Goal: Task Accomplishment & Management: Complete application form

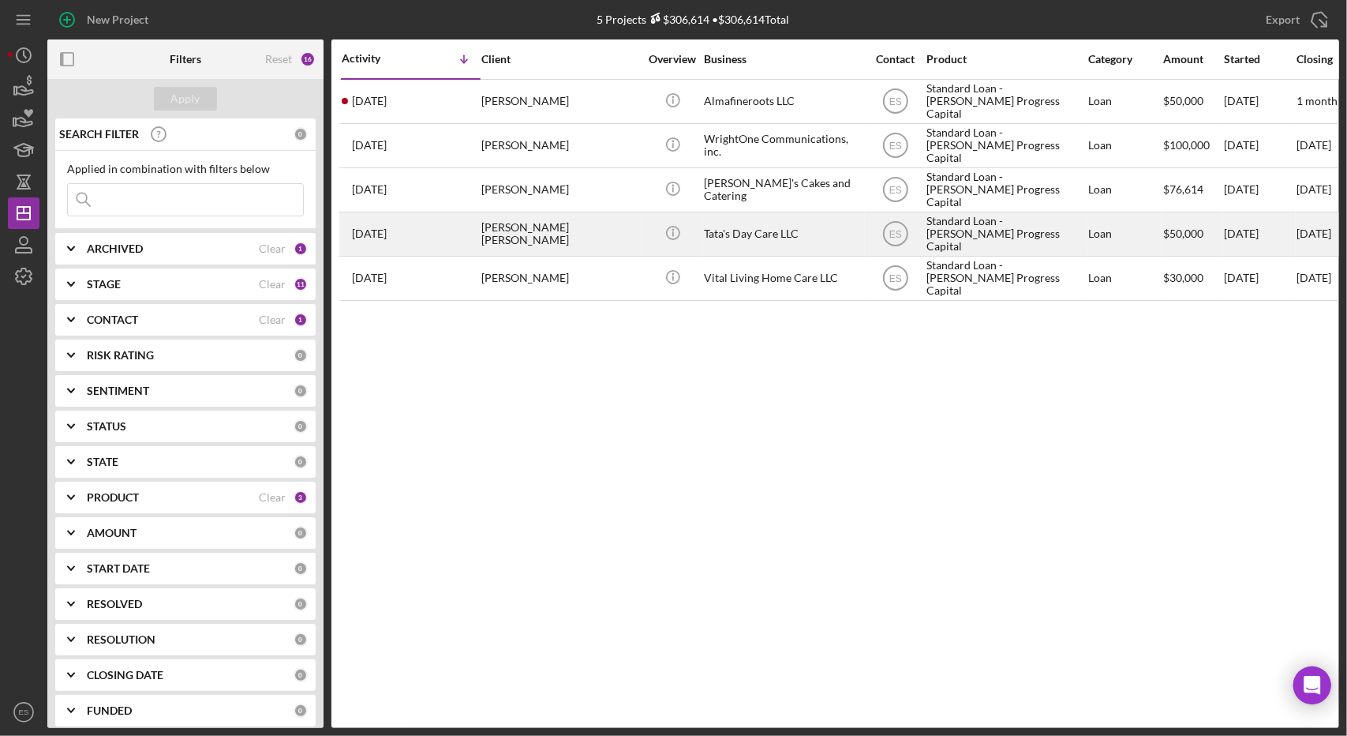
click at [971, 232] on div "Standard Loan - [PERSON_NAME] Progress Capital" at bounding box center [1006, 234] width 158 height 42
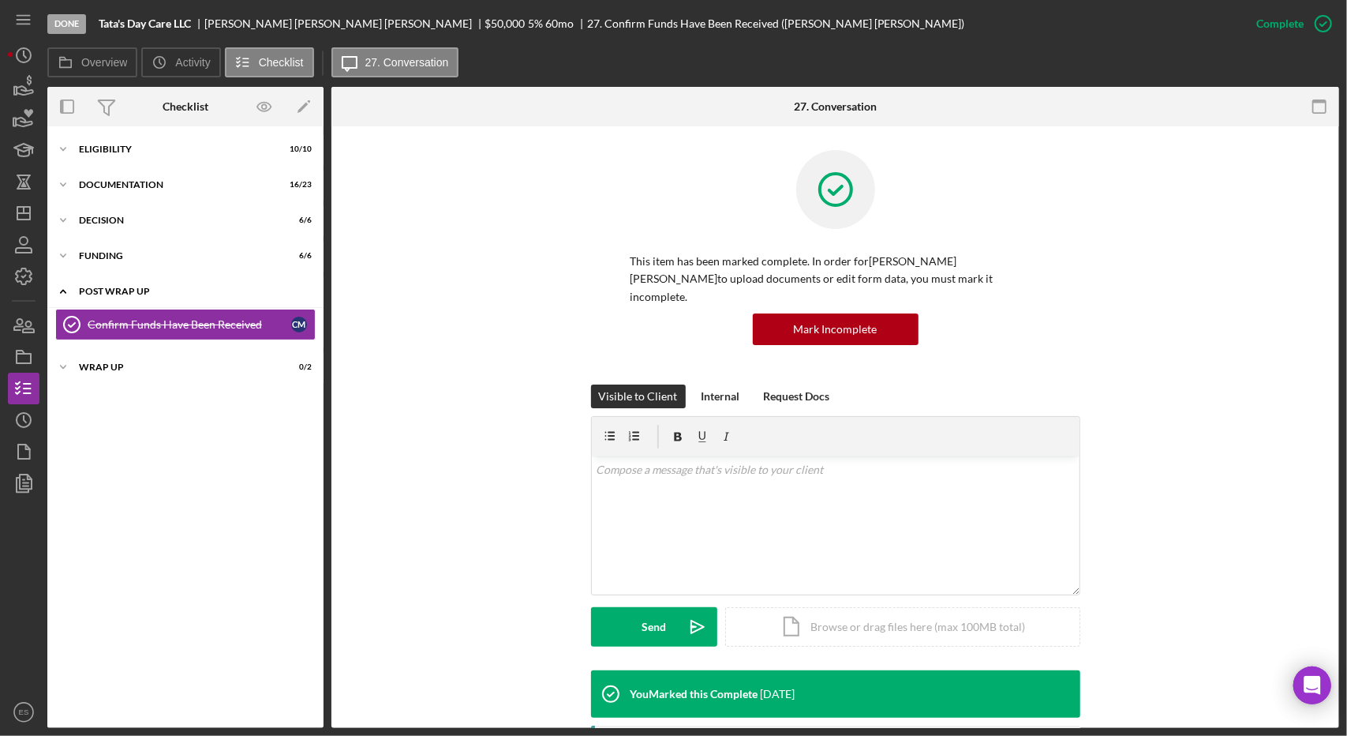
click at [92, 292] on div "Post Wrap Up" at bounding box center [191, 291] width 225 height 9
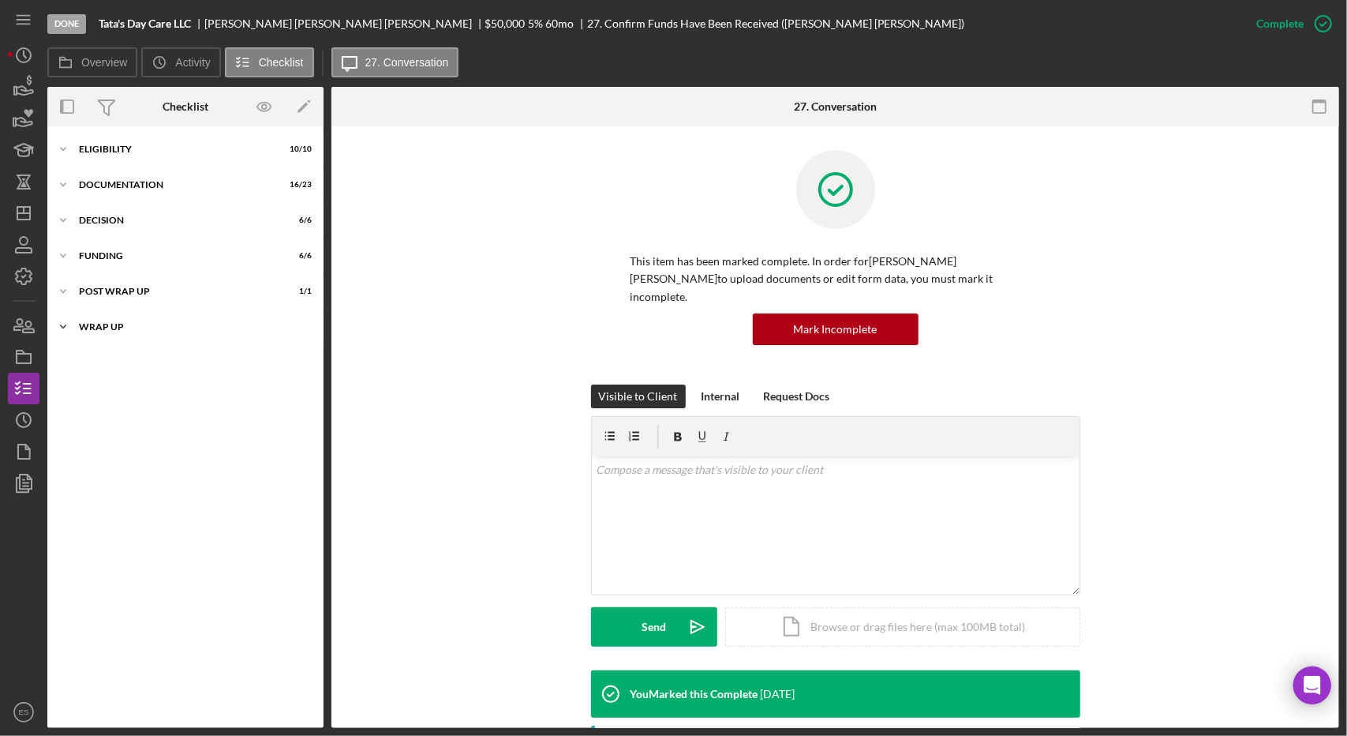
click at [109, 317] on div "Icon/Expander Wrap up 0 / 2" at bounding box center [185, 327] width 276 height 32
click at [150, 356] on div "First Payment Reminder and Follow-Up" at bounding box center [190, 360] width 204 height 13
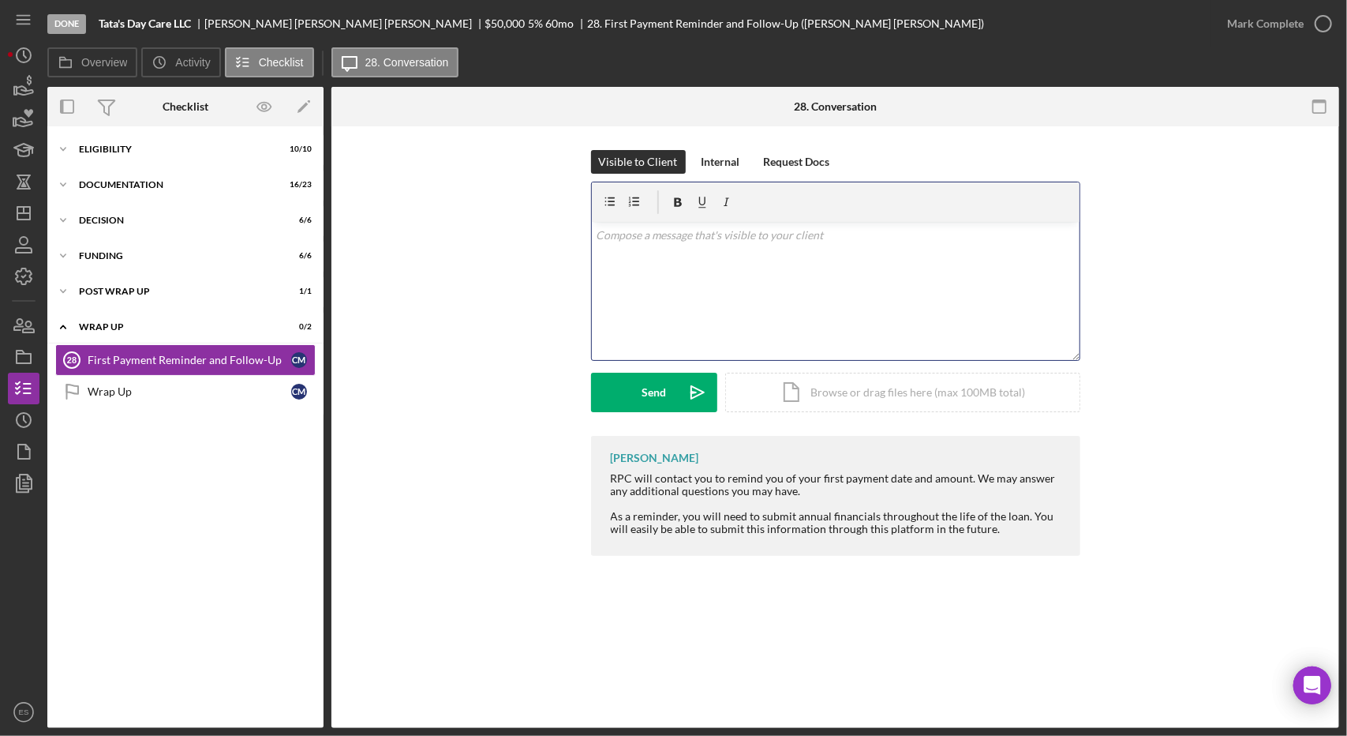
click at [726, 305] on div "v Color teal Color pink Remove color Add row above Add row below Add column bef…" at bounding box center [836, 291] width 488 height 138
click at [990, 238] on p "Good morning [PERSON_NAME]! Just a reminder that your first payment begins on t…" at bounding box center [835, 245] width 479 height 36
click at [1066, 234] on p "Good morning [PERSON_NAME]! Just a reminder that your first payment begins on t…" at bounding box center [835, 245] width 479 height 36
click at [929, 273] on div "v Color teal Color pink Remove color Add row above Add row below Add column bef…" at bounding box center [836, 291] width 488 height 138
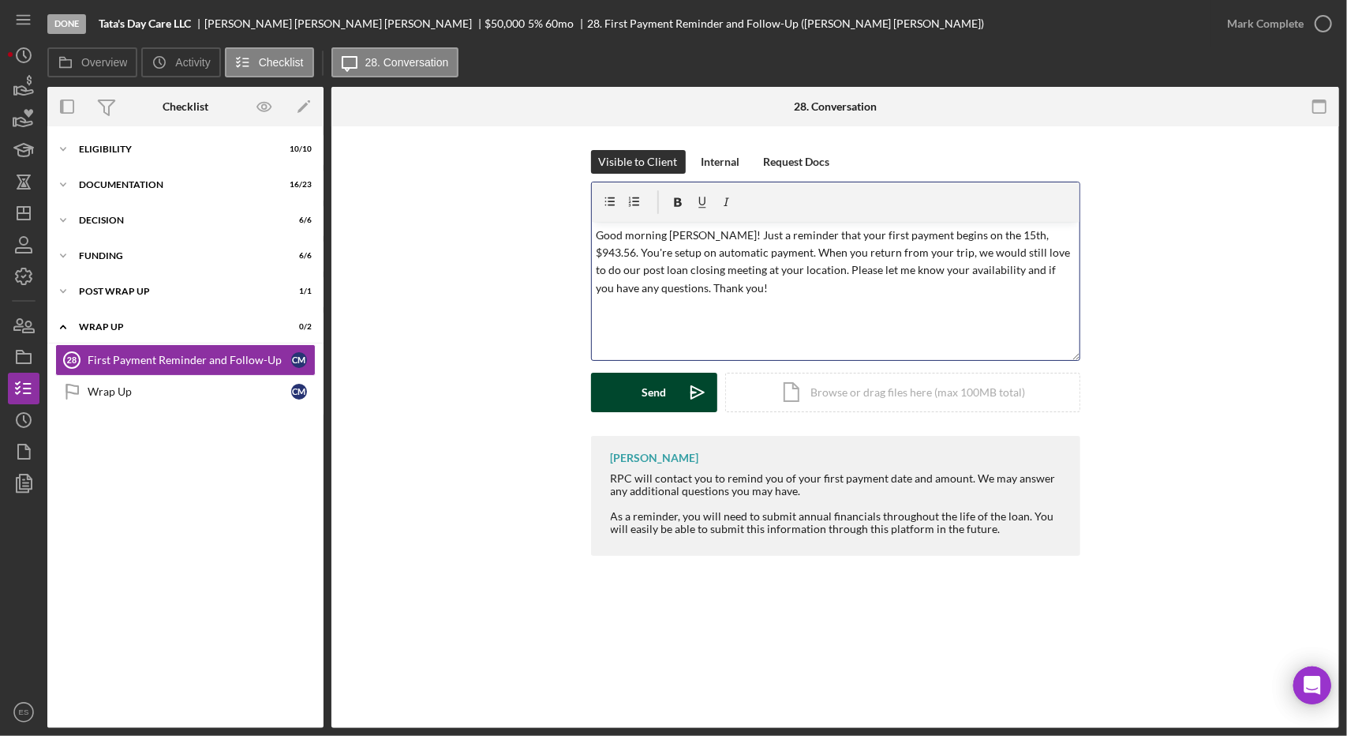
click at [644, 399] on div "Send" at bounding box center [654, 392] width 24 height 39
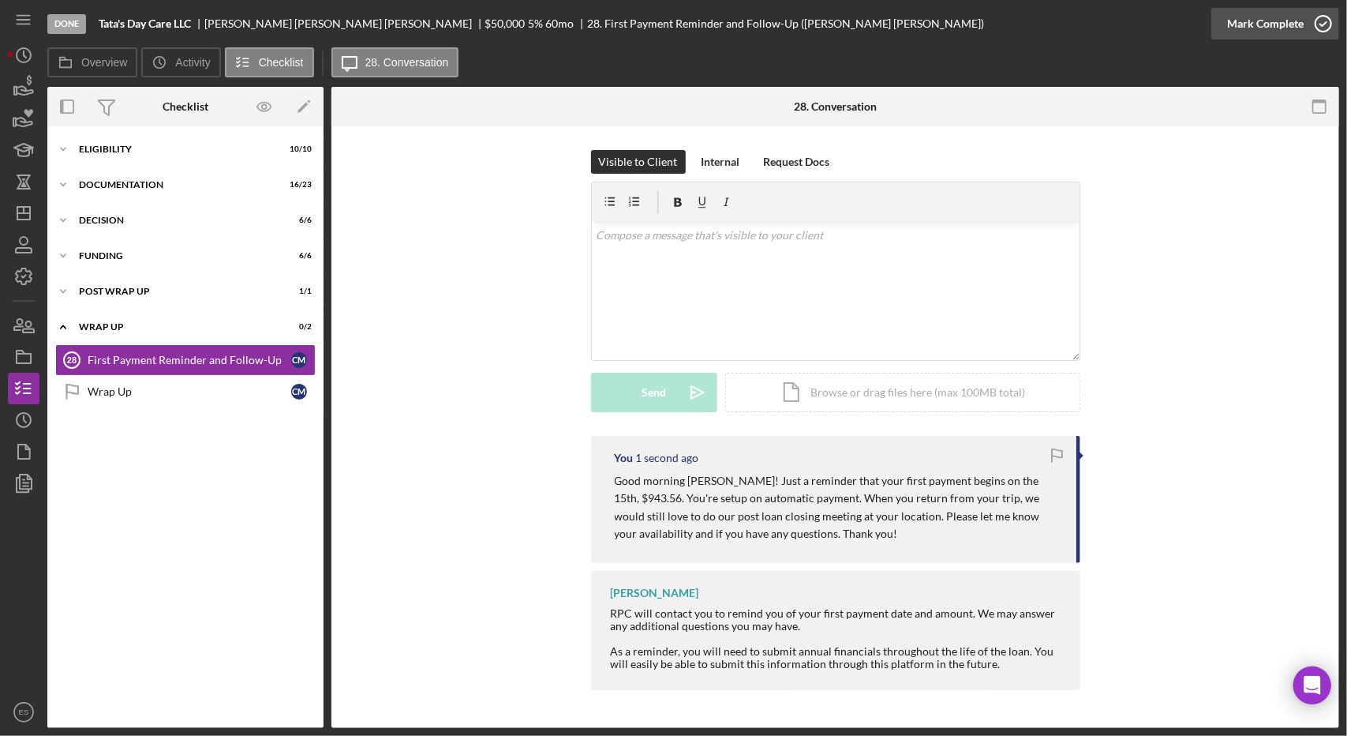
click at [1271, 26] on div "Mark Complete" at bounding box center [1265, 24] width 77 height 32
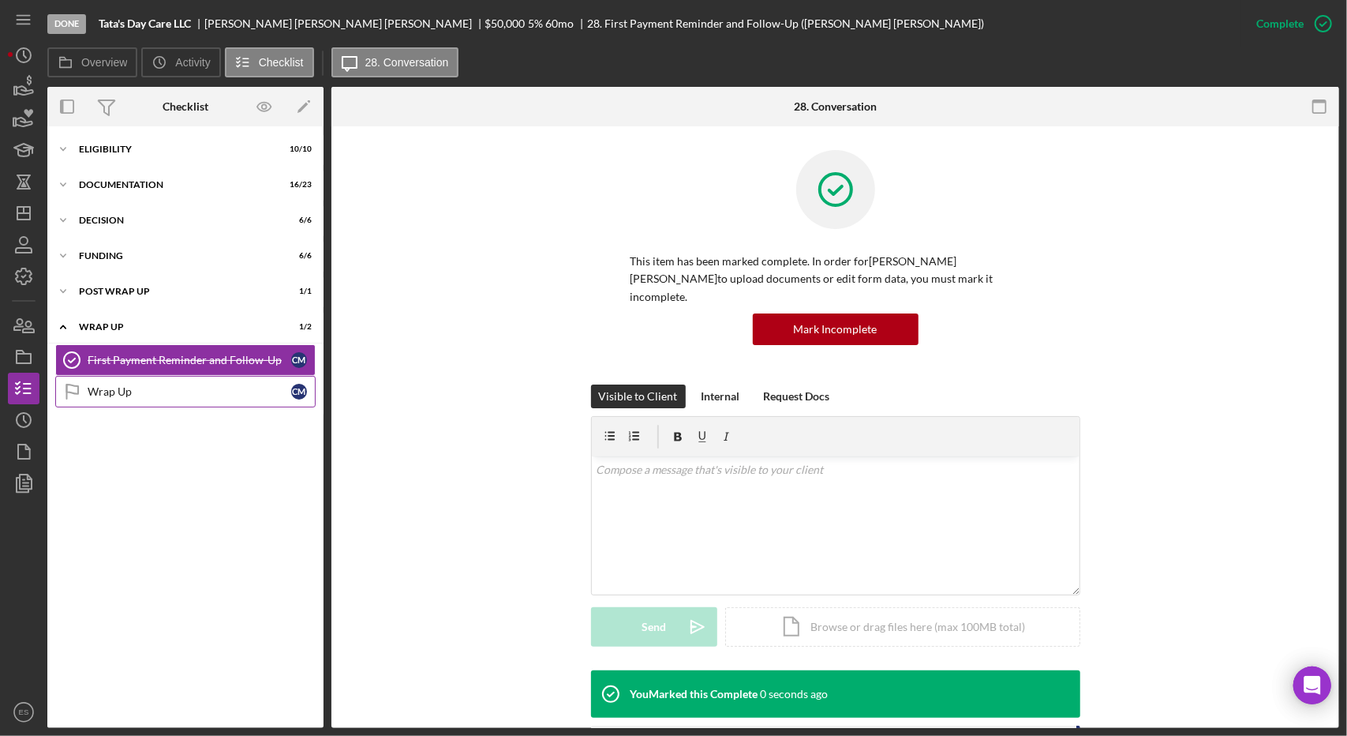
click at [158, 391] on div "Wrap Up" at bounding box center [190, 391] width 204 height 13
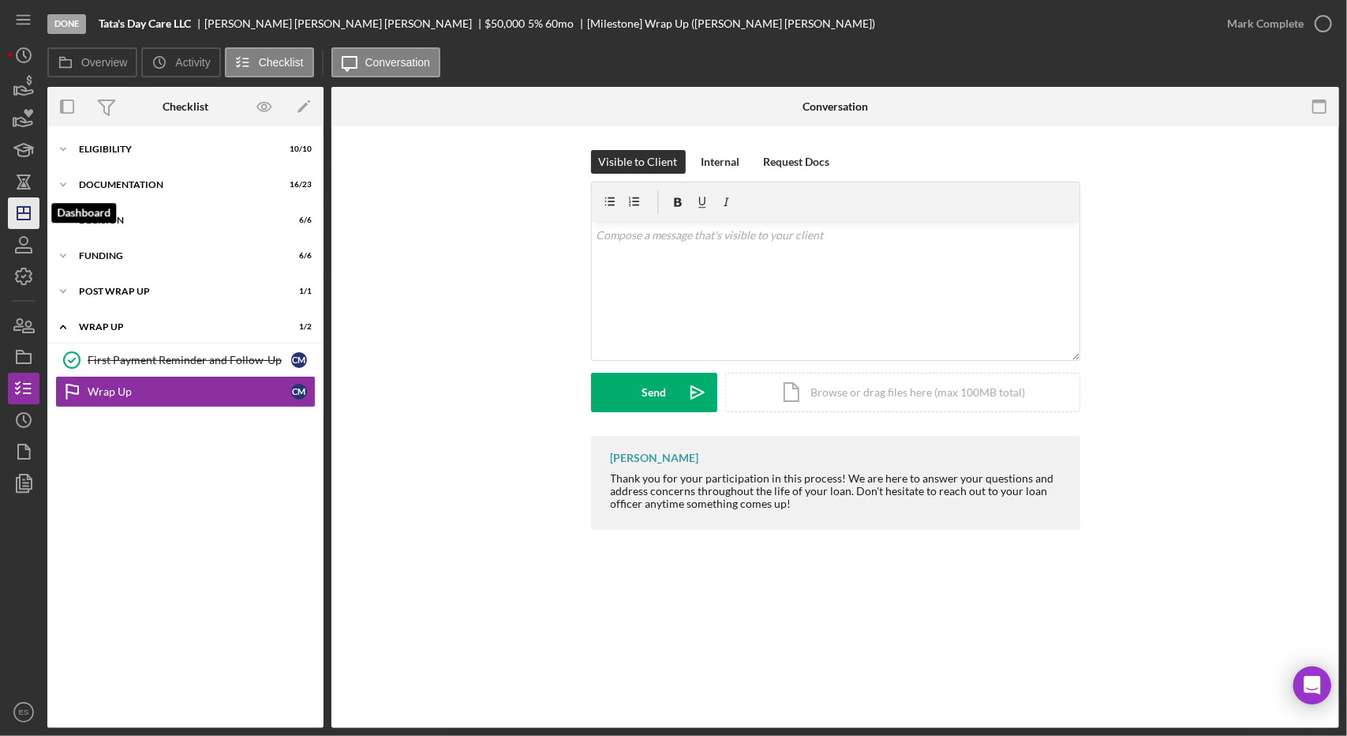
click at [19, 226] on icon "Icon/Dashboard" at bounding box center [23, 212] width 39 height 39
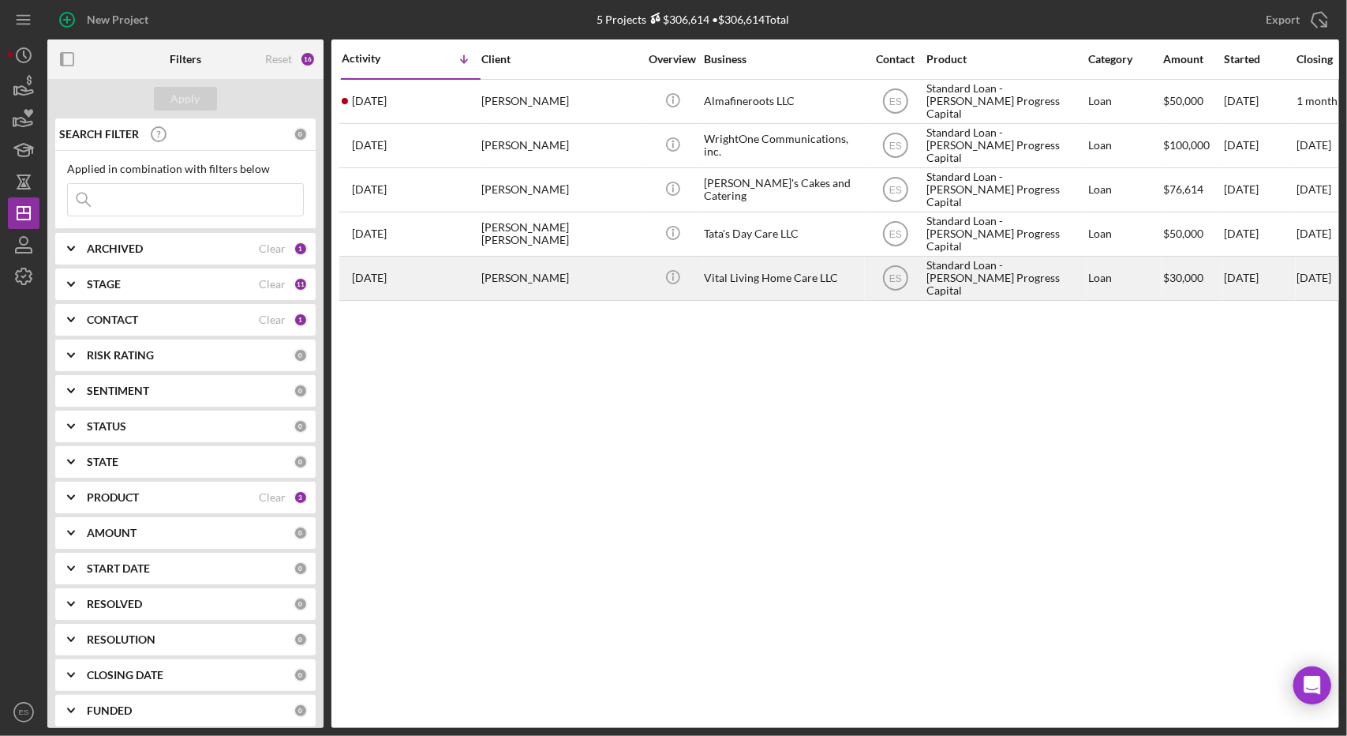
click at [808, 284] on div "Vital Living Home Care LLC" at bounding box center [783, 278] width 158 height 42
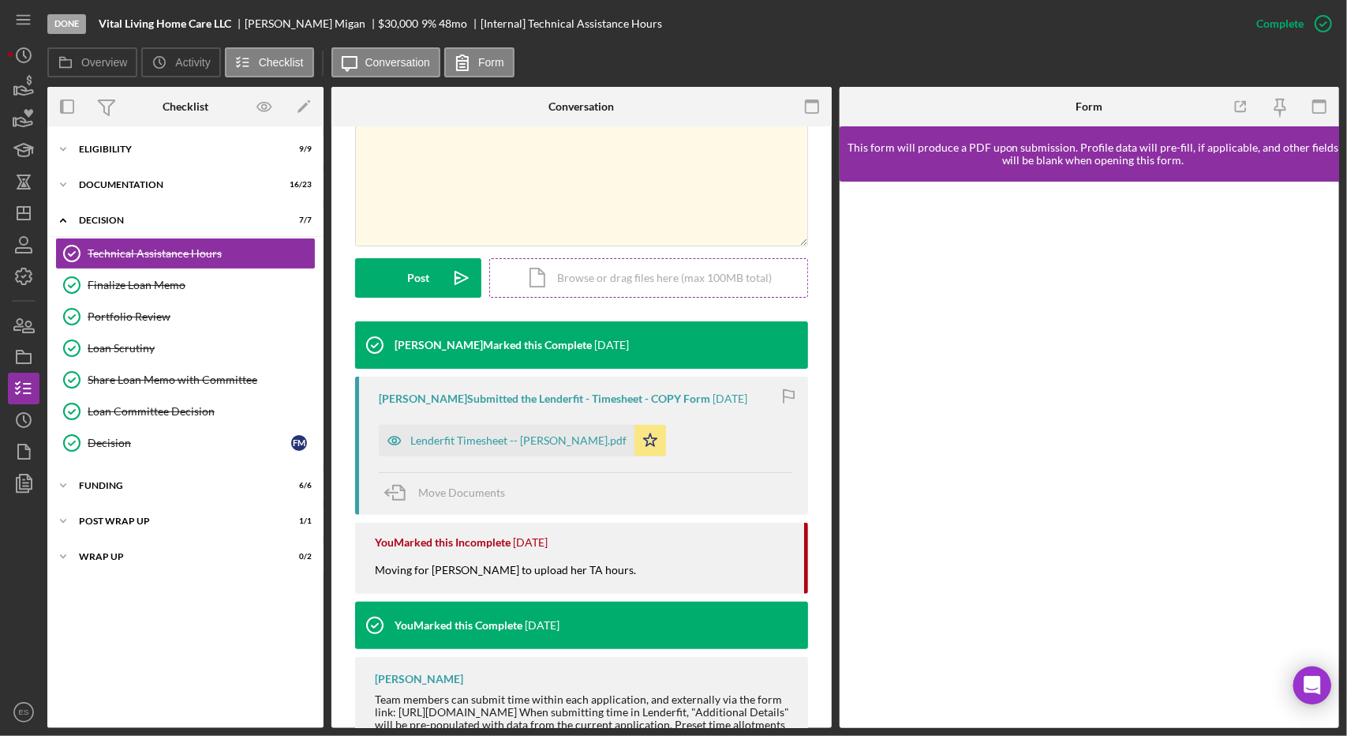
scroll to position [379, 0]
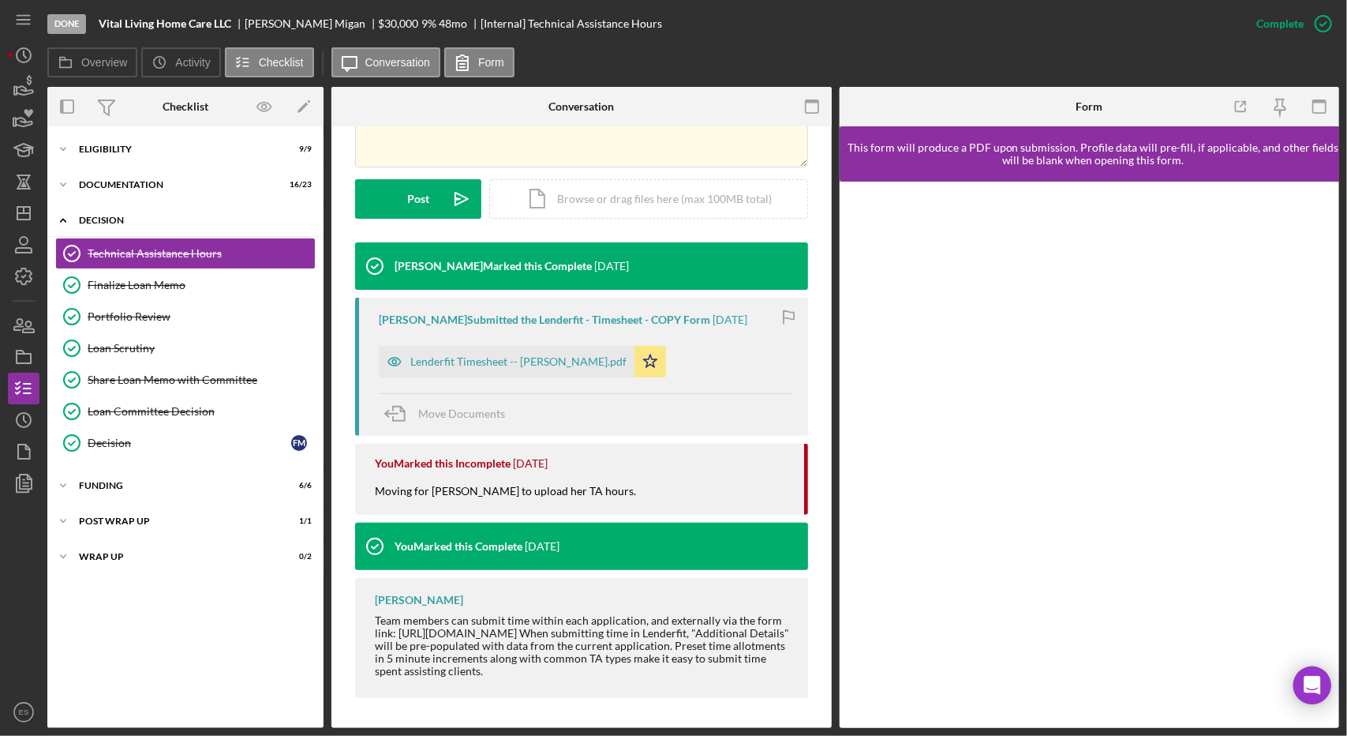
click at [120, 217] on div "Decision" at bounding box center [191, 219] width 225 height 9
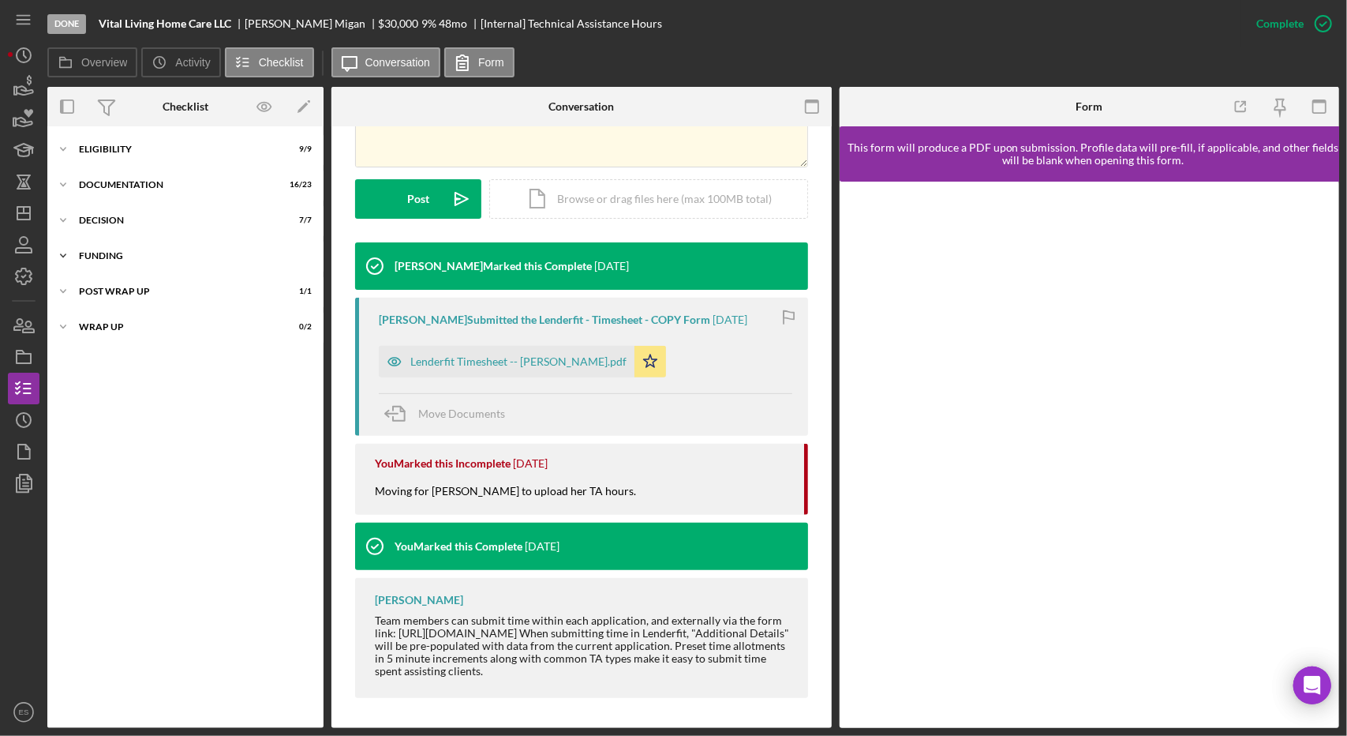
click at [114, 261] on div "Icon/Expander Funding 6 / 6" at bounding box center [185, 256] width 276 height 32
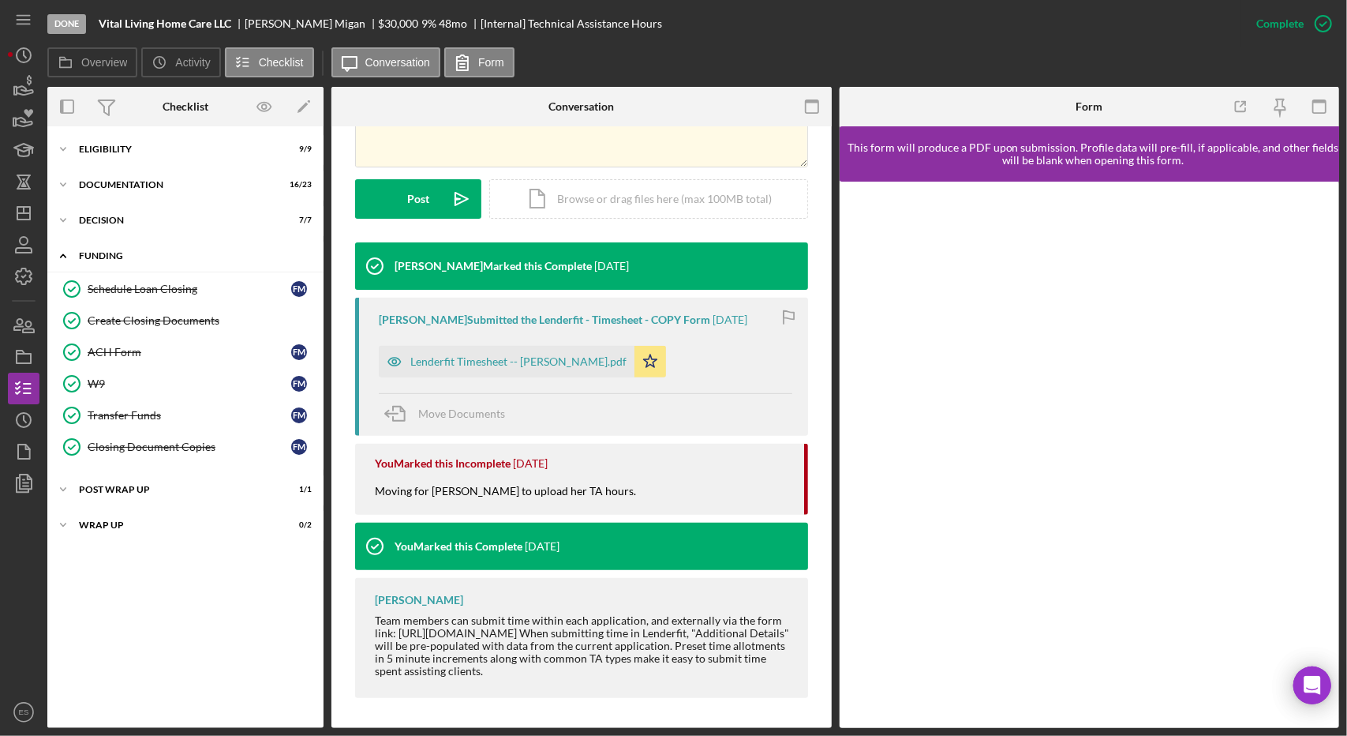
click at [118, 261] on div "Icon/Expander Funding 6 / 6" at bounding box center [185, 256] width 276 height 32
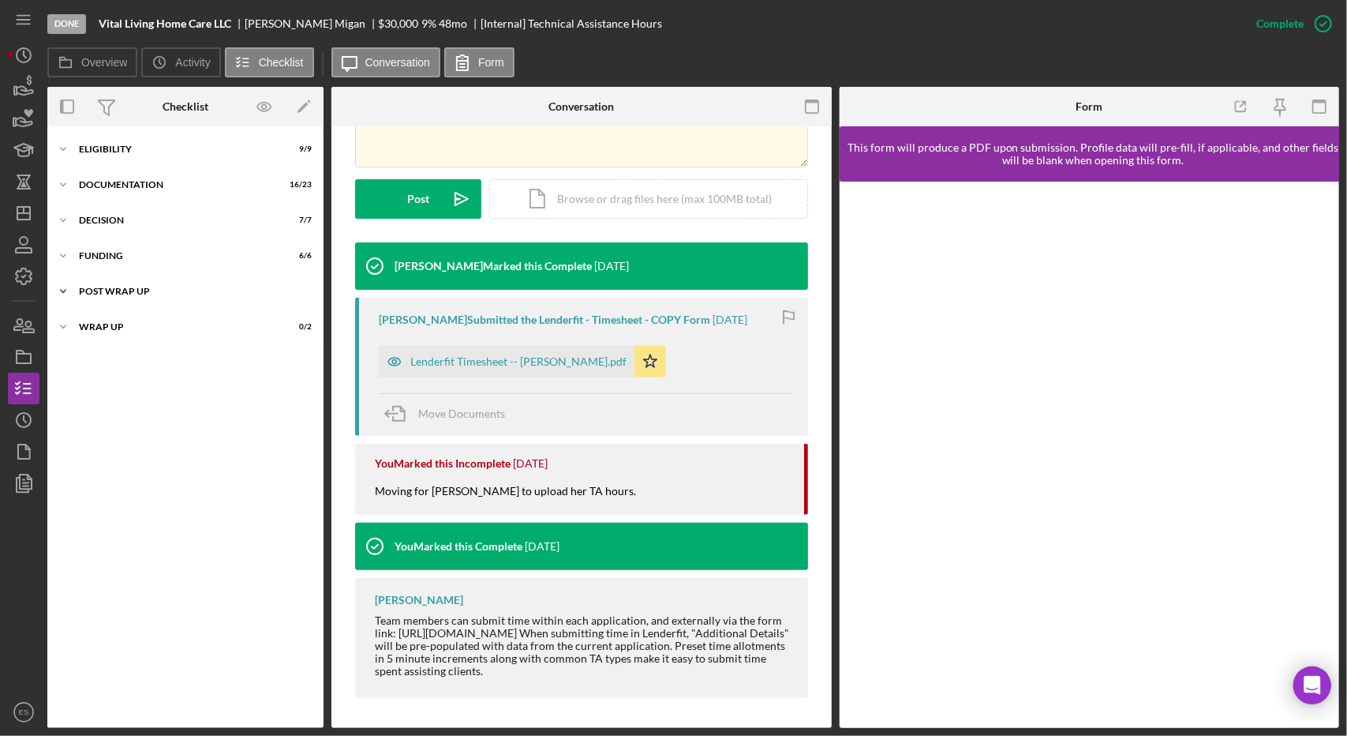
click at [123, 283] on div "Icon/Expander Post Wrap Up 1 / 1" at bounding box center [185, 291] width 276 height 32
click at [123, 323] on div "Wrap up" at bounding box center [191, 326] width 225 height 9
click at [145, 361] on div "First Payment Reminder and Follow-Up" at bounding box center [190, 360] width 204 height 13
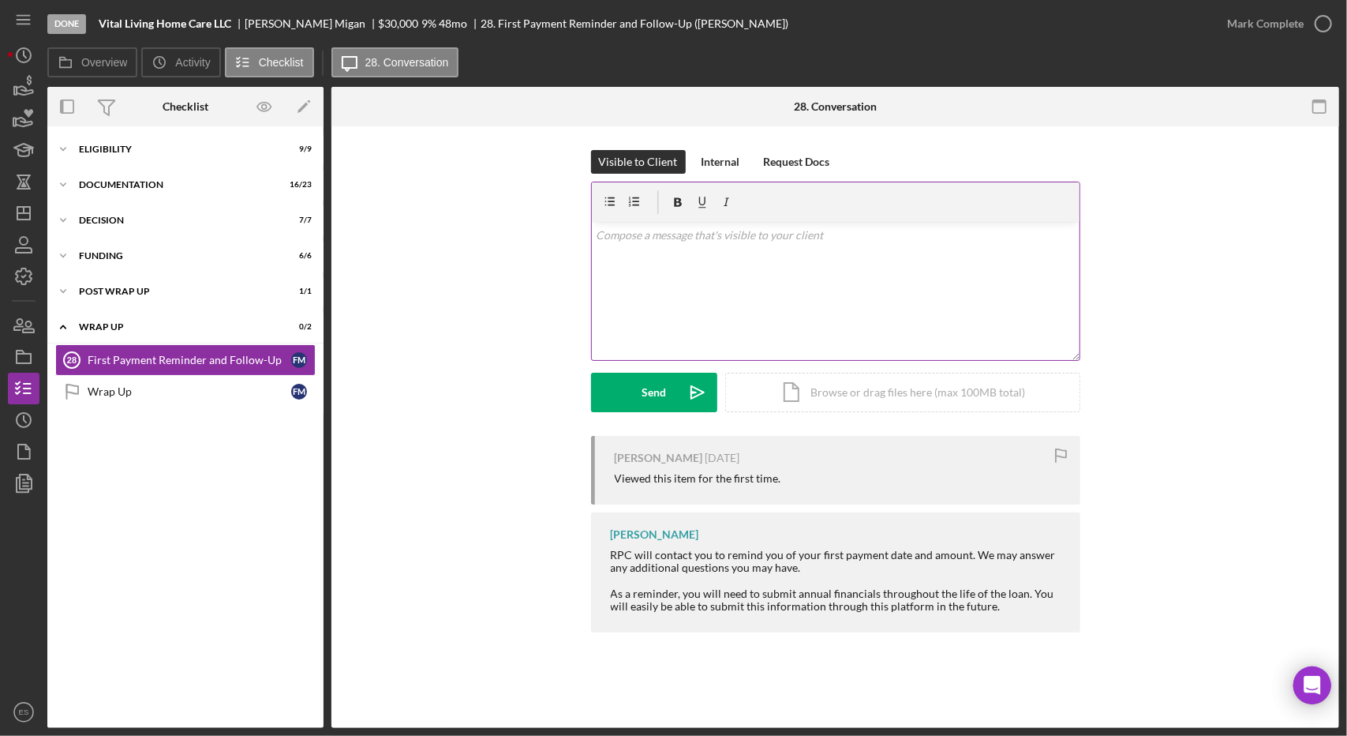
click at [719, 297] on div "v Color teal Color pink Remove color Add row above Add row below Add column bef…" at bounding box center [836, 291] width 488 height 138
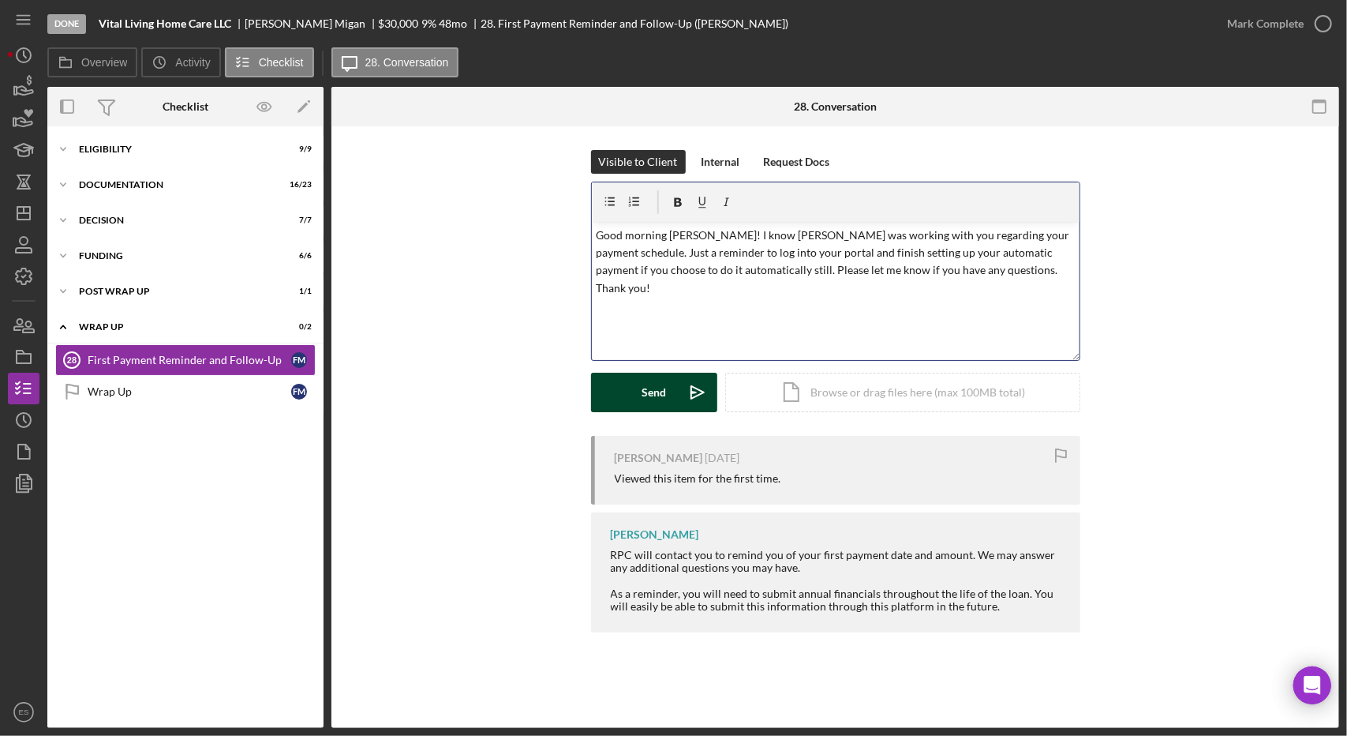
click at [647, 391] on div "Send" at bounding box center [654, 392] width 24 height 39
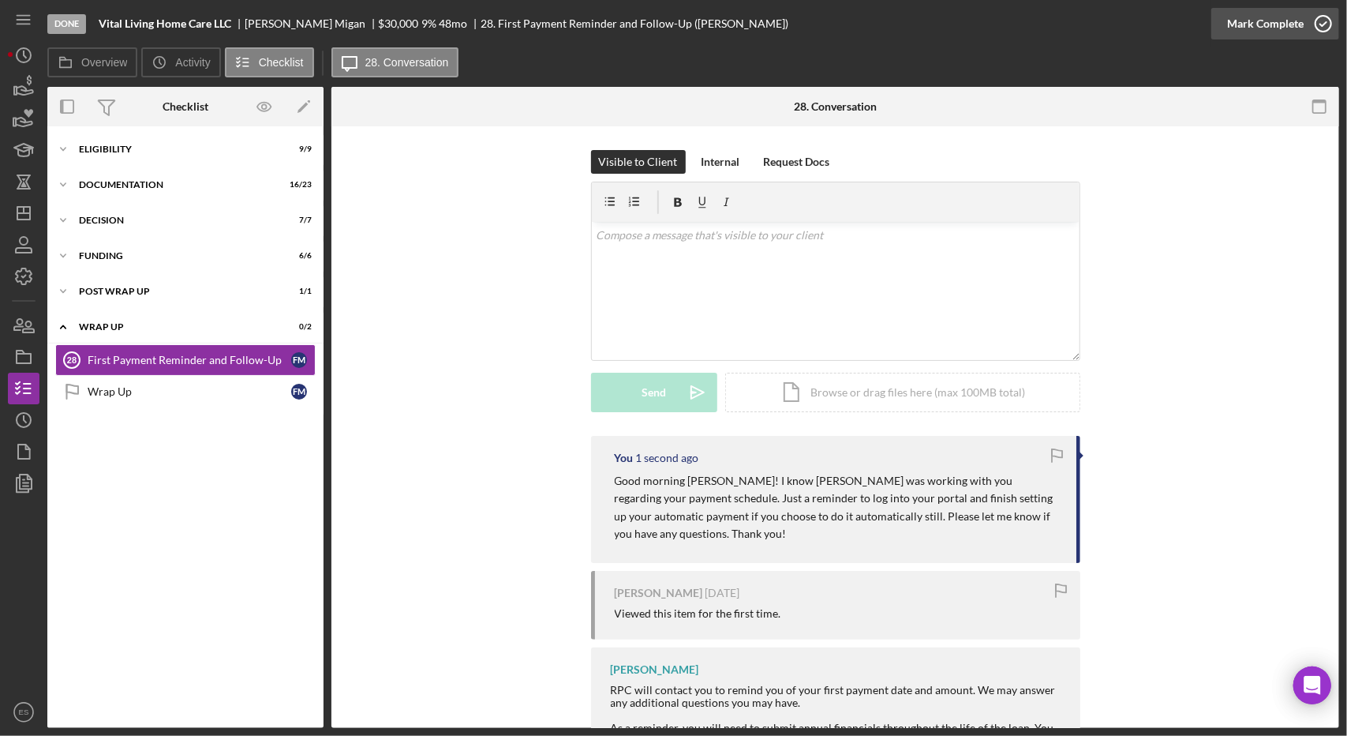
click at [1275, 16] on div "Mark Complete" at bounding box center [1265, 24] width 77 height 32
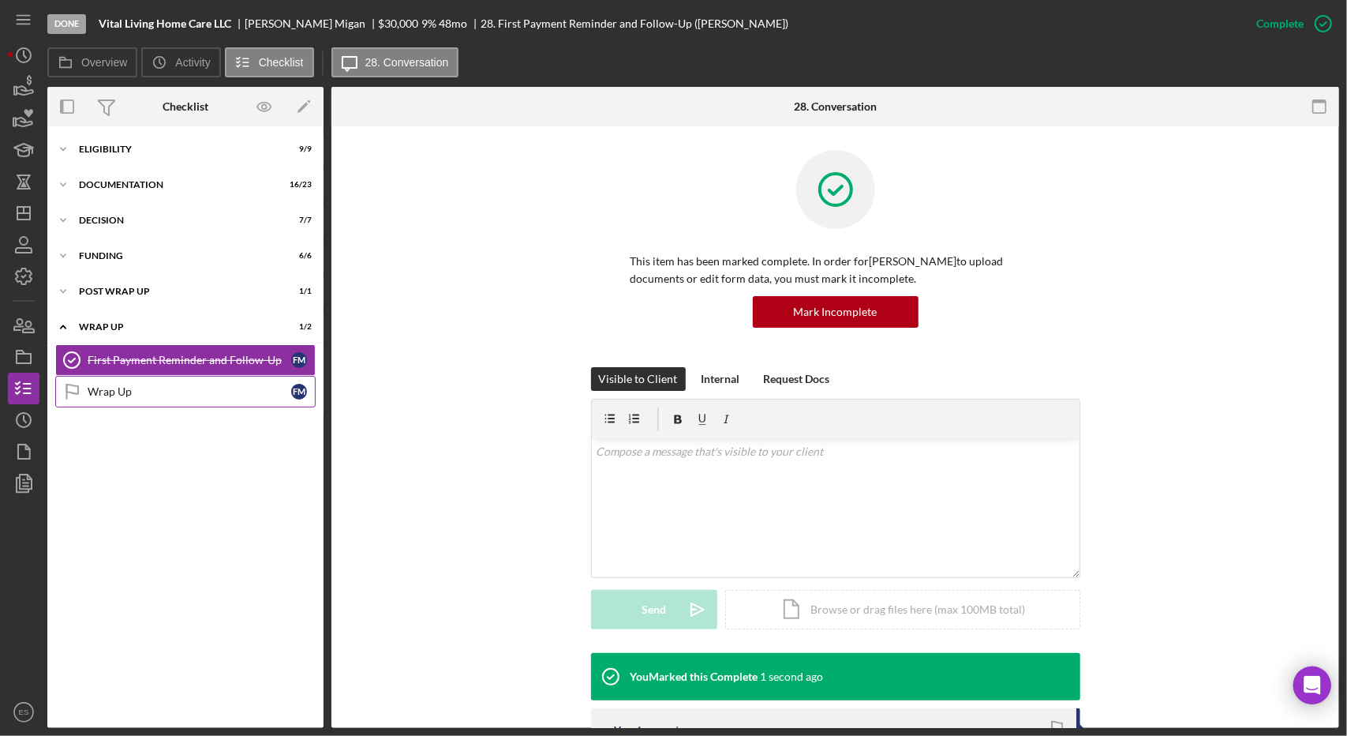
click at [122, 397] on link "Wrap Up Wrap Up F M" at bounding box center [185, 392] width 260 height 32
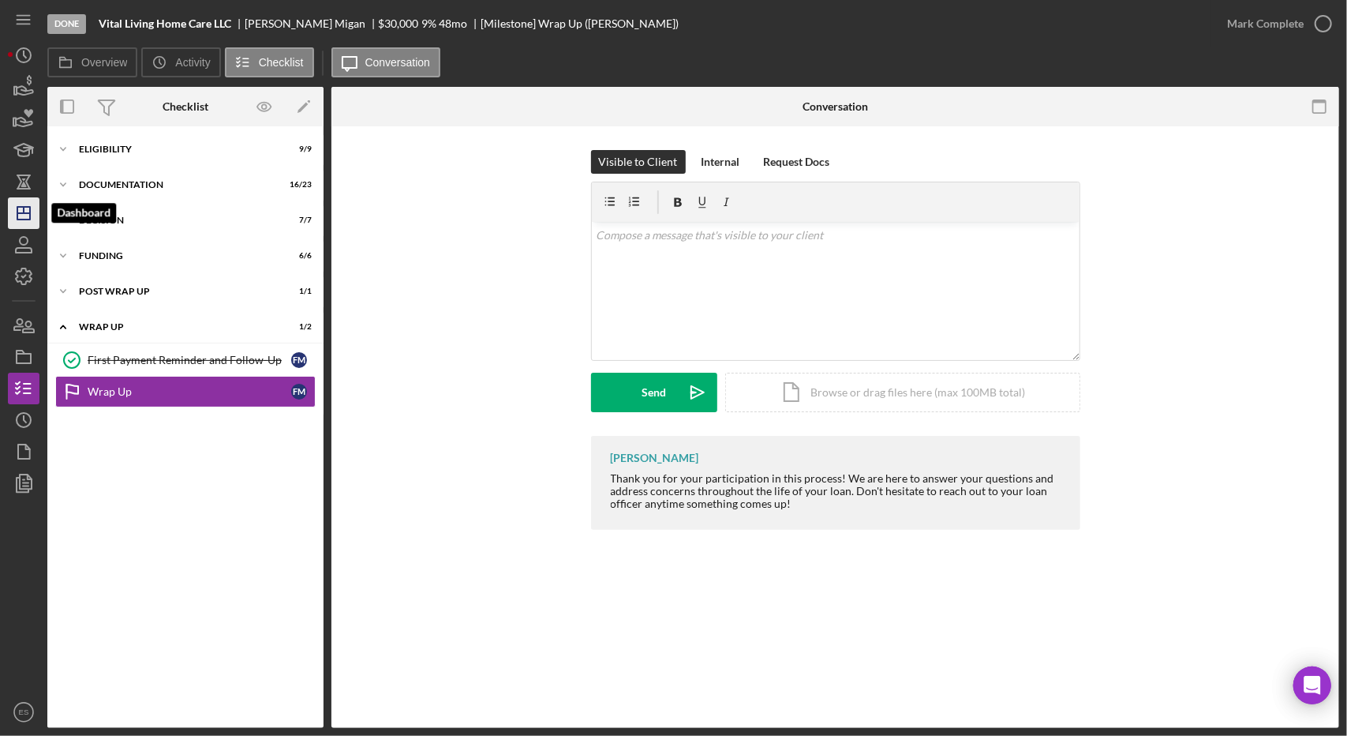
click at [29, 223] on icon "Icon/Dashboard" at bounding box center [23, 212] width 39 height 39
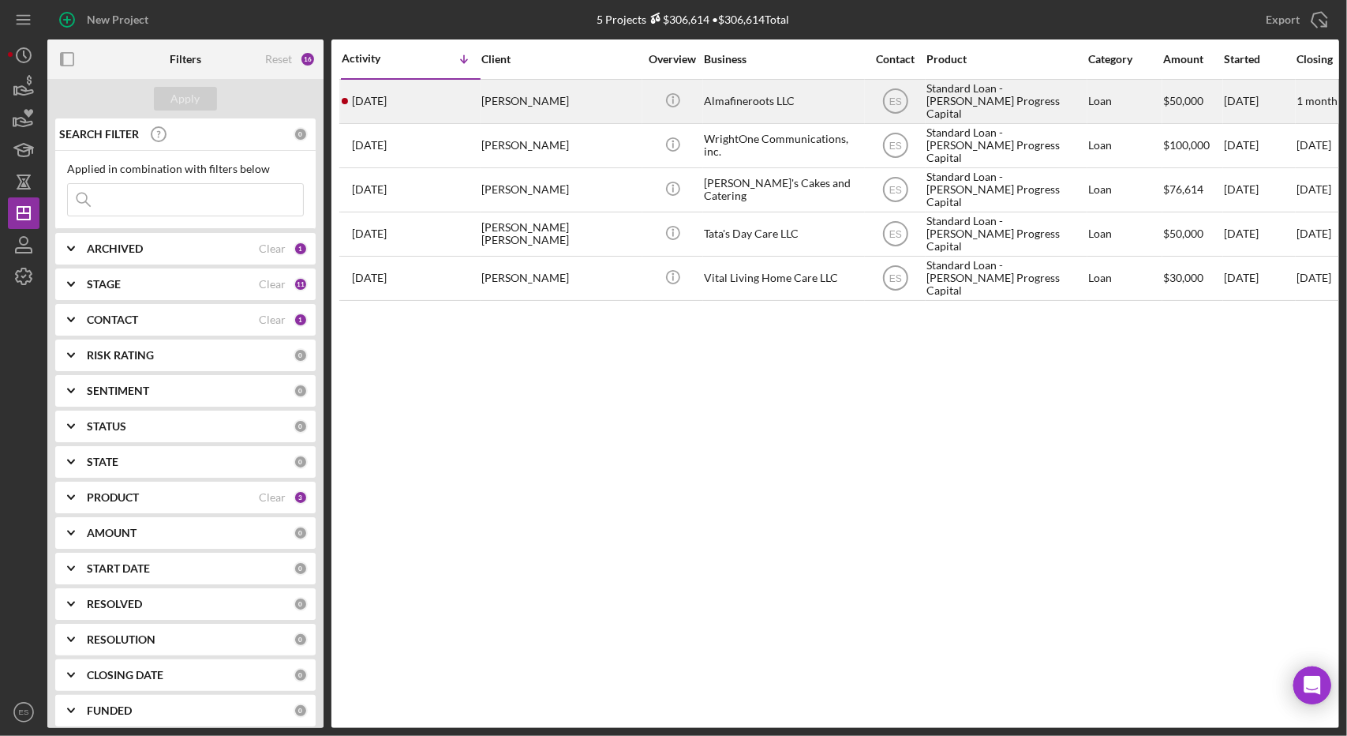
click at [993, 84] on div "Standard Loan - [PERSON_NAME] Progress Capital" at bounding box center [1006, 102] width 158 height 42
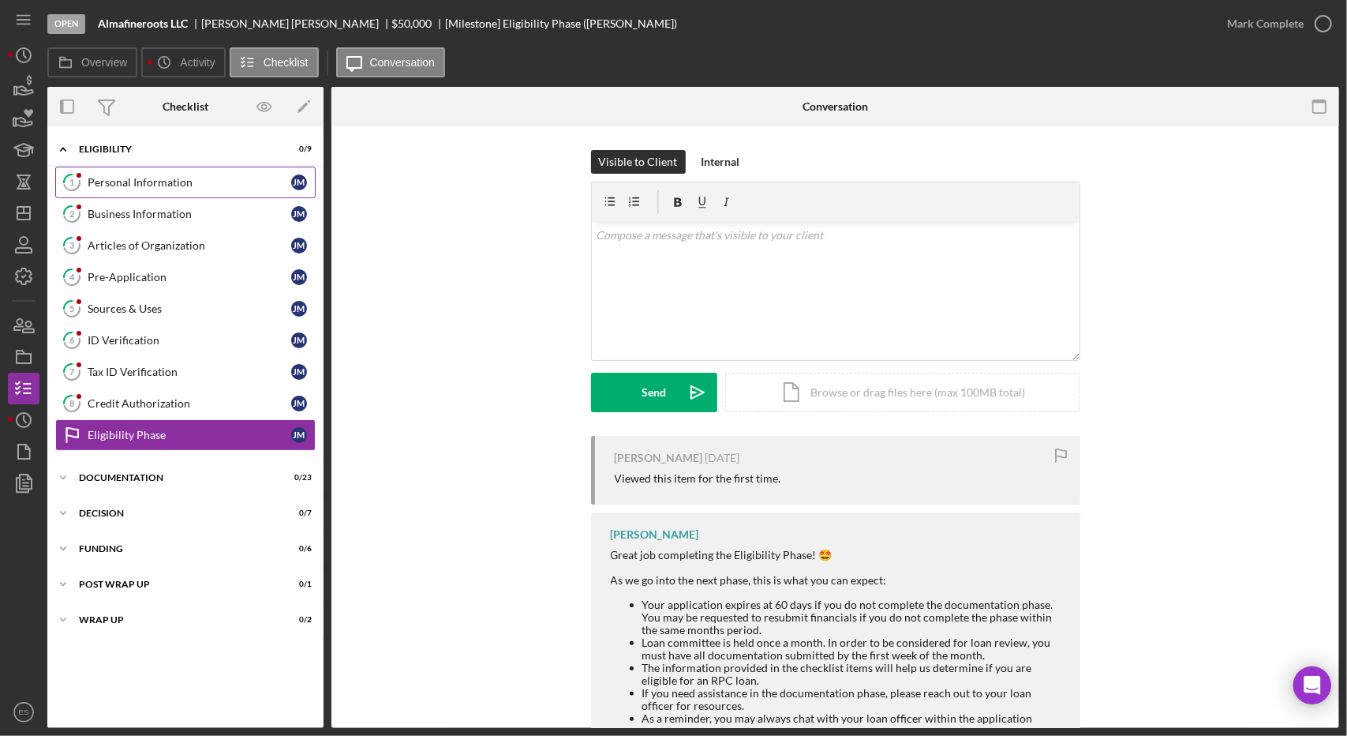
click at [152, 185] on div "Personal Information" at bounding box center [190, 182] width 204 height 13
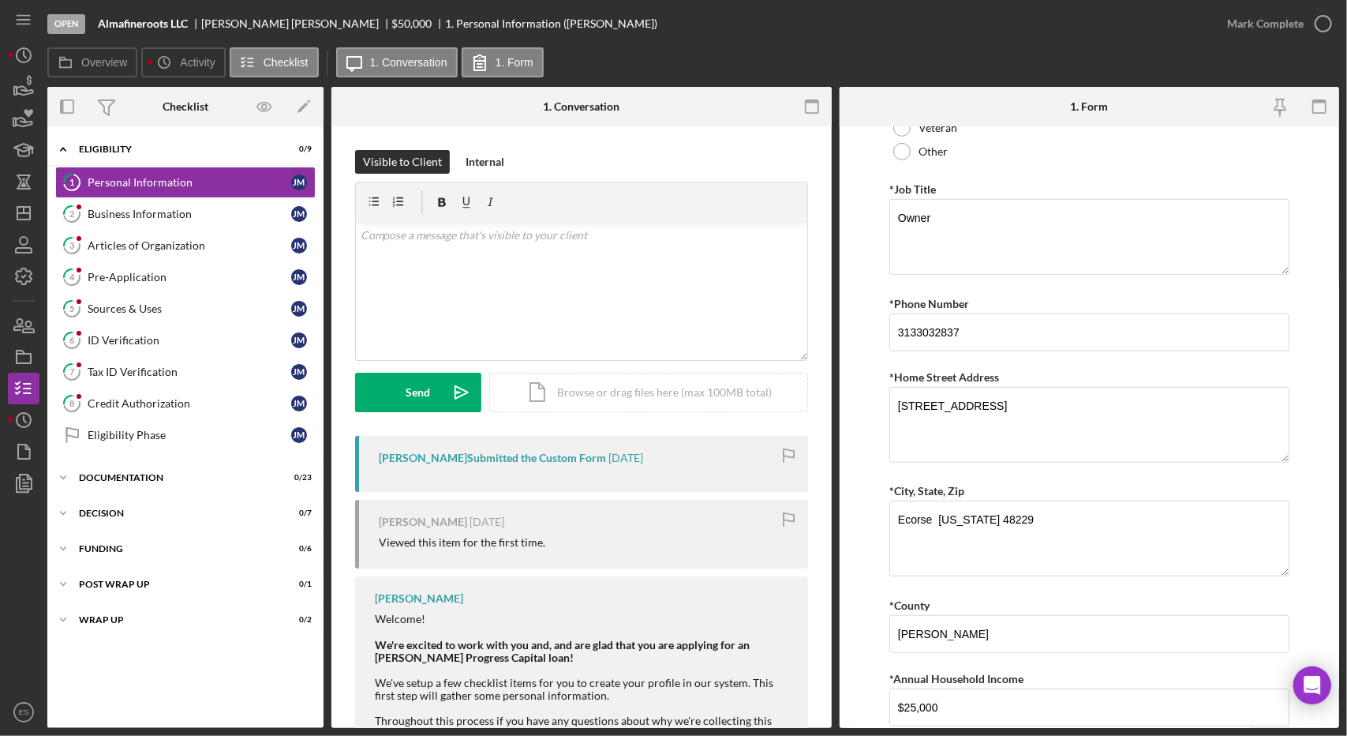
scroll to position [701, 0]
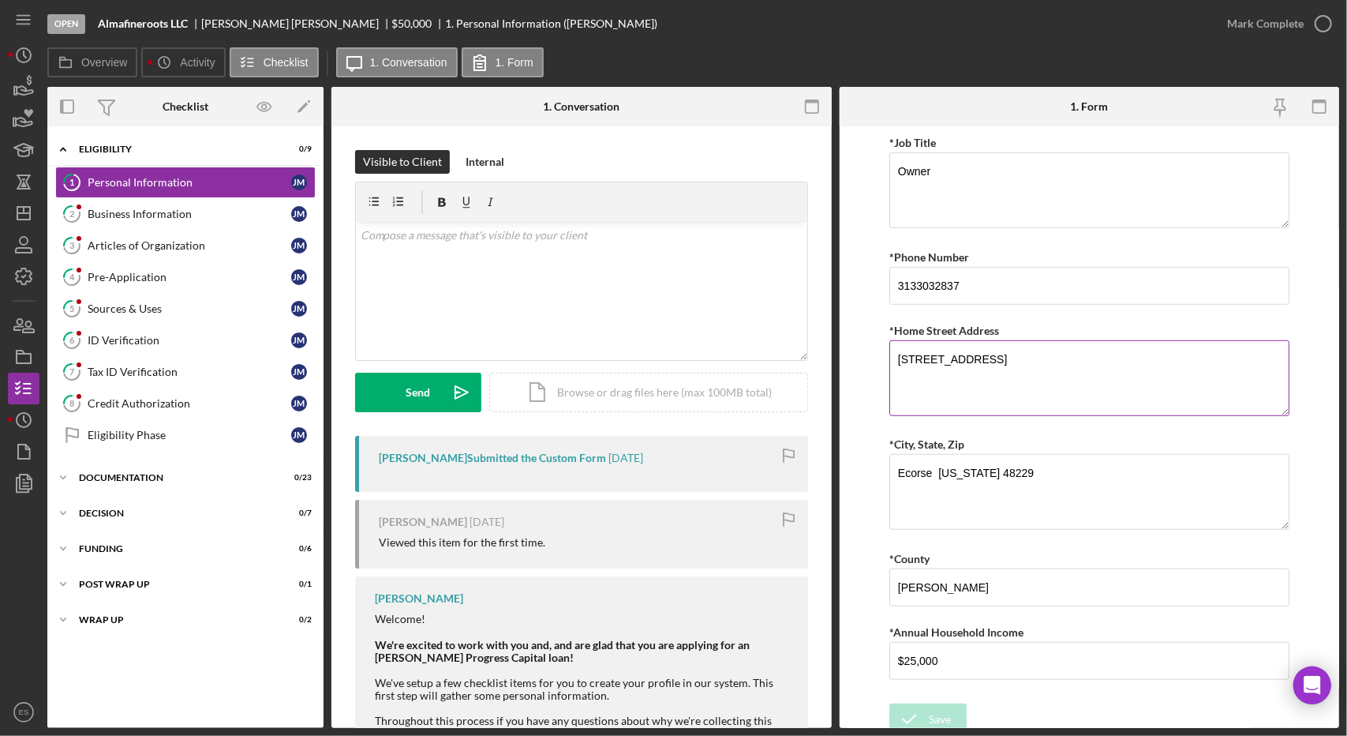
click at [982, 354] on textarea "[STREET_ADDRESS]" at bounding box center [1090, 378] width 400 height 76
type textarea "[STREET_ADDRESS]"
click at [940, 462] on textarea "Ecorse [US_STATE] 48229" at bounding box center [1090, 492] width 400 height 76
type textarea "Ecorse, [US_STATE][GEOGRAPHIC_DATA]"
click at [925, 711] on icon "submit" at bounding box center [909, 718] width 39 height 39
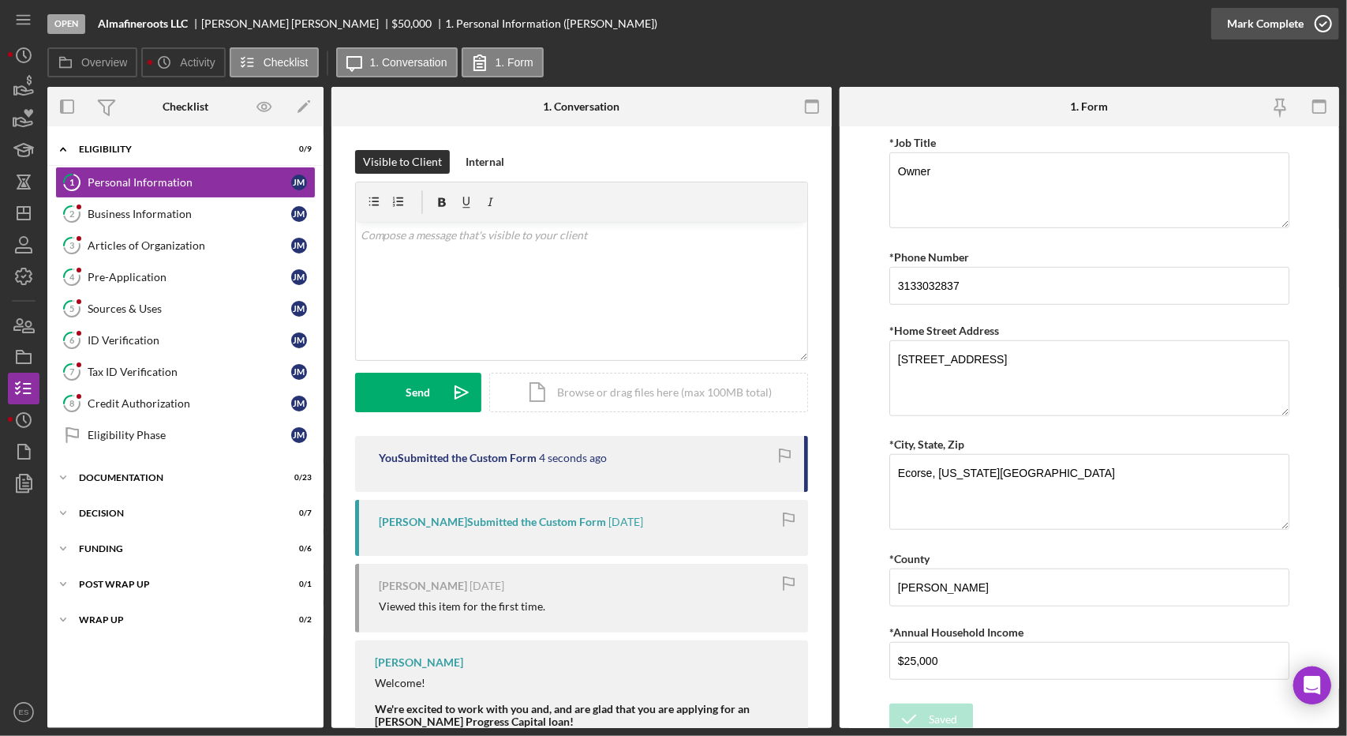
click at [1288, 19] on div "Mark Complete" at bounding box center [1265, 24] width 77 height 32
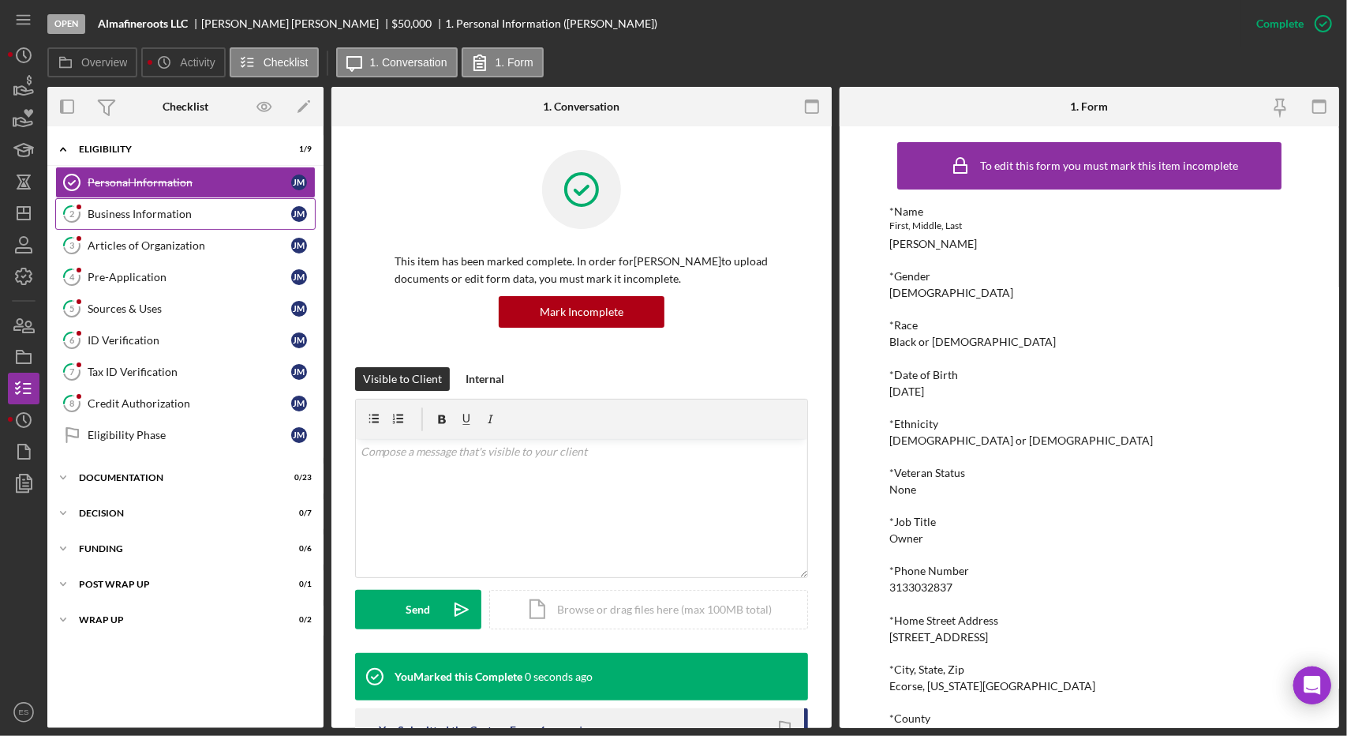
click at [172, 212] on div "Business Information" at bounding box center [190, 214] width 204 height 13
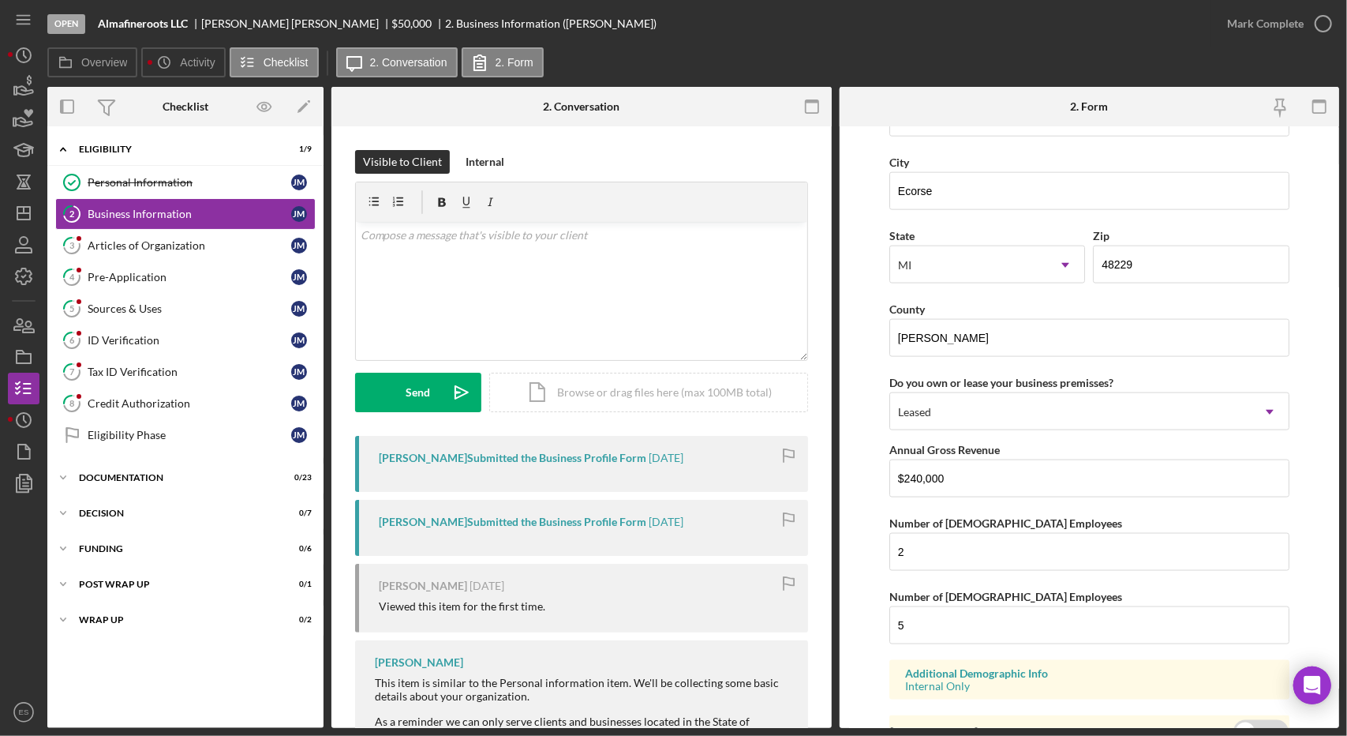
scroll to position [1433, 0]
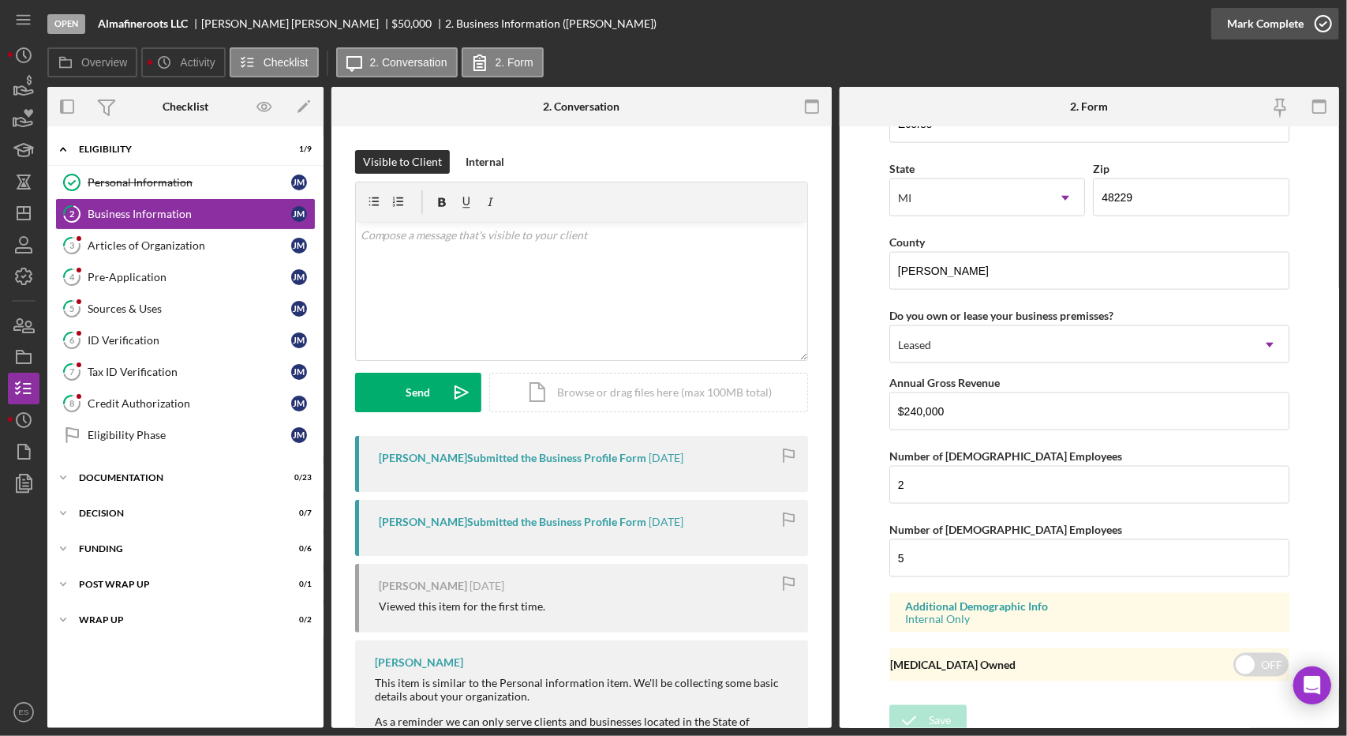
click at [1292, 30] on div "Mark Complete" at bounding box center [1265, 24] width 77 height 32
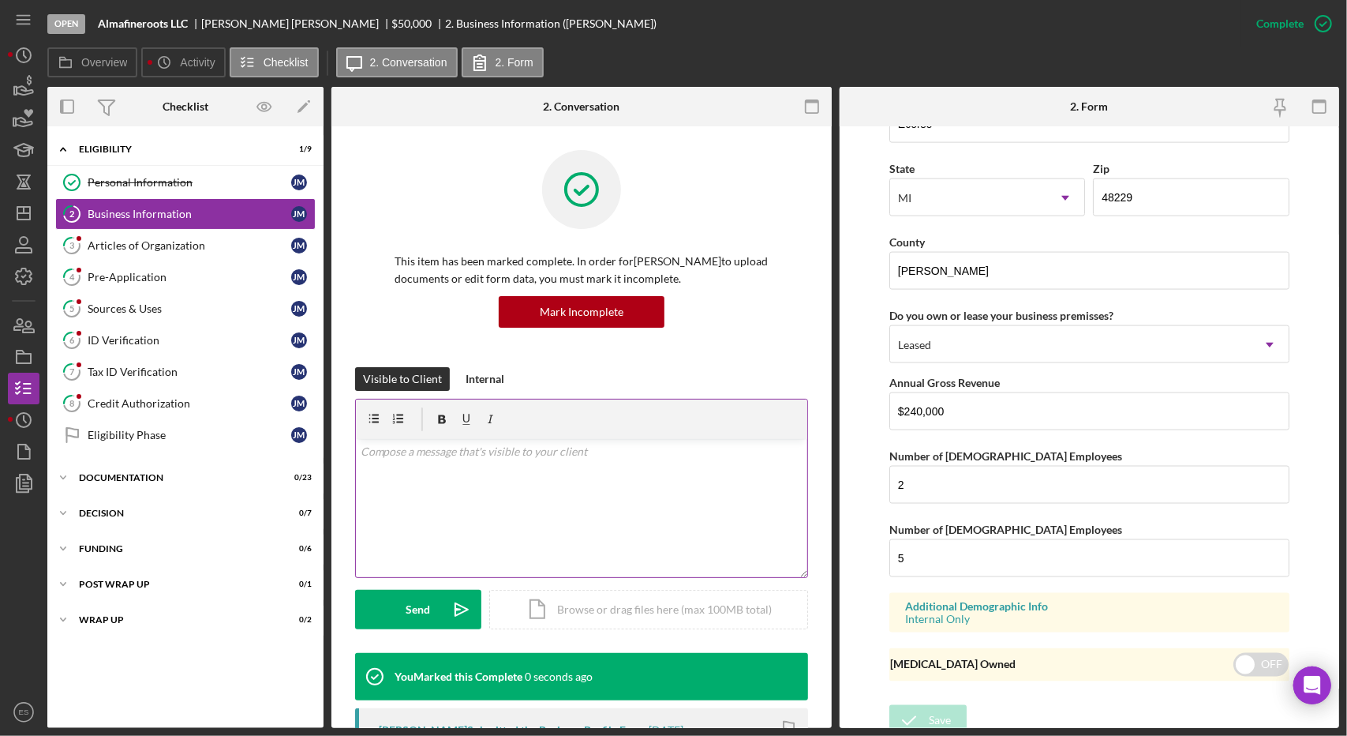
scroll to position [769, 0]
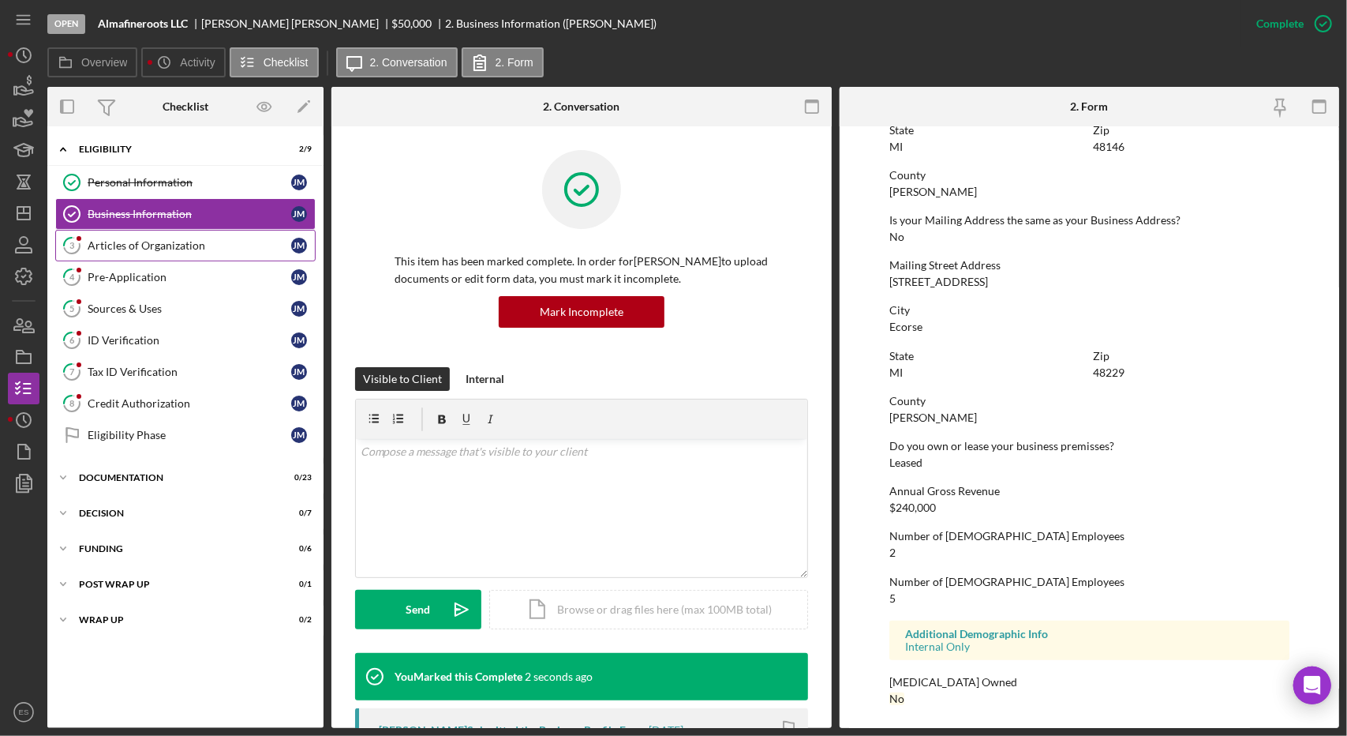
click at [194, 245] on div "Articles of Organization" at bounding box center [190, 245] width 204 height 13
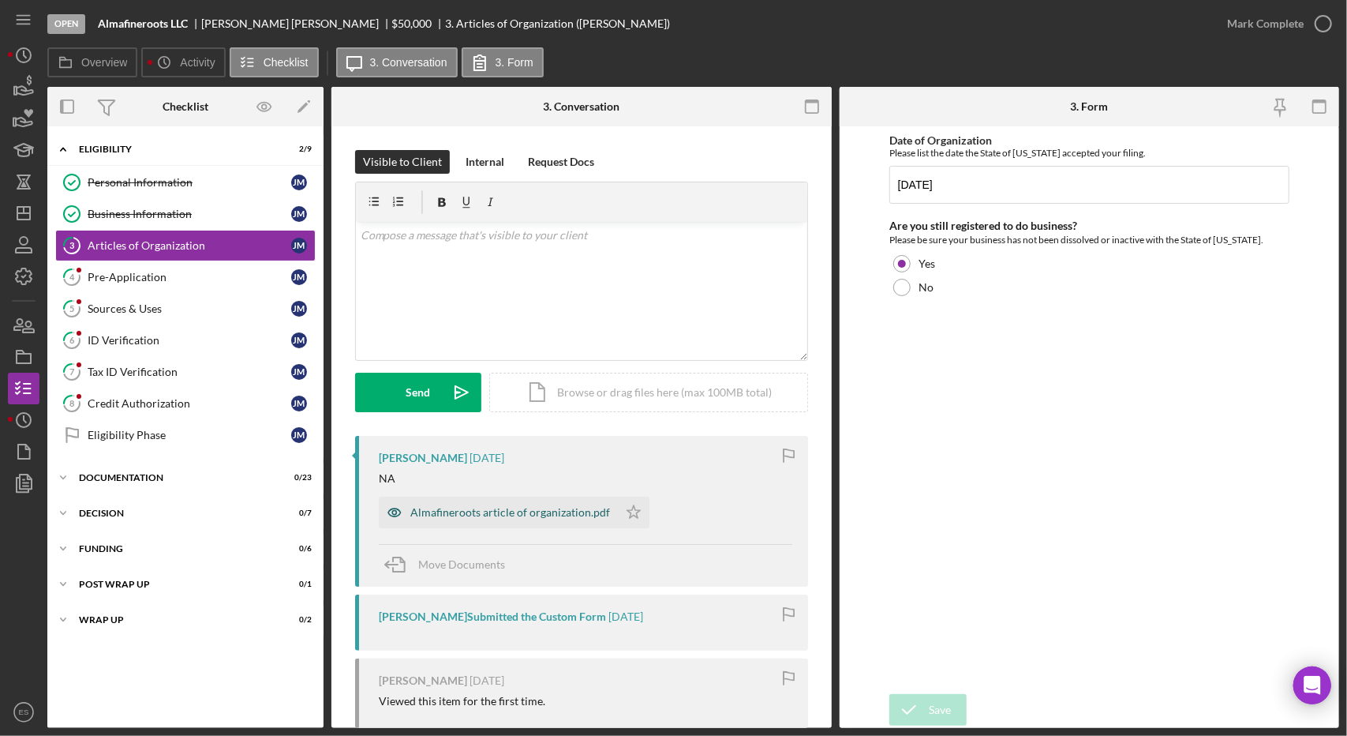
click at [501, 515] on div "Almafineroots article of organization.pdf" at bounding box center [510, 512] width 200 height 13
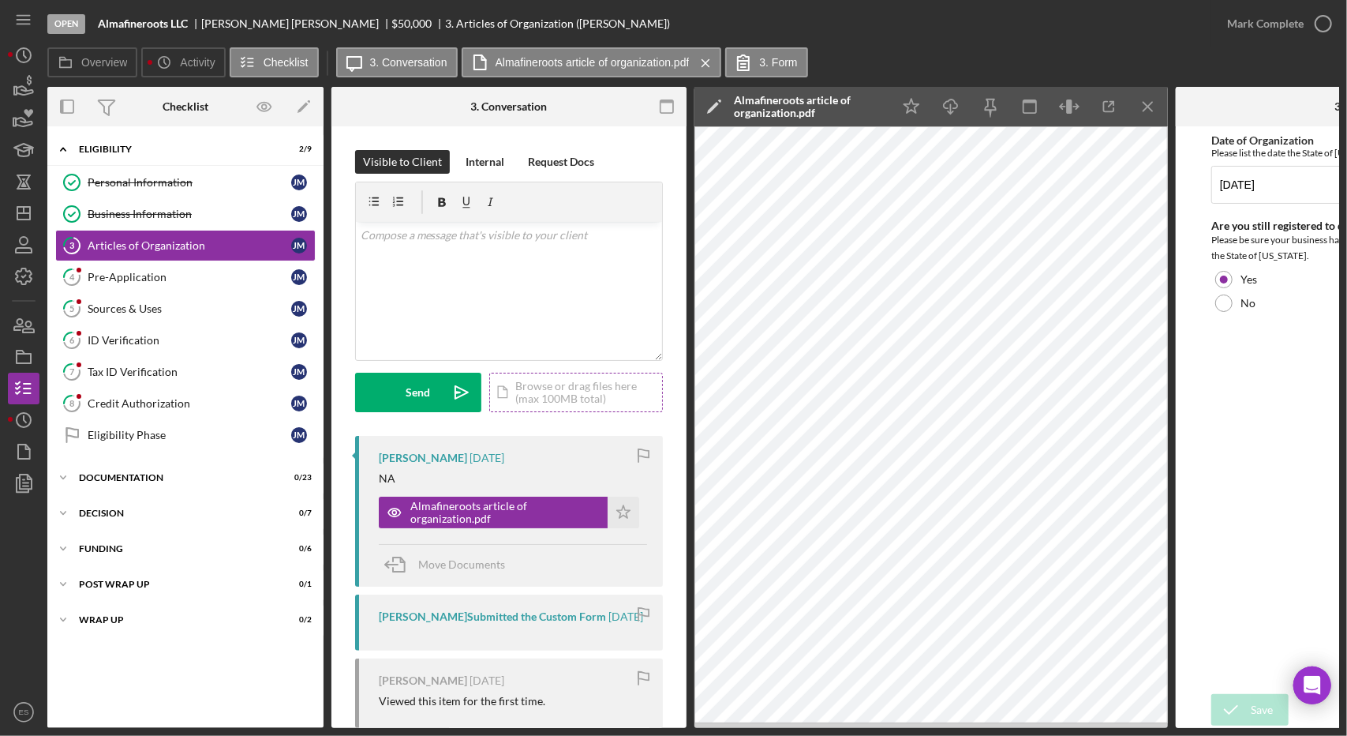
click at [547, 383] on div "Icon/Document Browse or drag files here (max 100MB total) Tap to choose files o…" at bounding box center [576, 392] width 174 height 39
click at [407, 402] on div "Upload" at bounding box center [419, 392] width 36 height 39
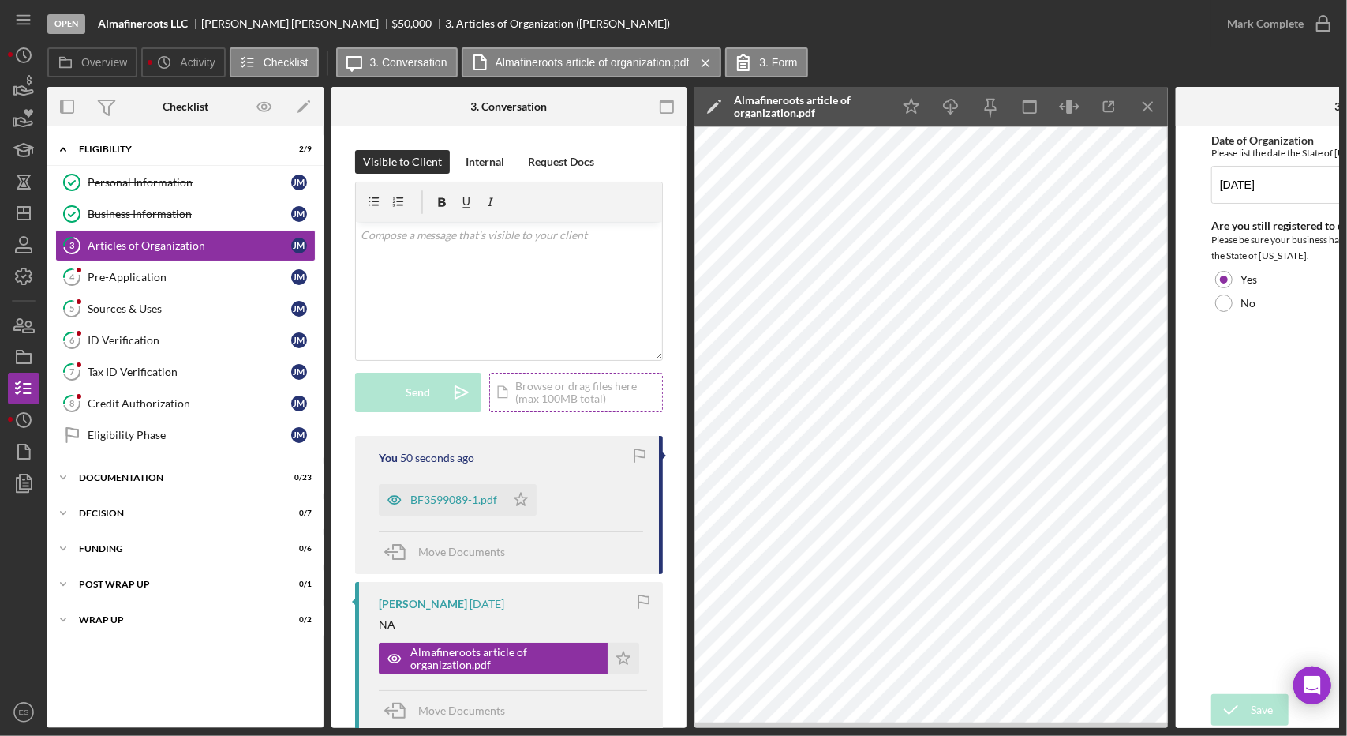
click at [482, 495] on div "BF3599089-1.pdf" at bounding box center [453, 499] width 87 height 13
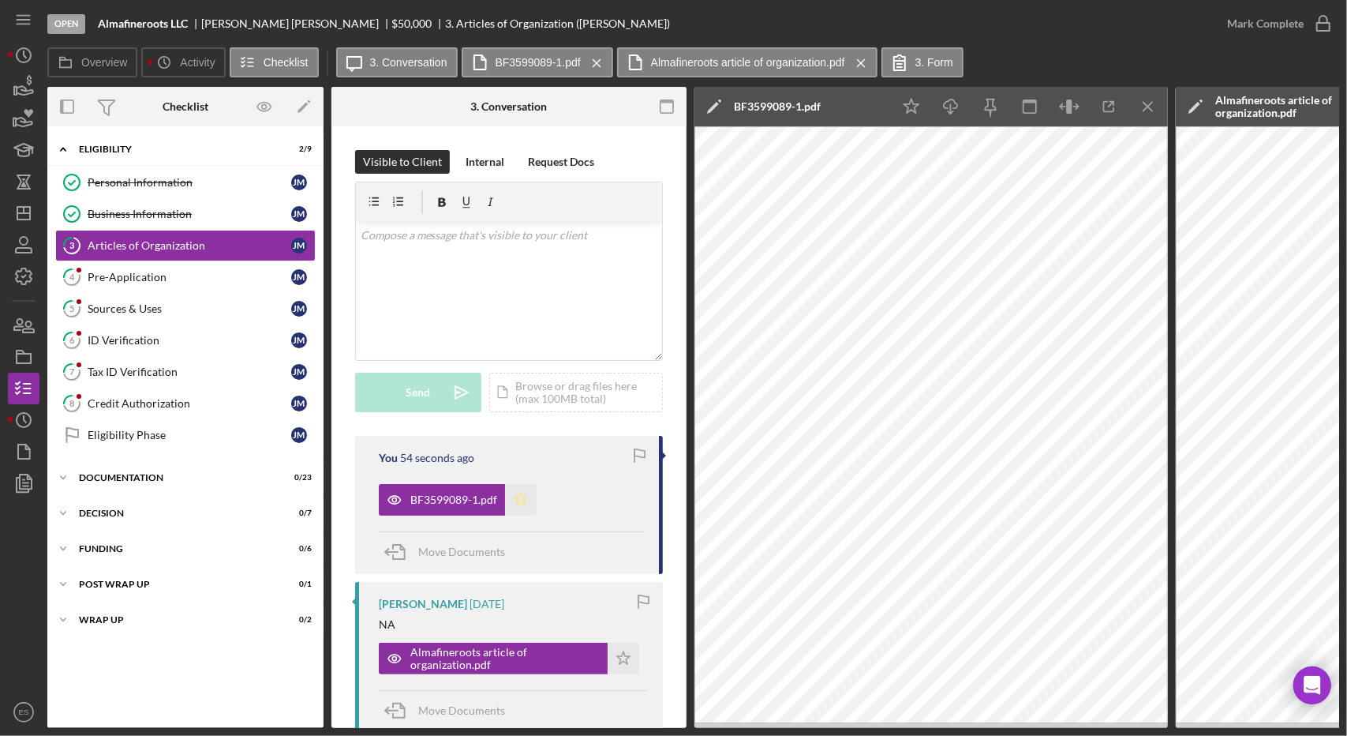
click at [524, 506] on icon "Icon/Star" at bounding box center [521, 500] width 32 height 32
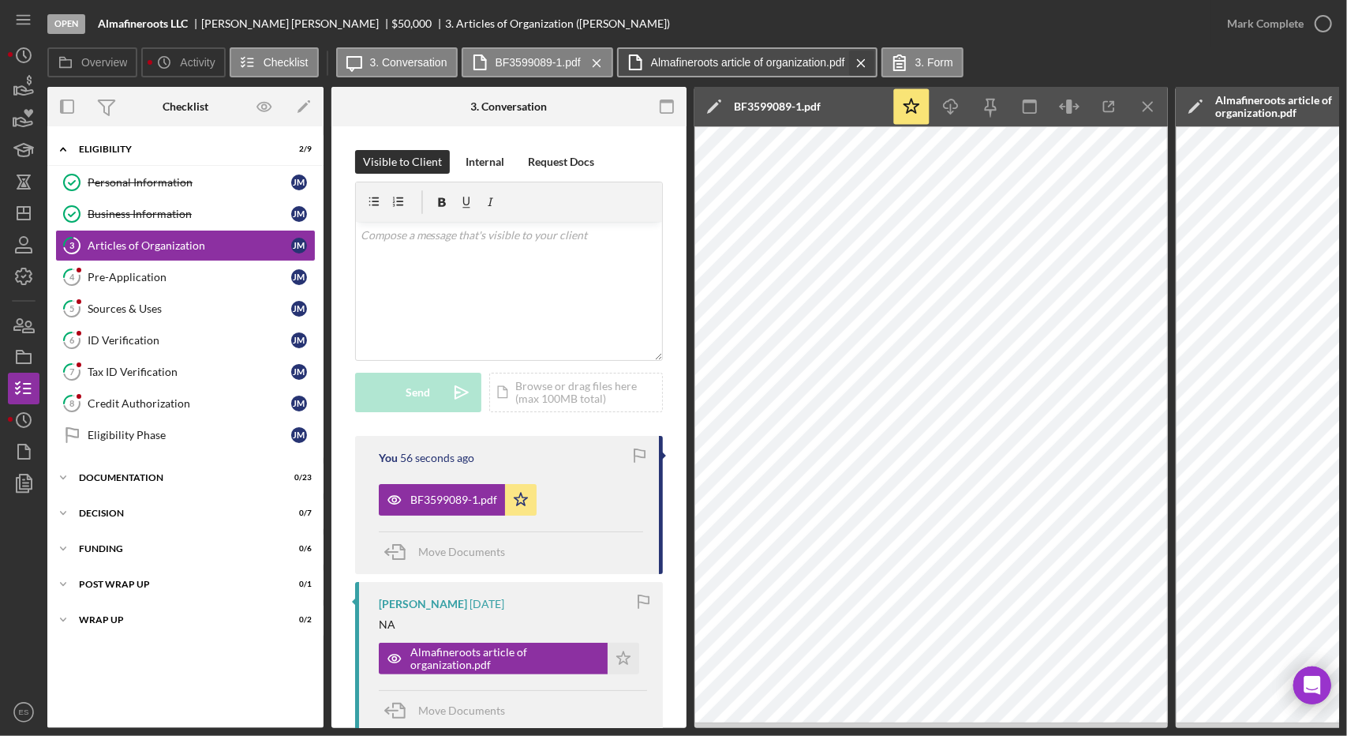
click at [854, 59] on icon "Icon/Menu Close" at bounding box center [862, 62] width 28 height 39
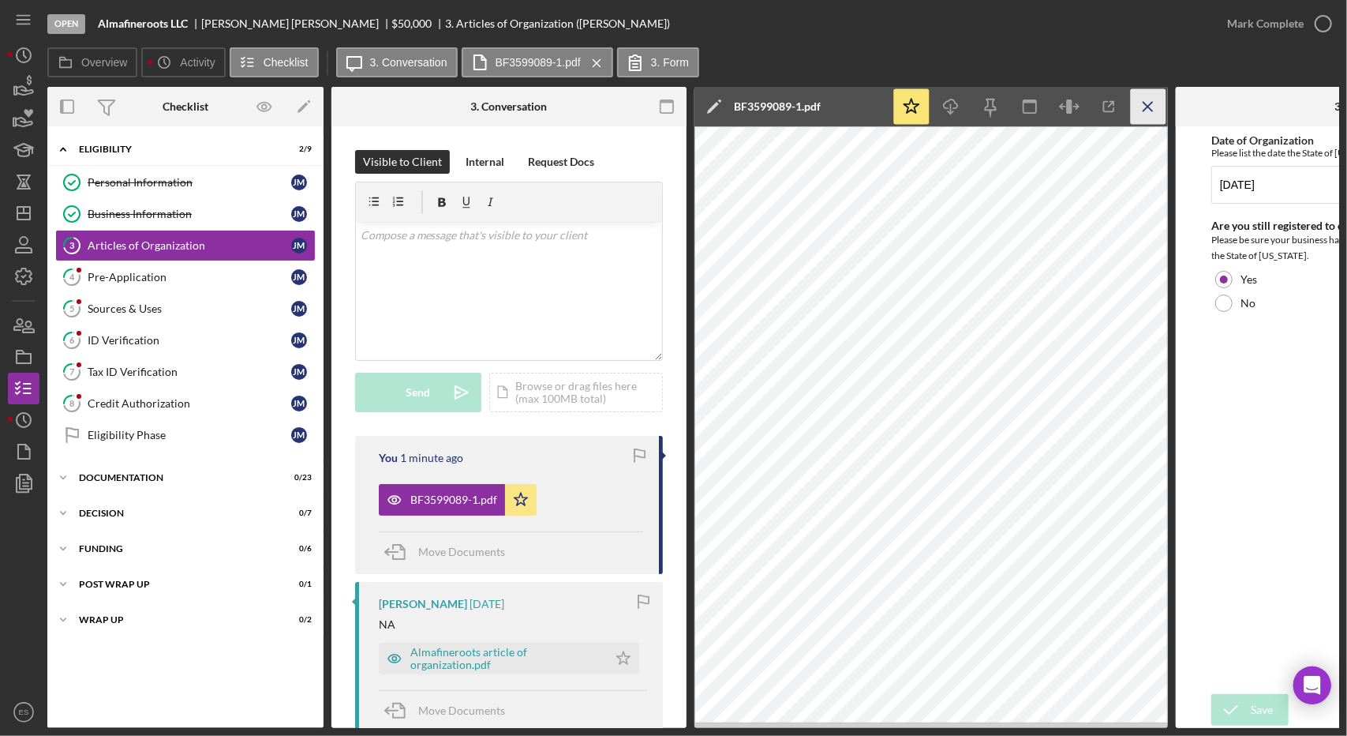
click at [1143, 113] on icon "Icon/Menu Close" at bounding box center [1149, 107] width 36 height 36
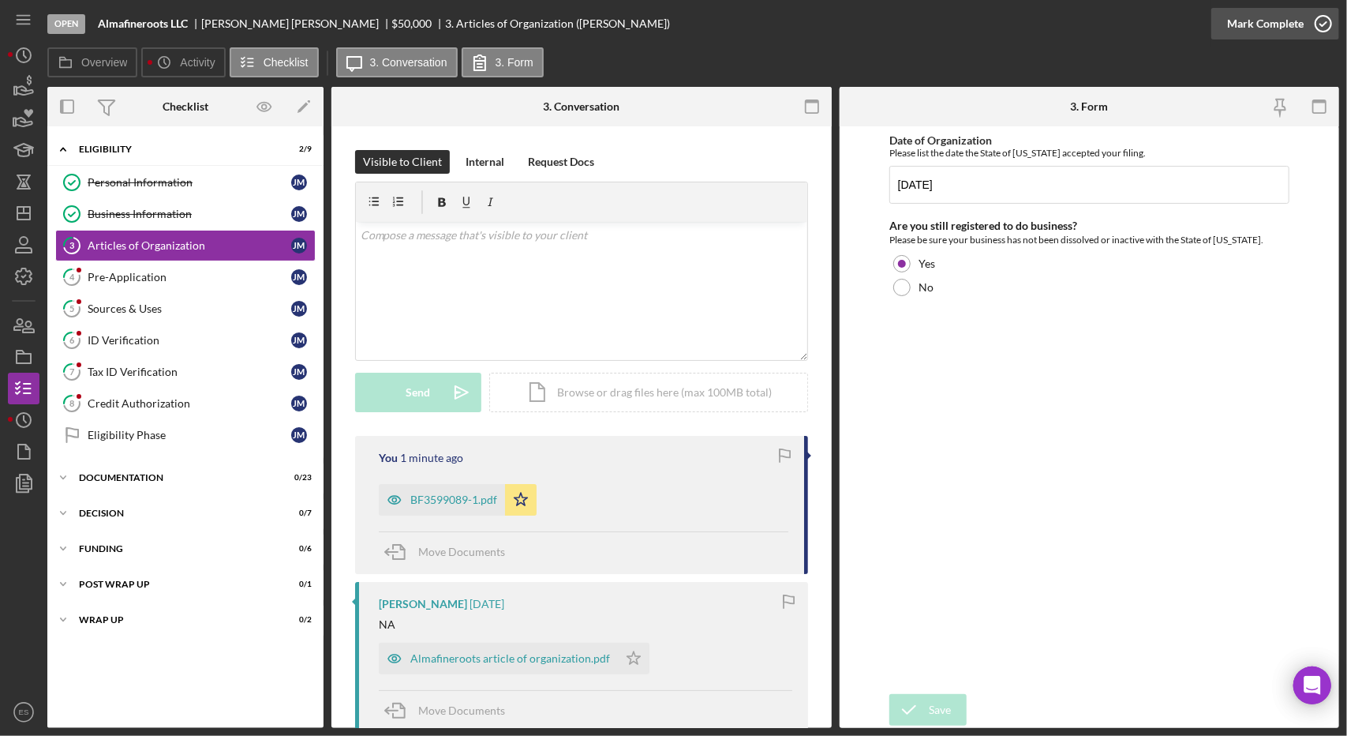
click at [1298, 35] on div "Mark Complete" at bounding box center [1265, 24] width 77 height 32
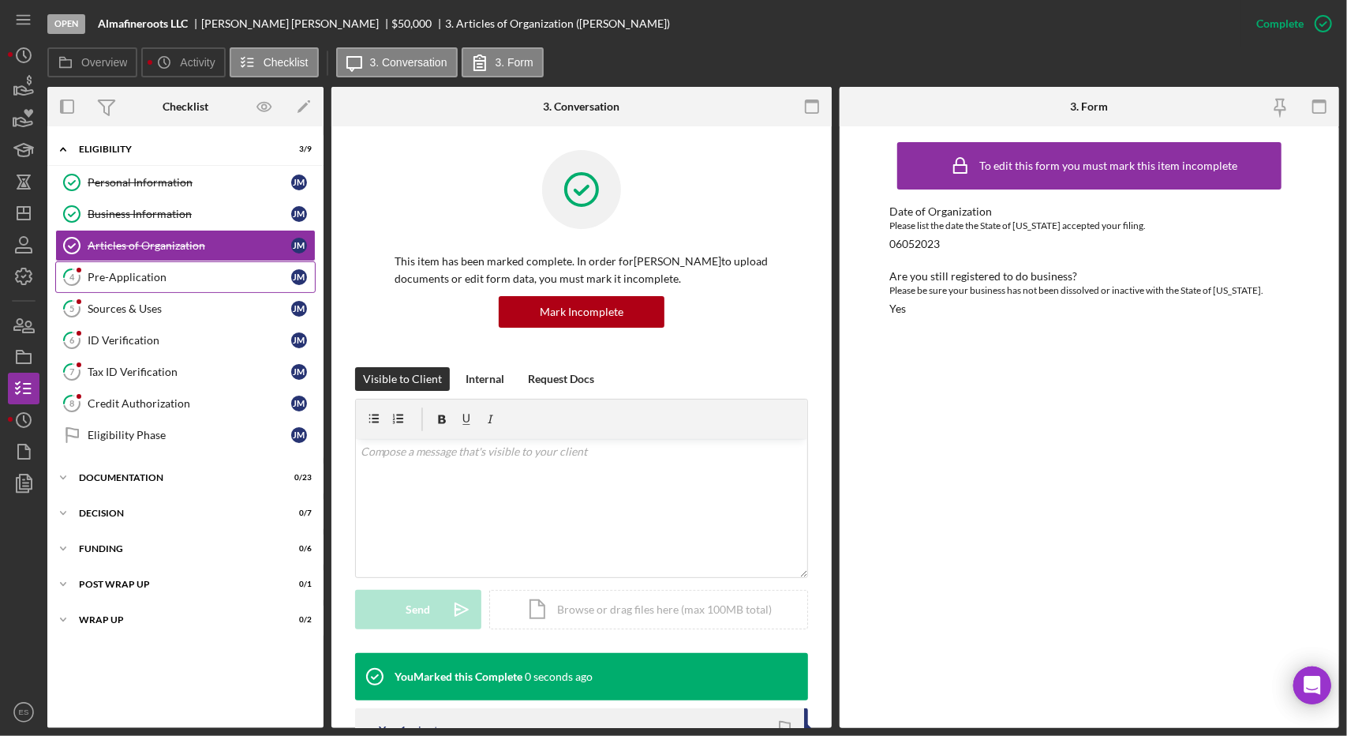
click at [159, 283] on link "4 Pre-Application [PERSON_NAME]" at bounding box center [185, 277] width 260 height 32
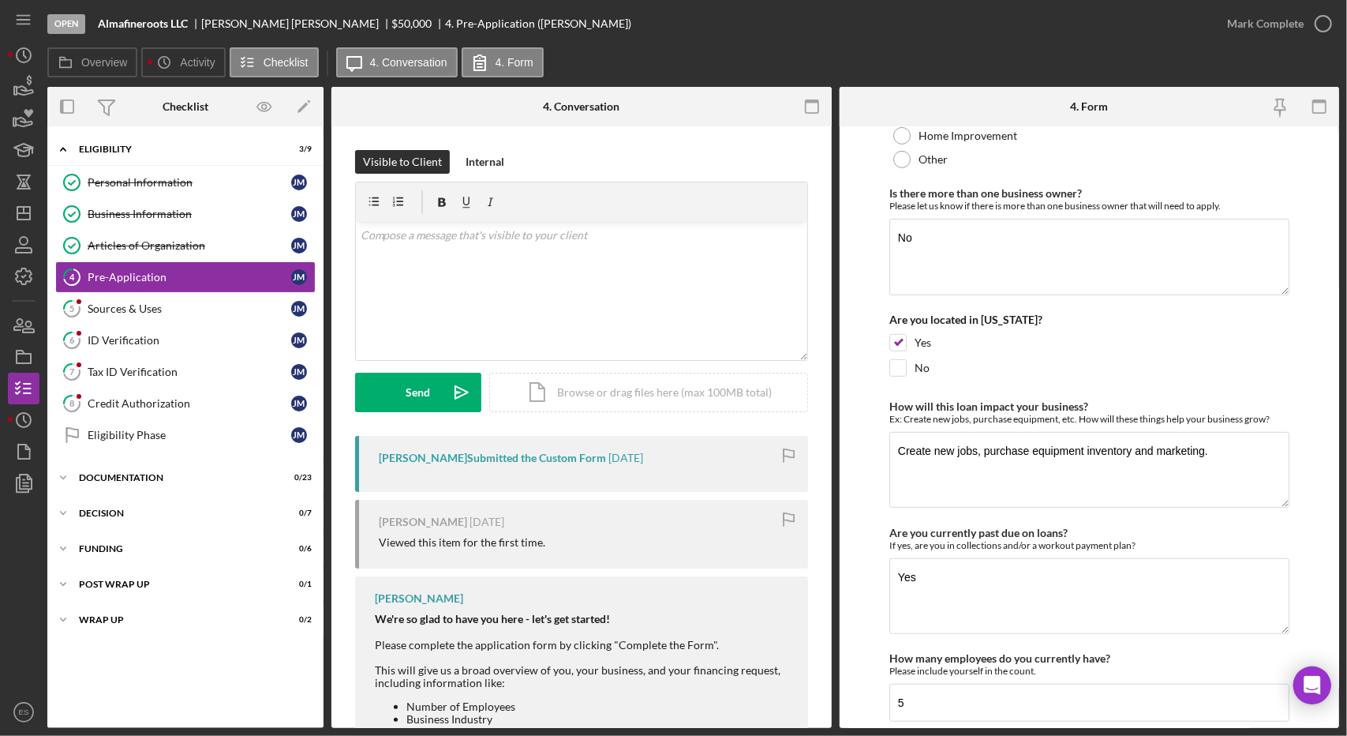
scroll to position [742, 0]
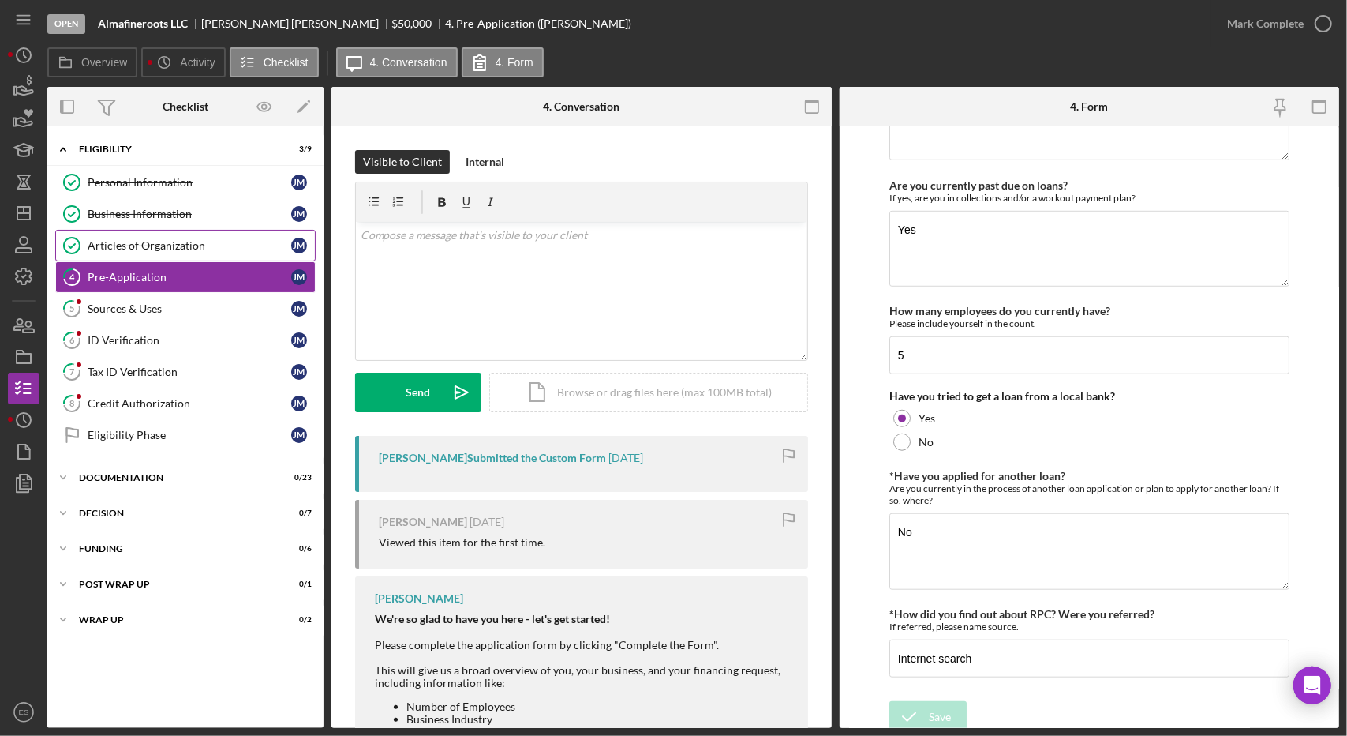
click at [148, 239] on div "Articles of Organization" at bounding box center [190, 245] width 204 height 13
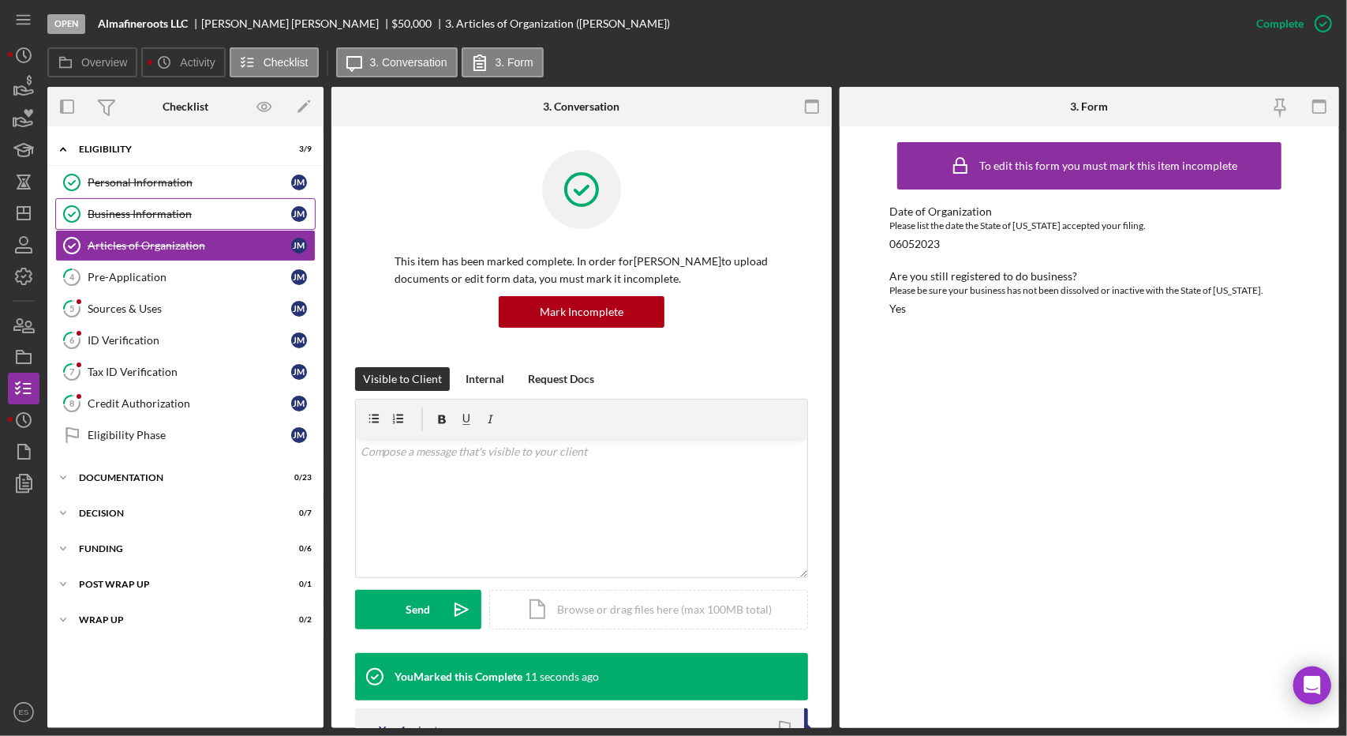
click at [185, 218] on div "Business Information" at bounding box center [190, 214] width 204 height 13
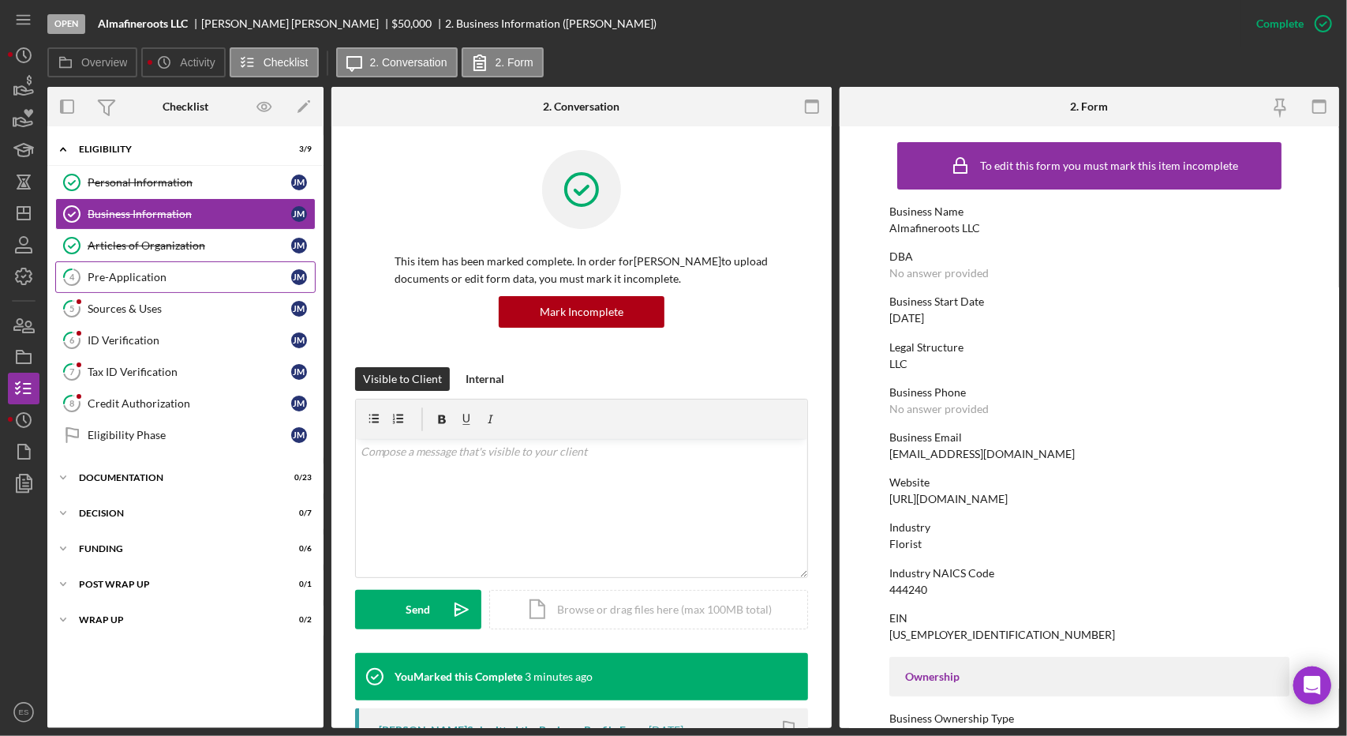
click at [68, 279] on icon "4" at bounding box center [71, 276] width 39 height 39
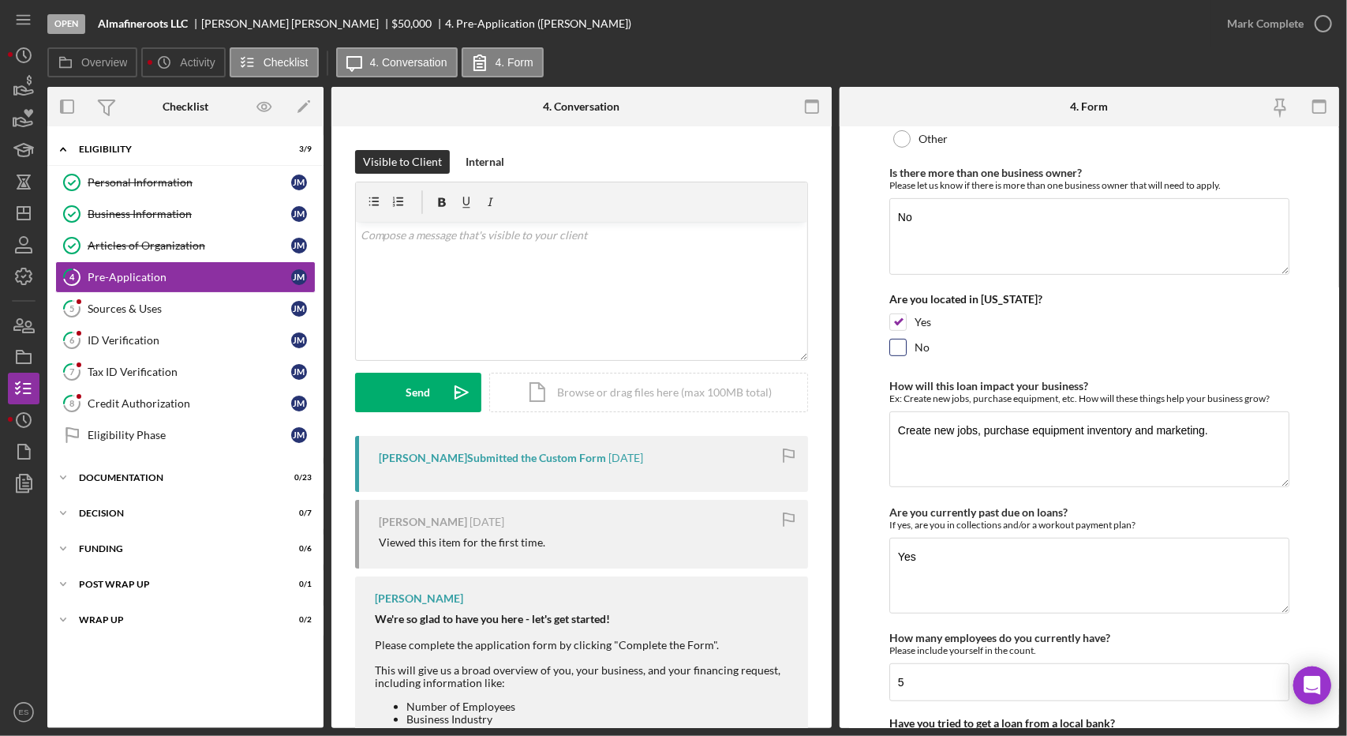
scroll to position [369, 0]
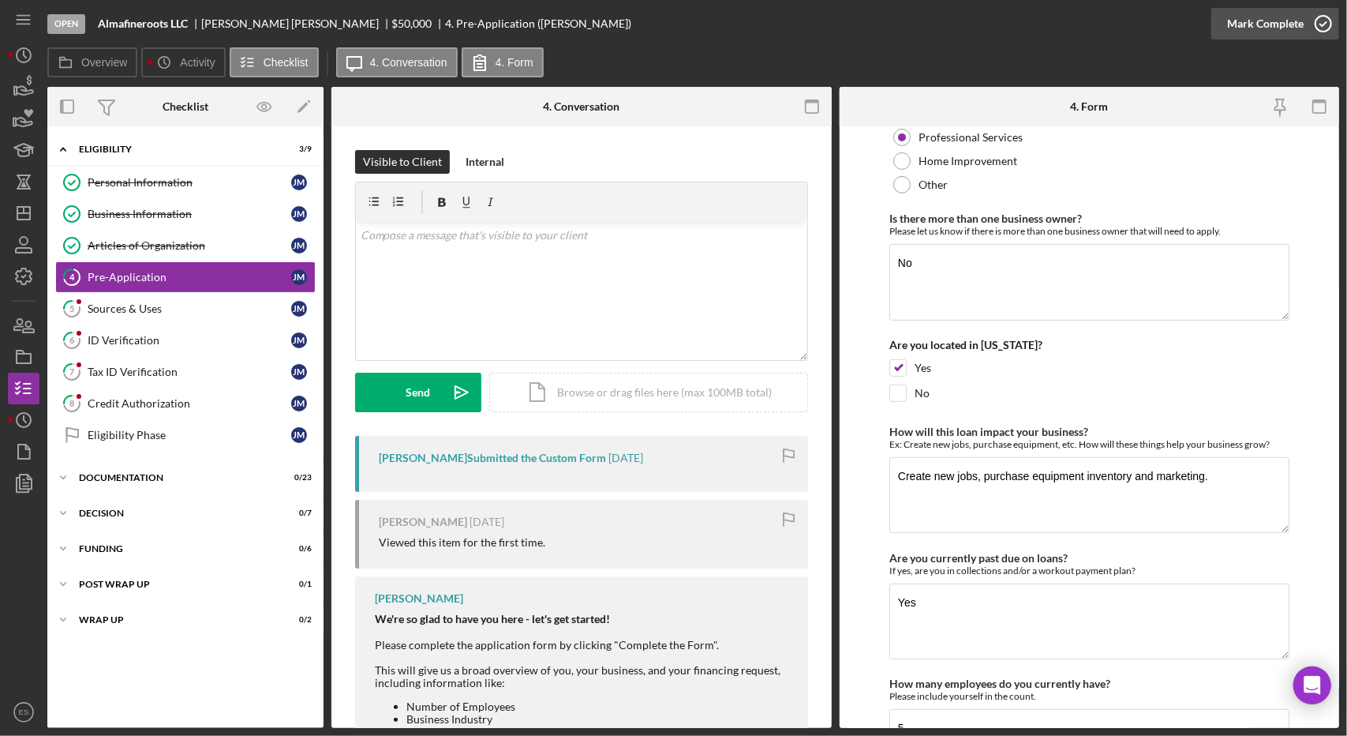
click at [1298, 36] on div "Mark Complete" at bounding box center [1265, 24] width 77 height 32
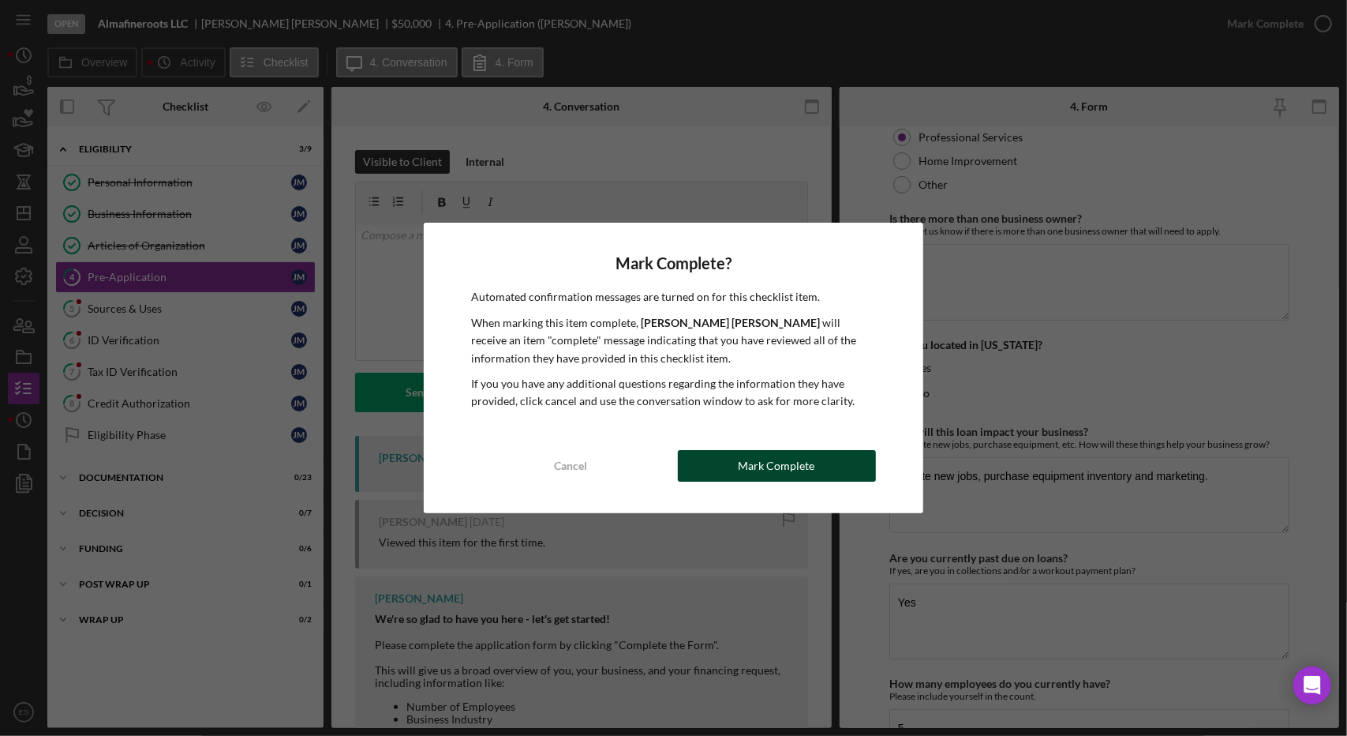
click at [770, 478] on div "Mark Complete" at bounding box center [777, 466] width 77 height 32
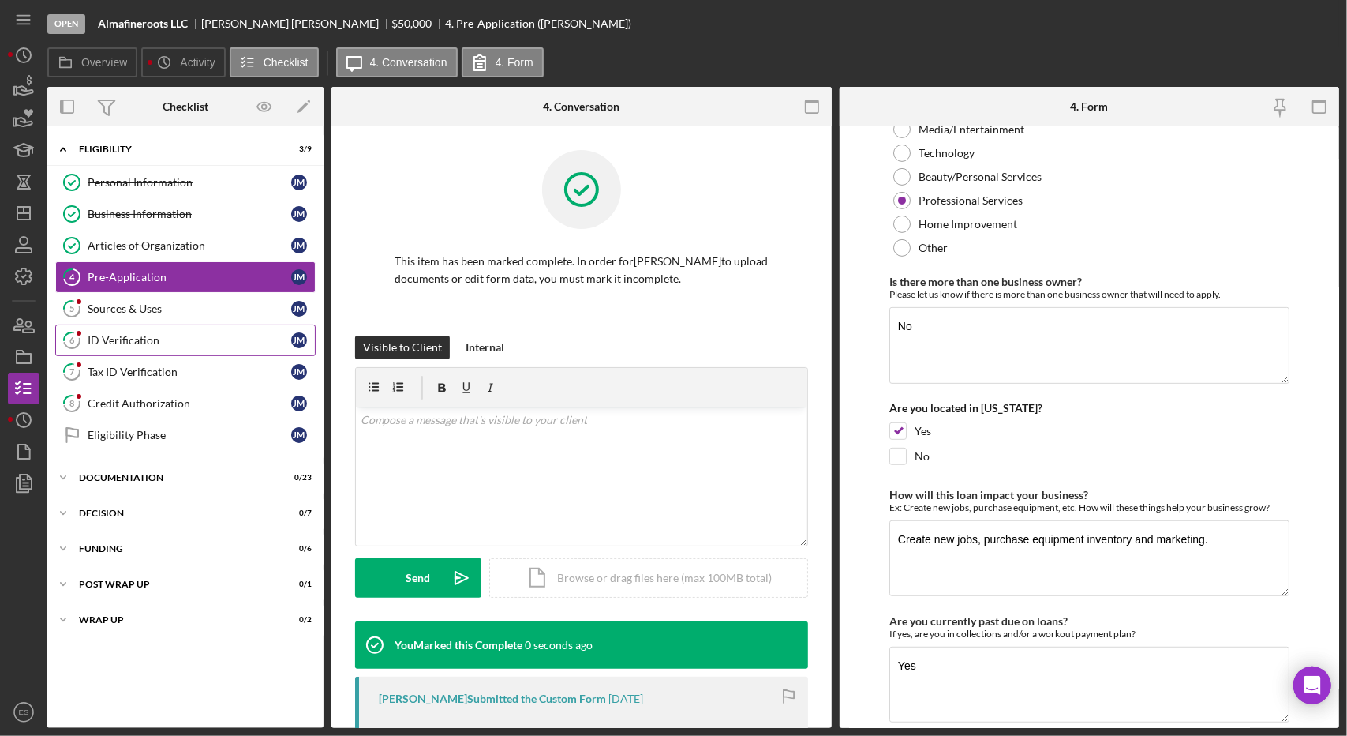
scroll to position [433, 0]
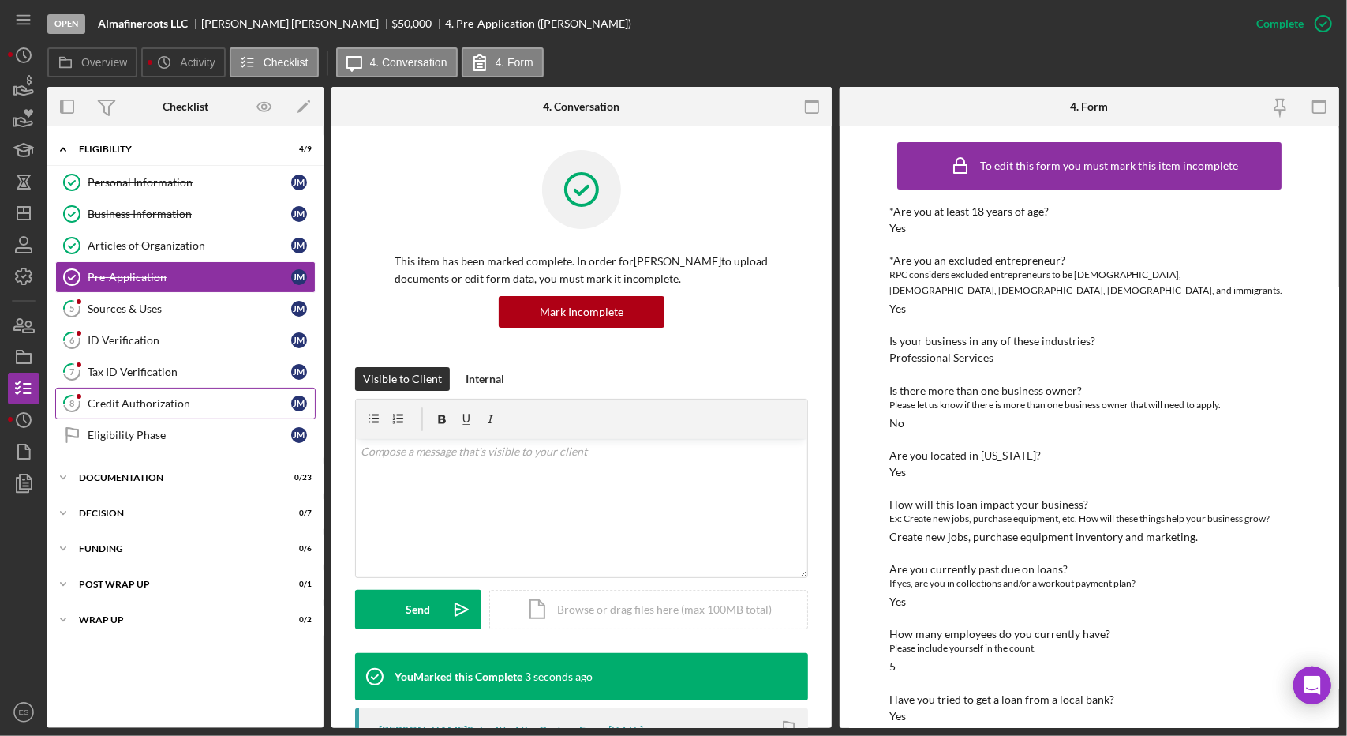
click at [136, 397] on div "Credit Authorization" at bounding box center [190, 403] width 204 height 13
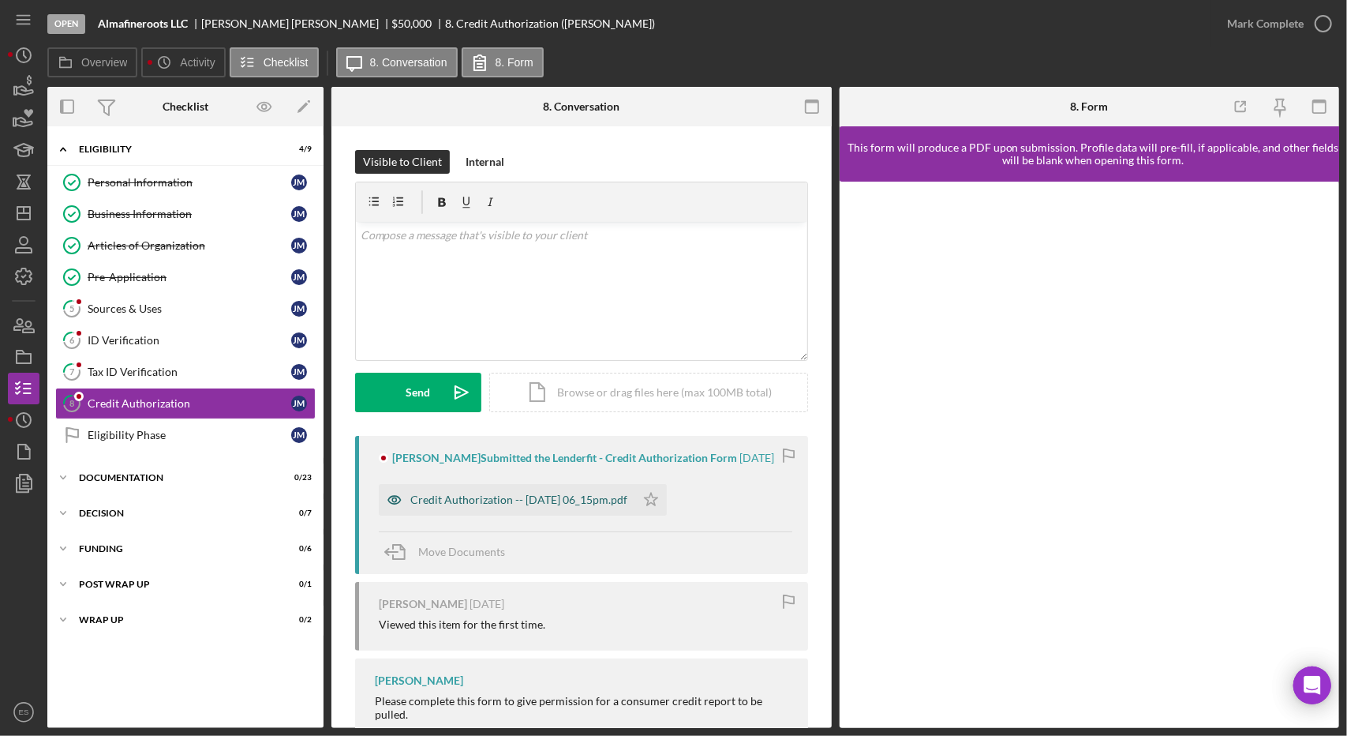
click at [579, 496] on div "Credit Authorization -- [DATE] 06_15pm.pdf" at bounding box center [518, 499] width 217 height 13
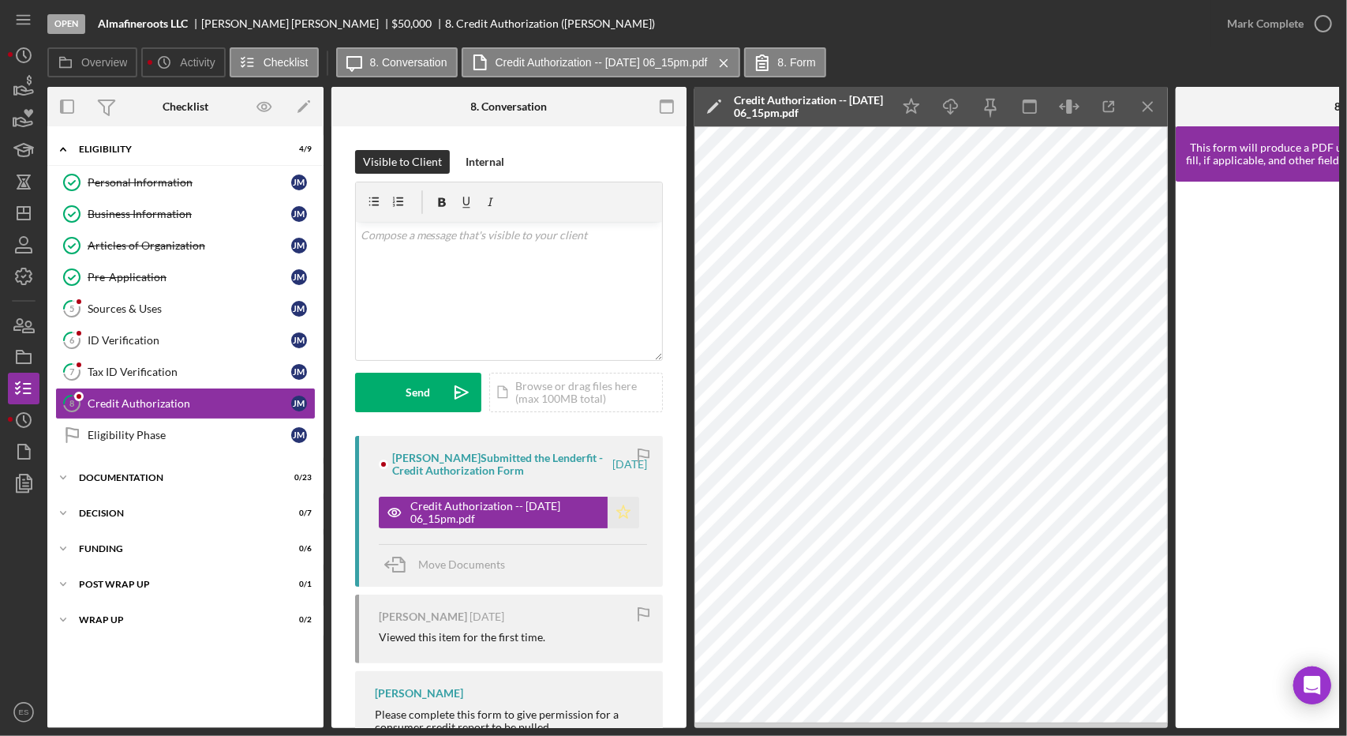
click at [620, 512] on icon "Icon/Star" at bounding box center [624, 512] width 32 height 32
click at [1150, 110] on icon "Icon/Menu Close" at bounding box center [1149, 107] width 36 height 36
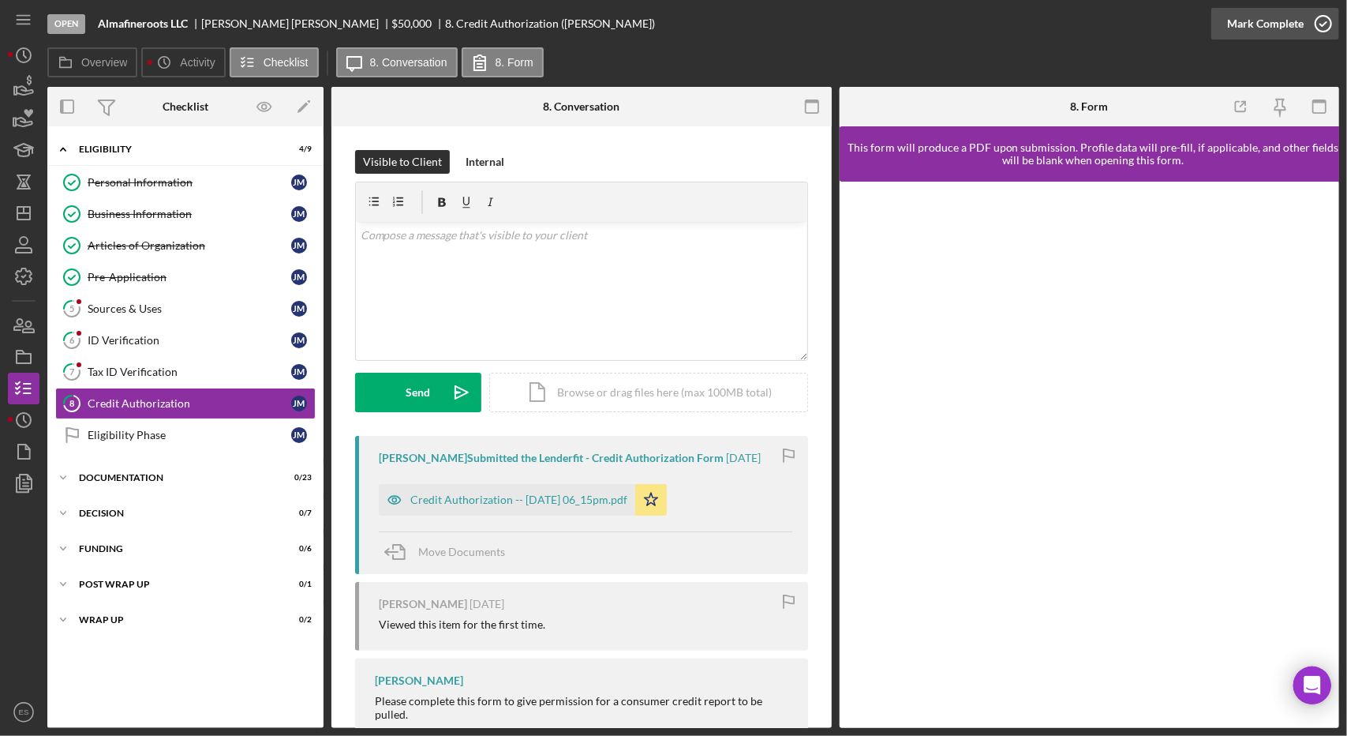
click at [1255, 37] on div "Mark Complete" at bounding box center [1265, 24] width 77 height 32
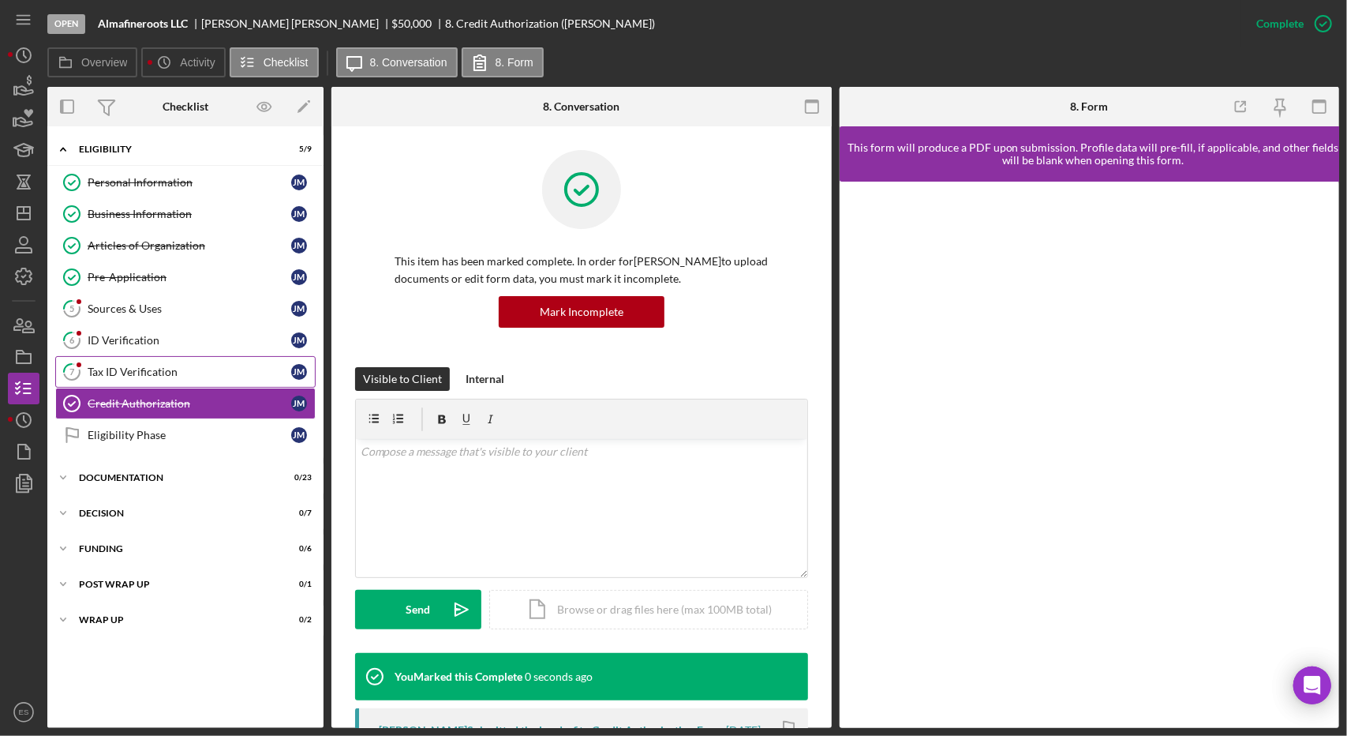
click at [97, 372] on div "Tax ID Verification" at bounding box center [190, 371] width 204 height 13
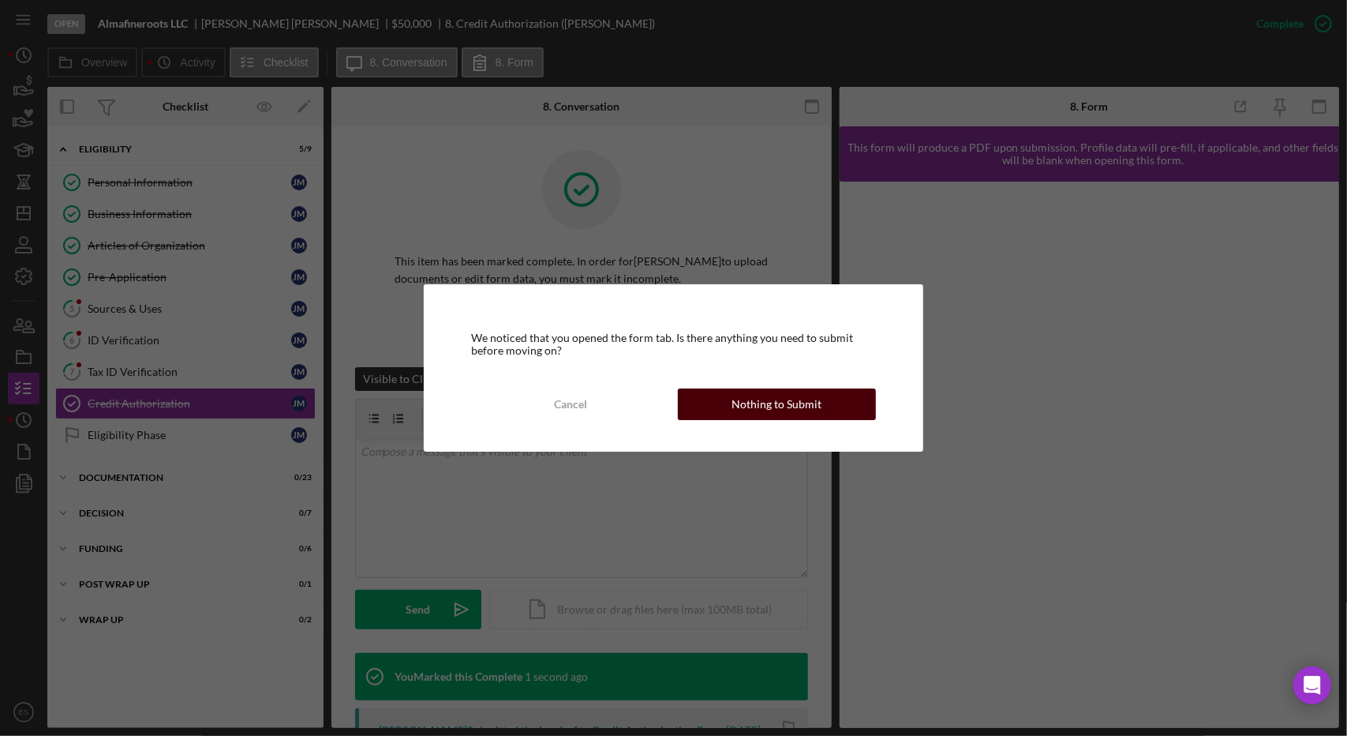
click at [789, 392] on div "Nothing to Submit" at bounding box center [777, 404] width 90 height 32
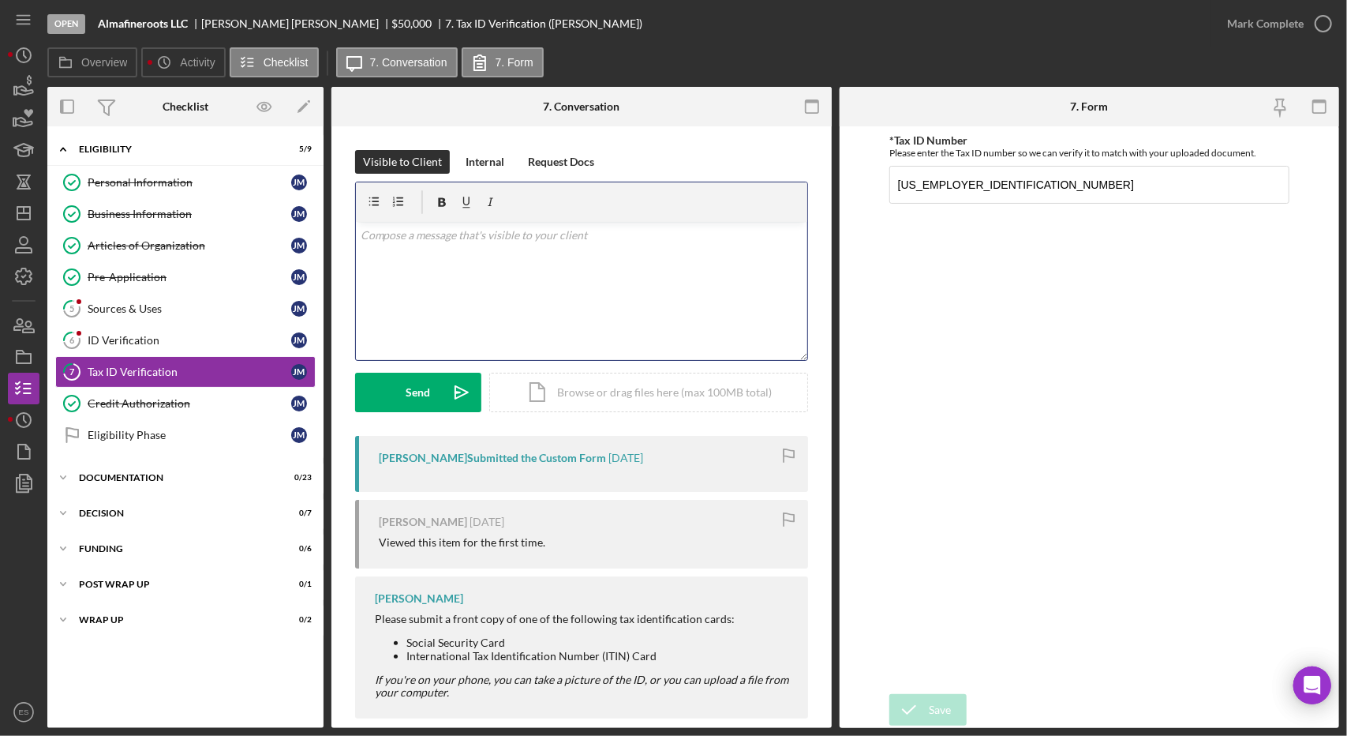
click at [592, 324] on div "v Color teal Color pink Remove color Add row above Add row below Add column bef…" at bounding box center [581, 291] width 451 height 138
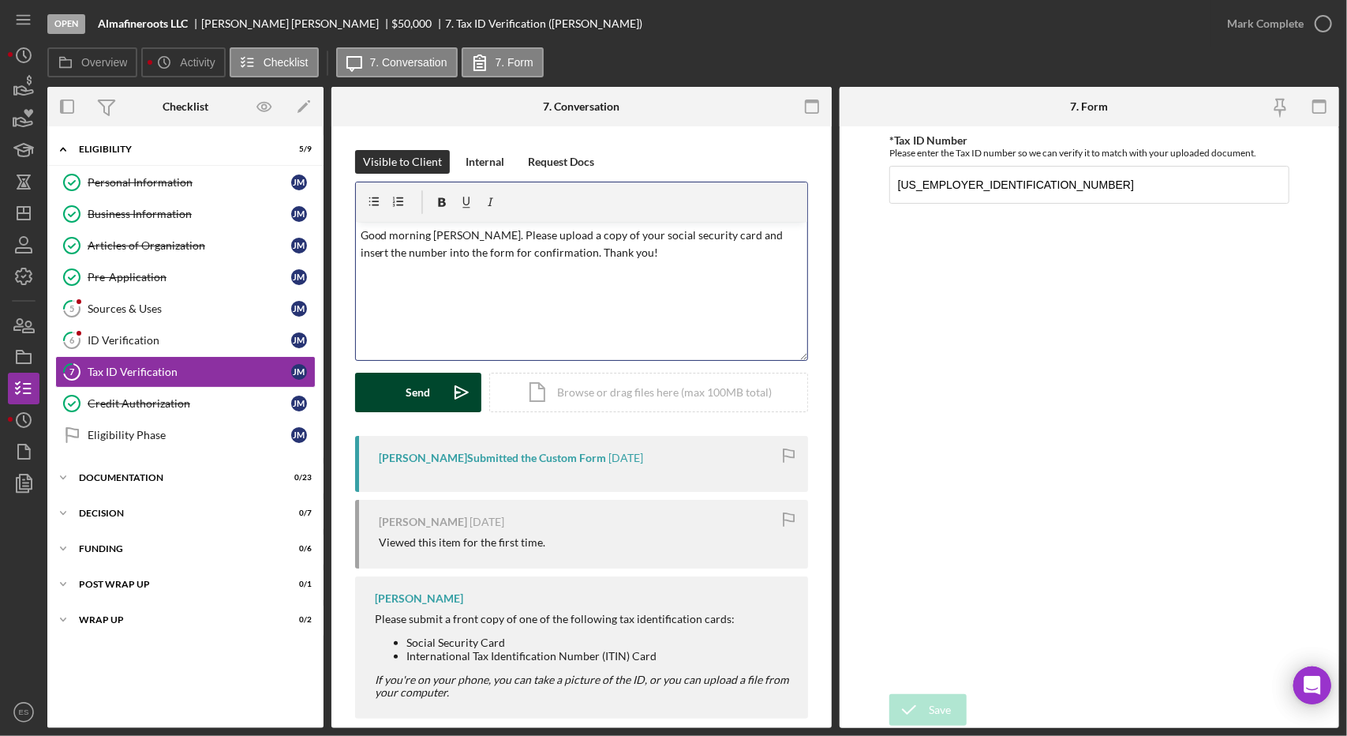
click at [418, 403] on div "Send" at bounding box center [418, 392] width 24 height 39
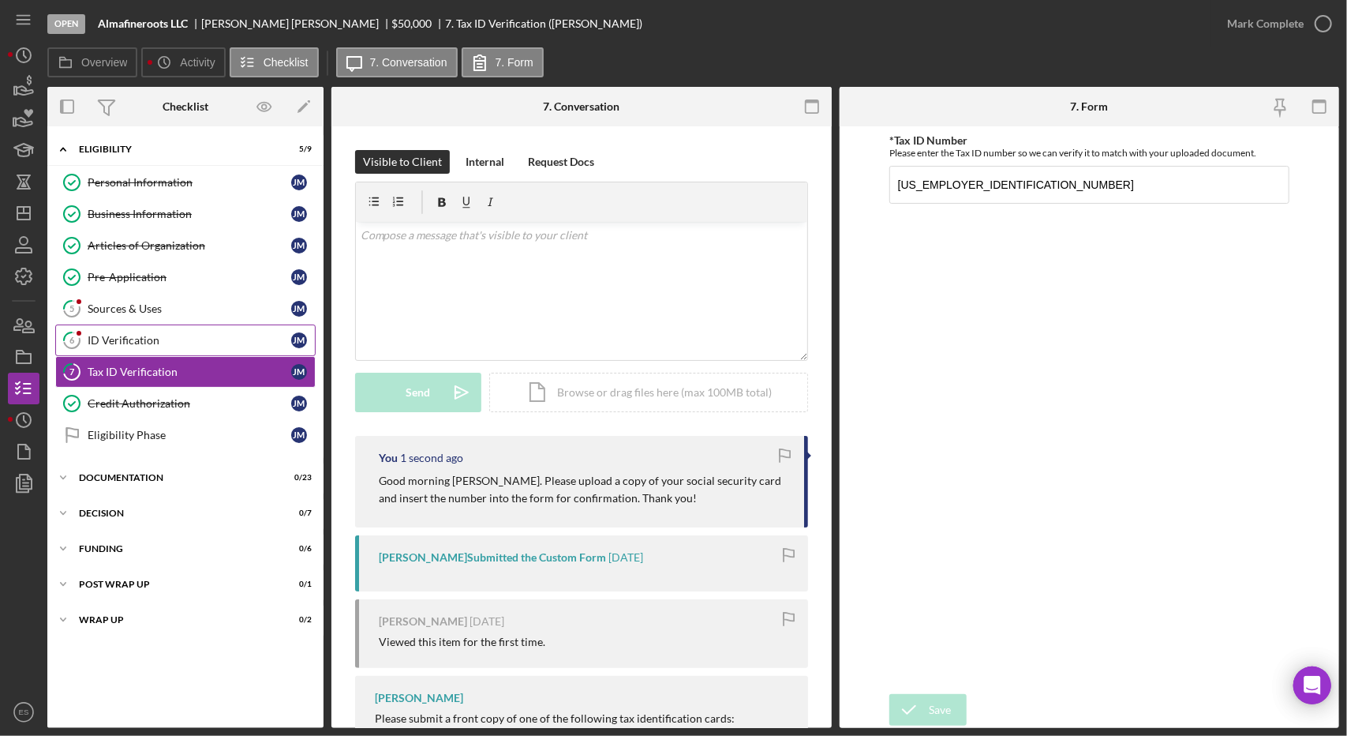
click at [125, 336] on div "ID Verification" at bounding box center [190, 340] width 204 height 13
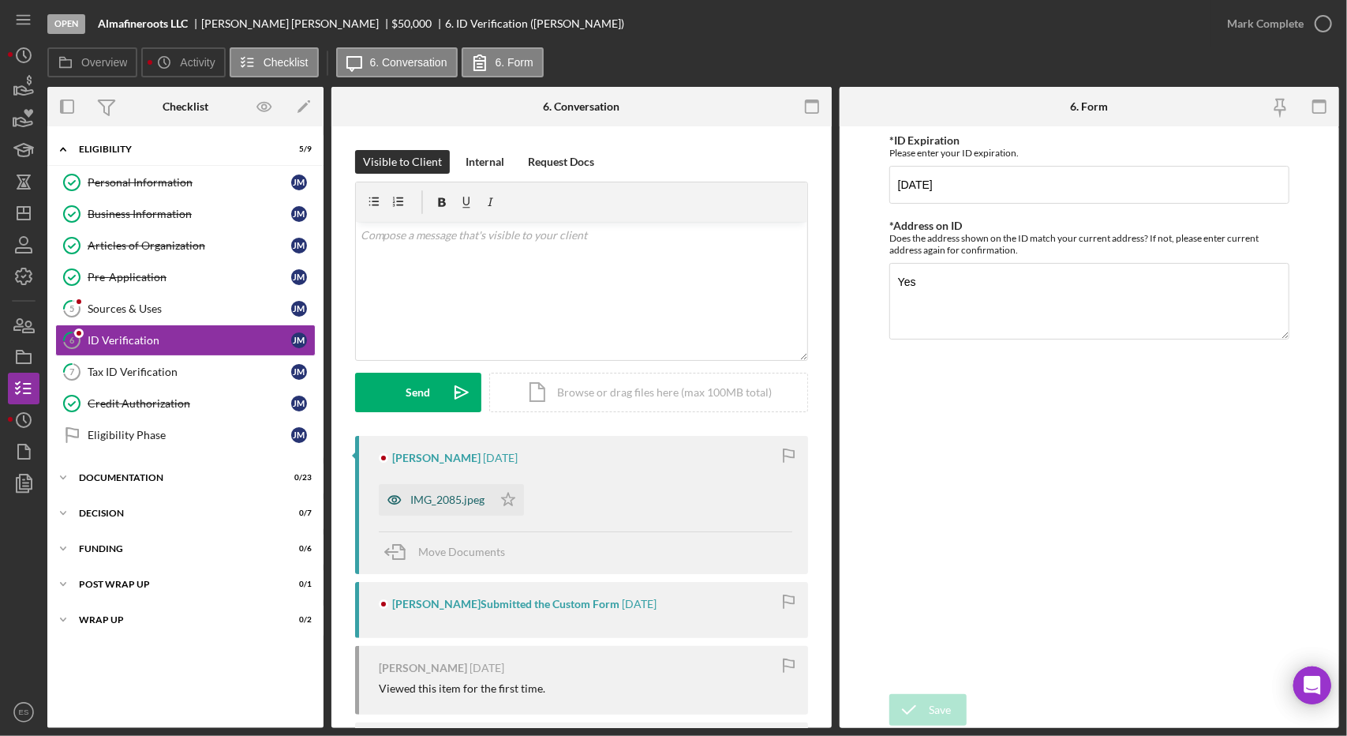
click at [461, 490] on div "IMG_2085.jpeg" at bounding box center [436, 500] width 114 height 32
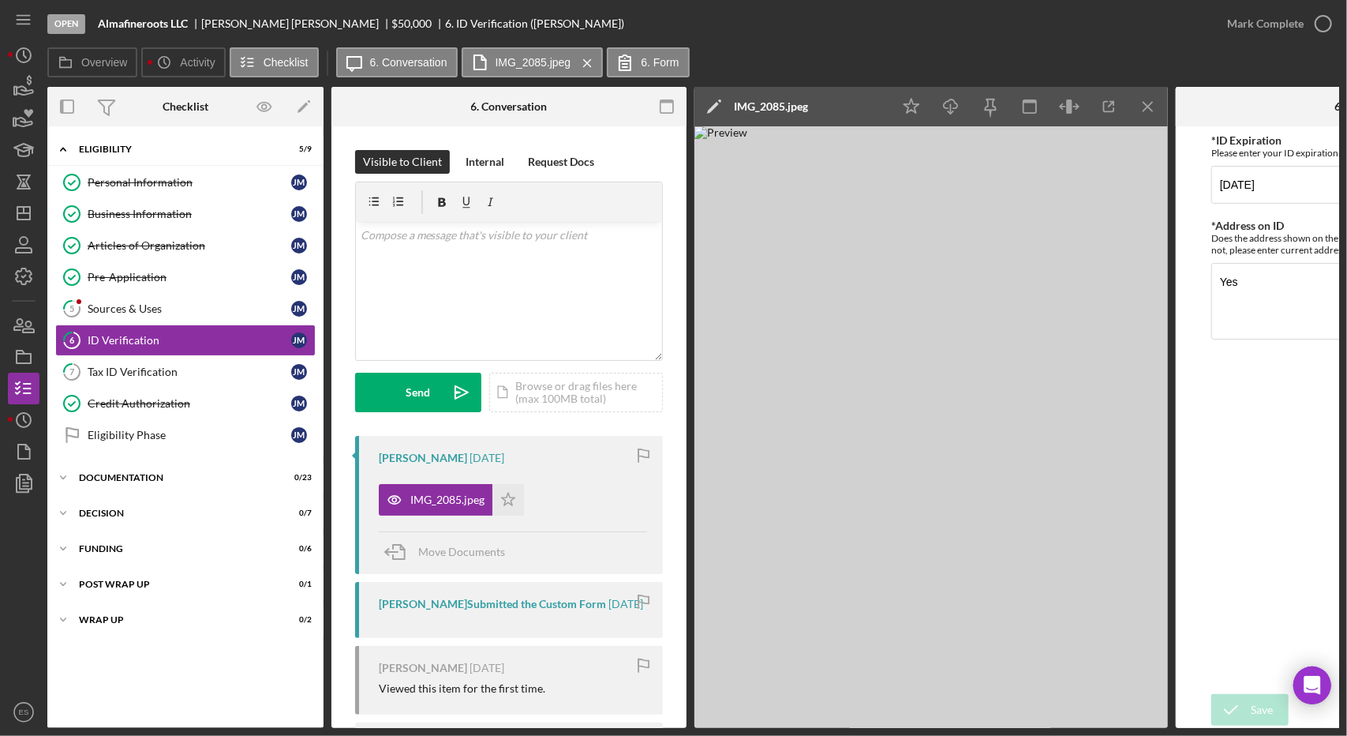
scroll to position [0, 191]
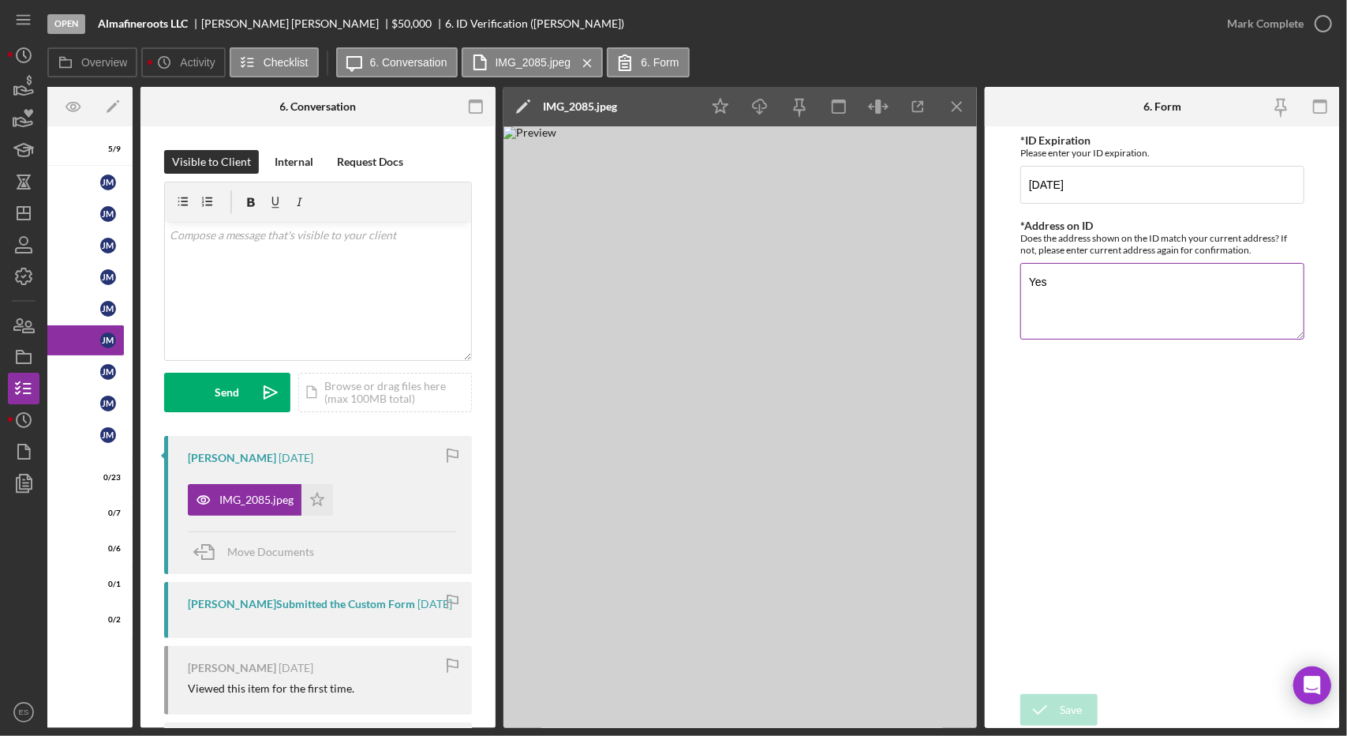
click at [1091, 295] on textarea "Yes" at bounding box center [1163, 301] width 284 height 76
type textarea "Y"
drag, startPoint x: 1091, startPoint y: 295, endPoint x: 1078, endPoint y: 290, distance: 13.8
click at [1078, 290] on textarea "*Address on ID" at bounding box center [1163, 301] width 284 height 76
type textarea "[STREET_ADDRESS]"
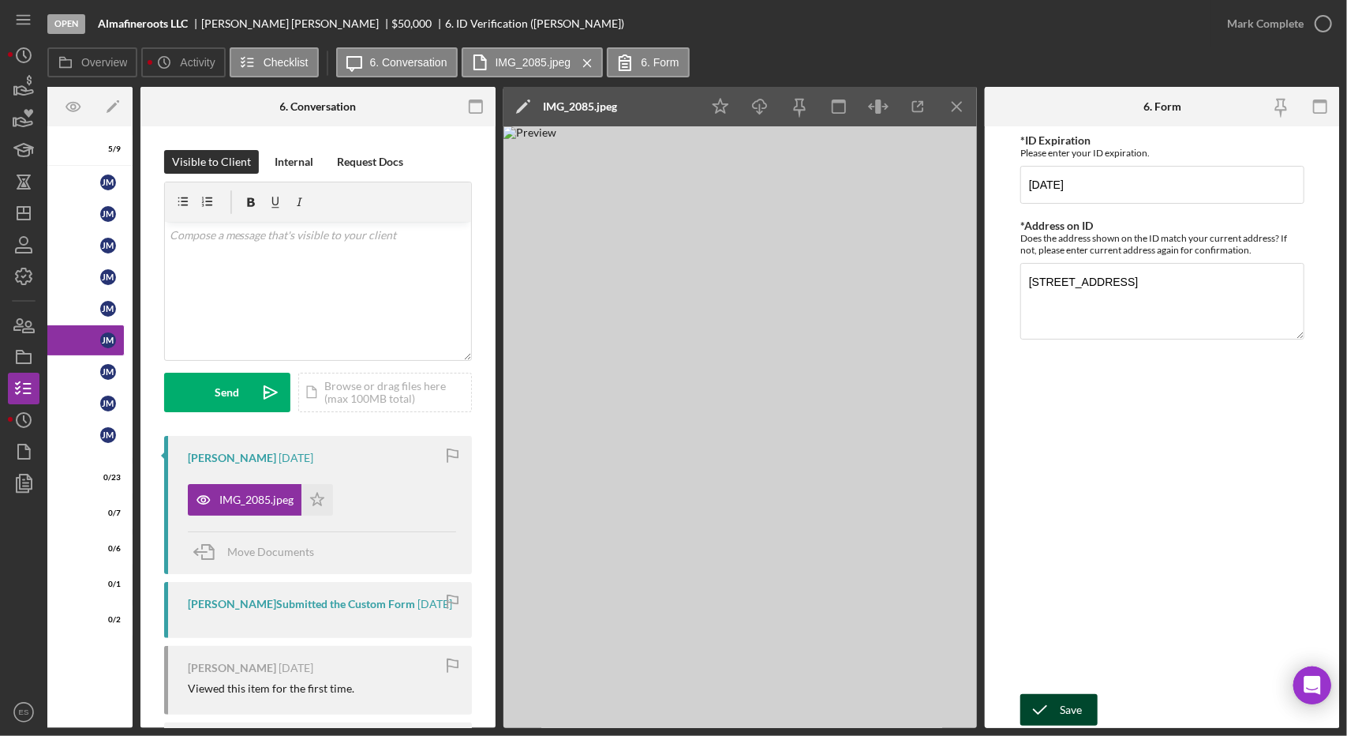
click at [1065, 694] on div "Save" at bounding box center [1071, 710] width 22 height 32
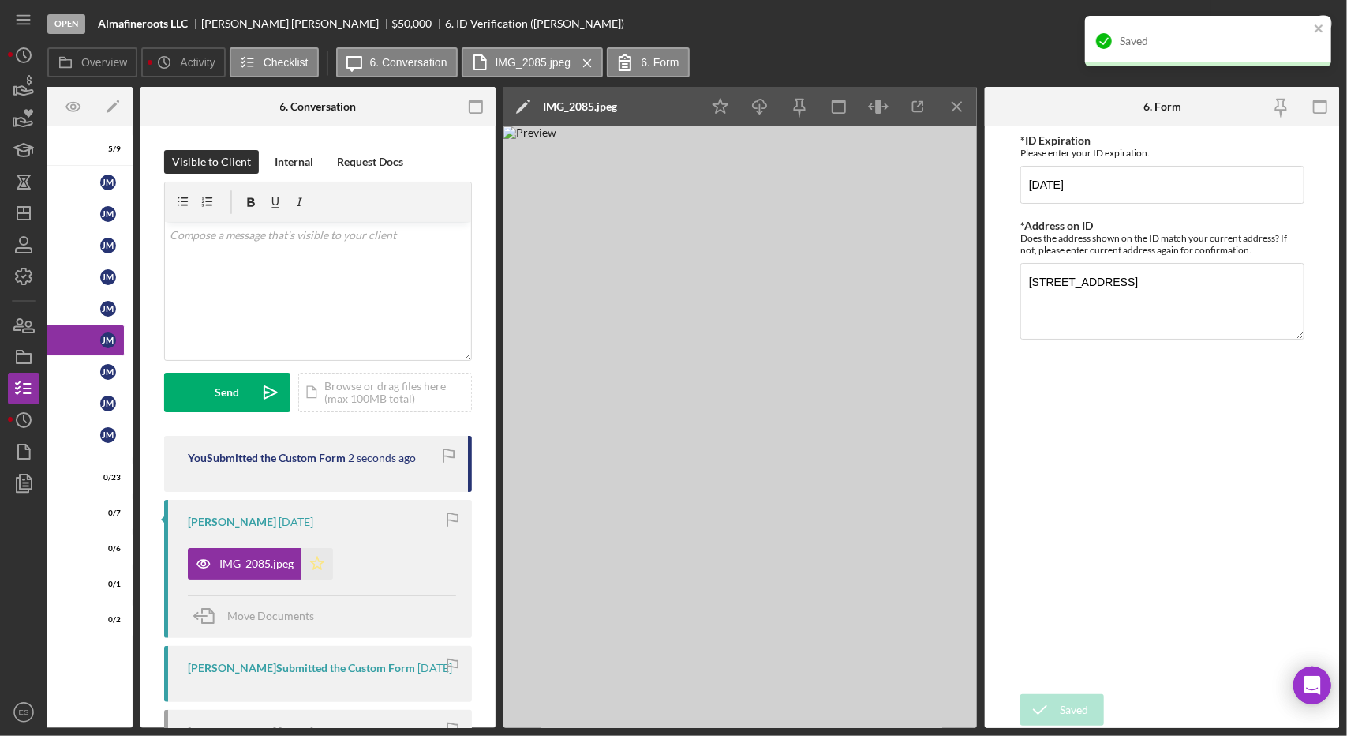
click at [325, 560] on icon "Icon/Star" at bounding box center [318, 564] width 32 height 32
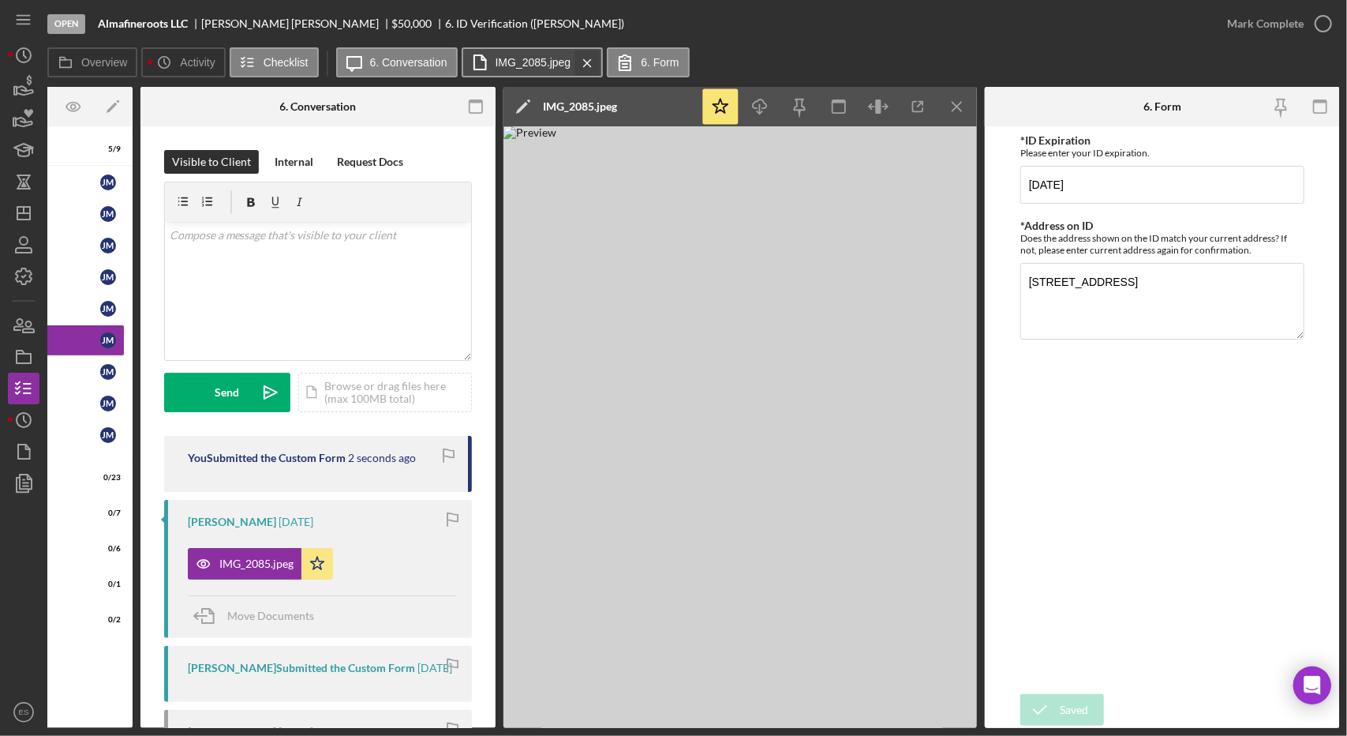
click at [590, 61] on icon "Icon/Menu Close" at bounding box center [588, 62] width 28 height 39
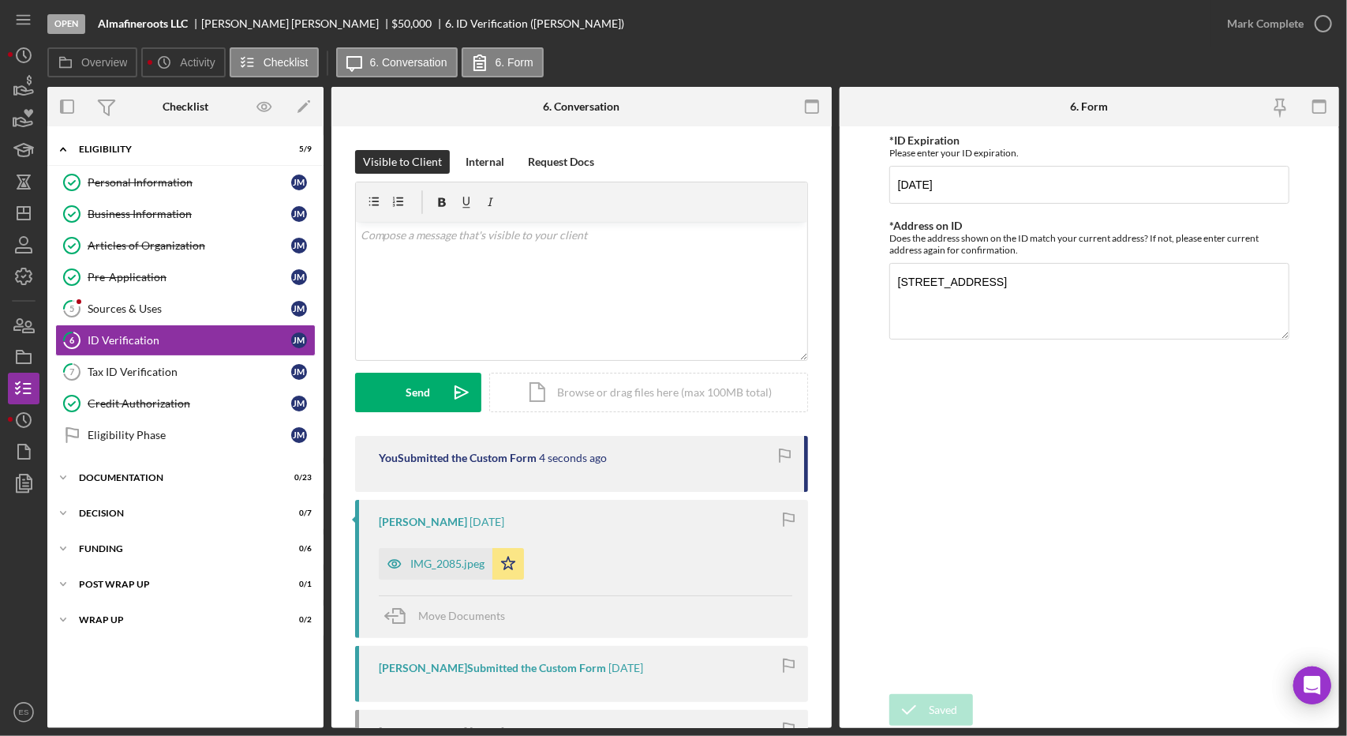
scroll to position [0, 0]
click at [1313, 36] on icon "button" at bounding box center [1323, 23] width 39 height 39
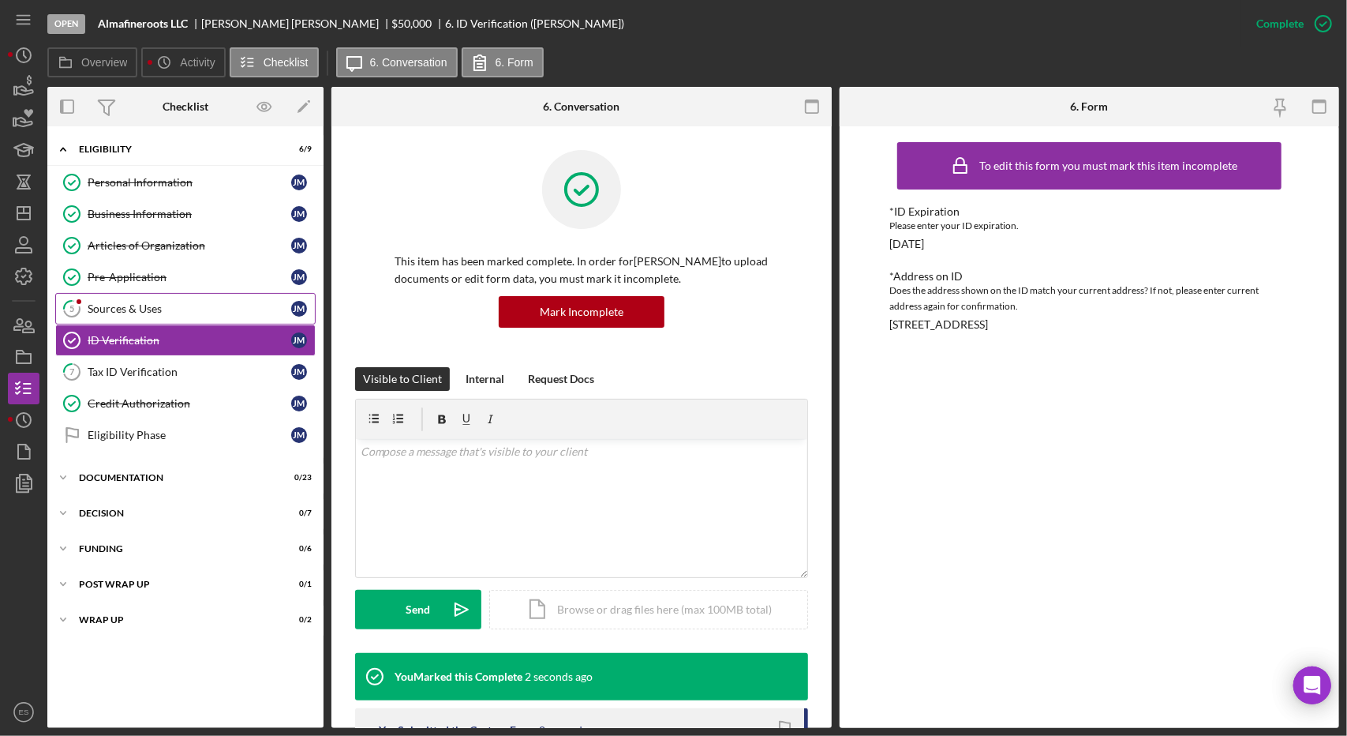
click at [164, 304] on div "Sources & Uses" at bounding box center [190, 308] width 204 height 13
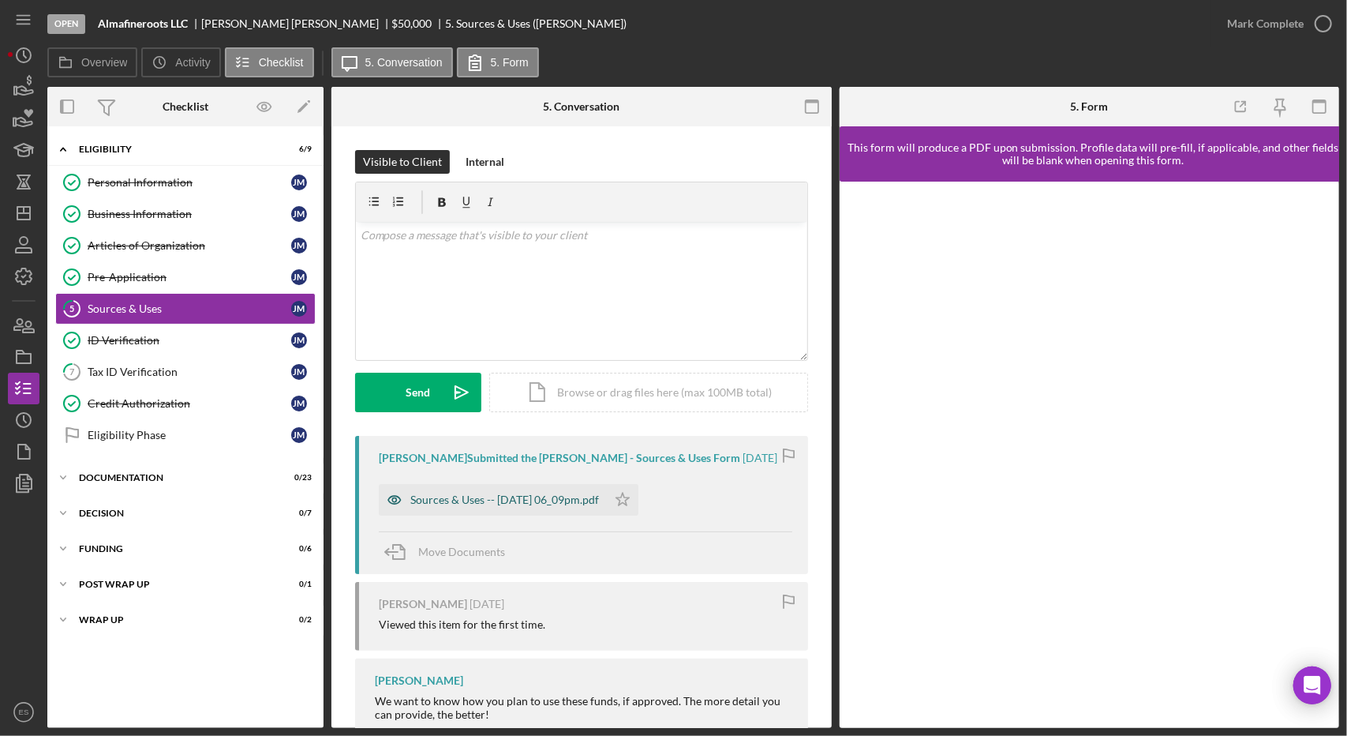
click at [564, 500] on div "Sources & Uses -- [DATE] 06_09pm.pdf" at bounding box center [504, 499] width 189 height 13
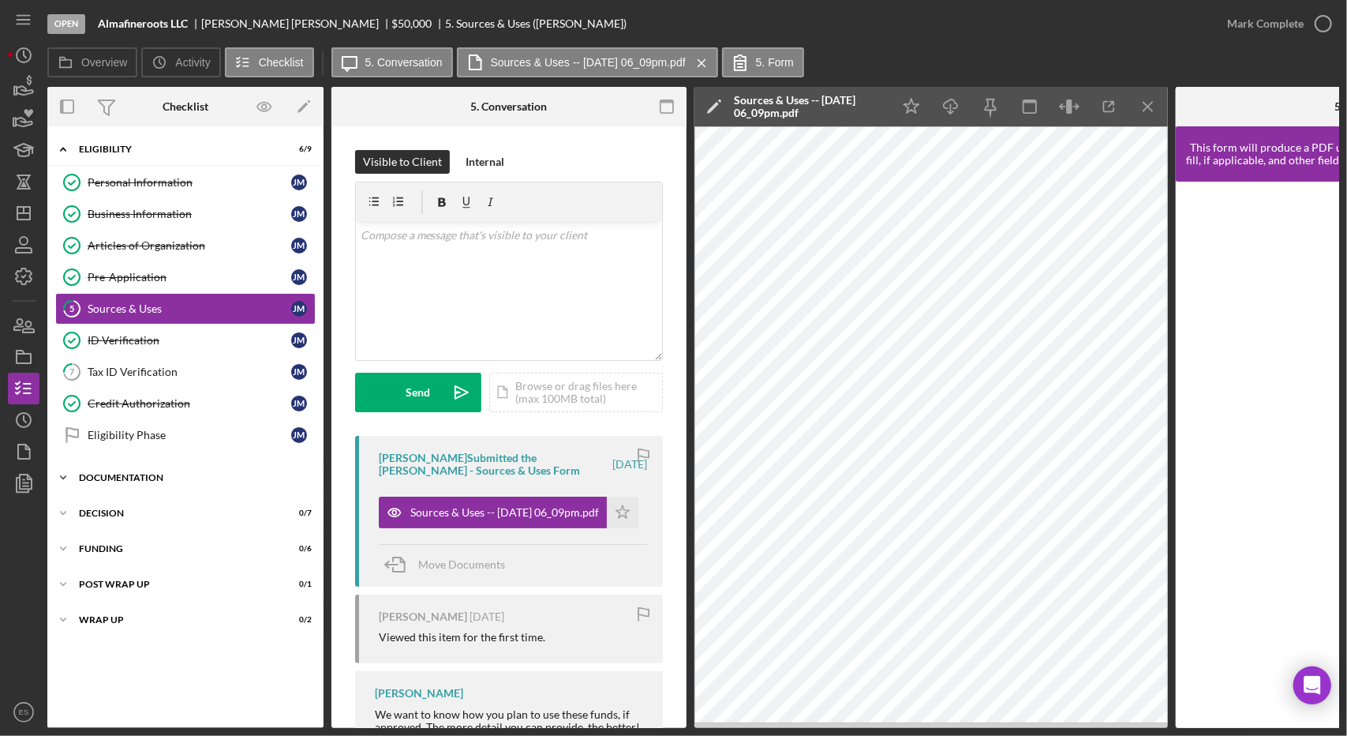
click at [98, 473] on div "Documentation" at bounding box center [191, 477] width 225 height 9
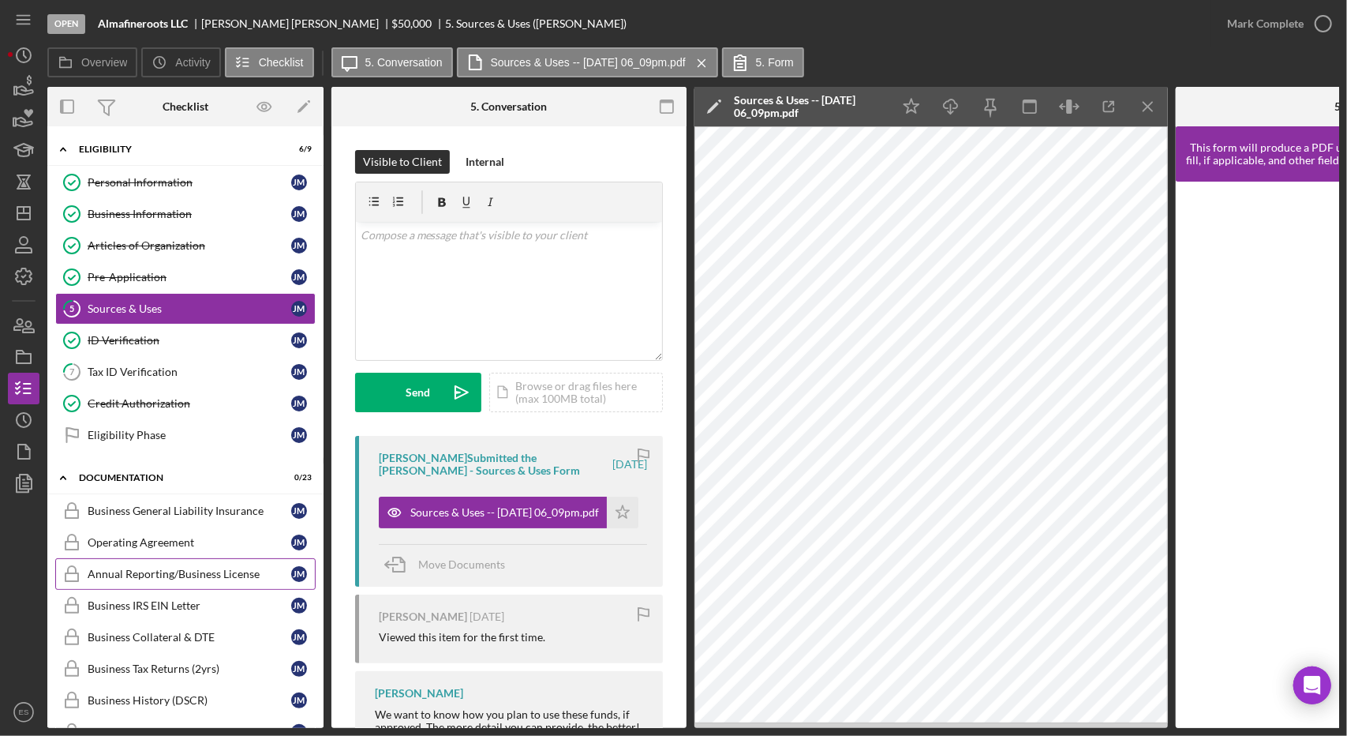
click at [129, 567] on div "Annual Reporting/Business License" at bounding box center [190, 573] width 204 height 13
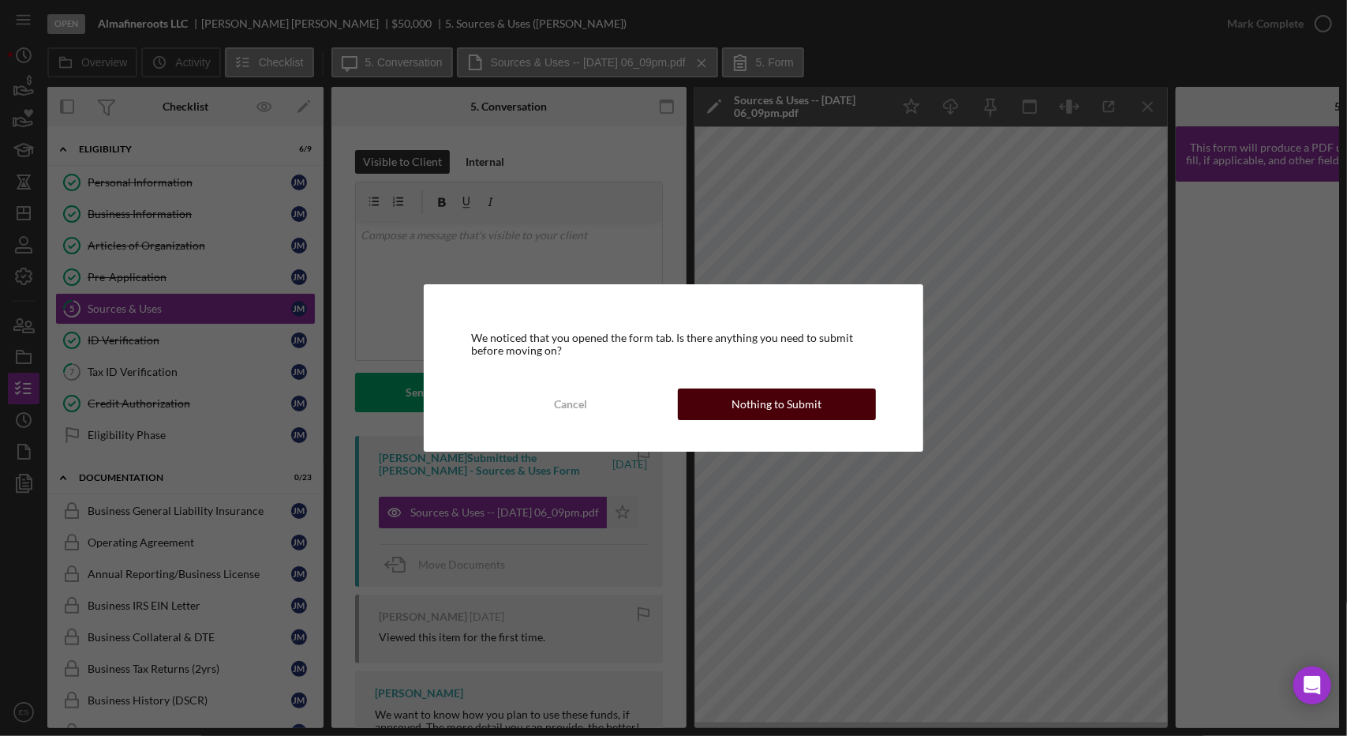
click at [767, 399] on div "Nothing to Submit" at bounding box center [777, 404] width 90 height 32
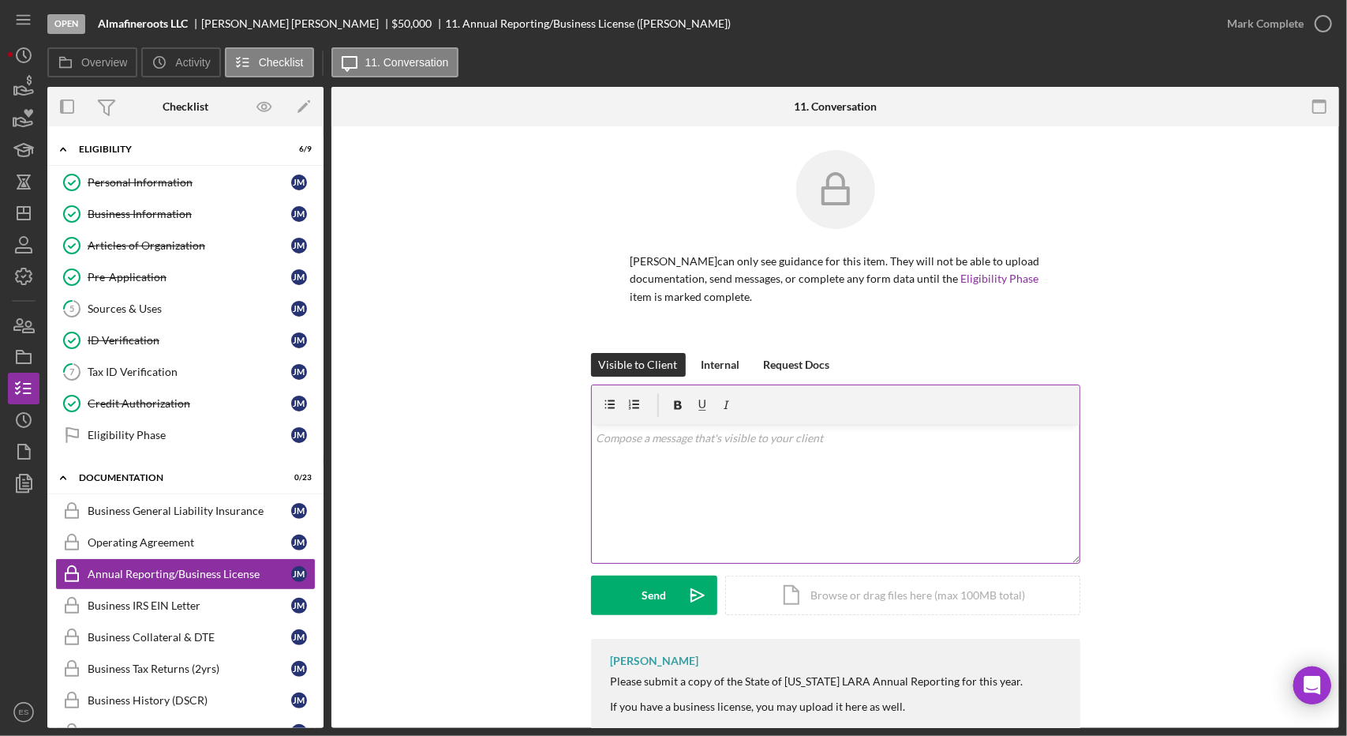
scroll to position [36, 0]
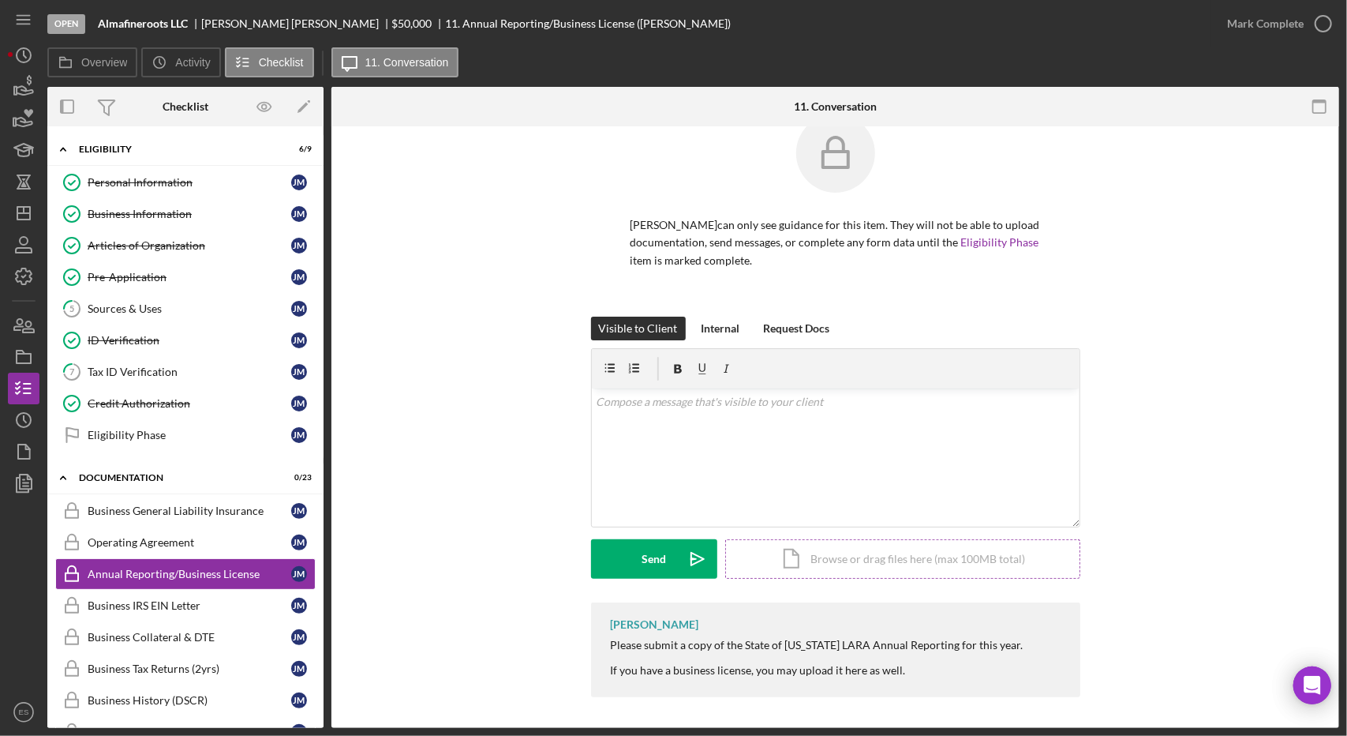
click at [843, 572] on div "Icon/Document Browse or drag files here (max 100MB total) Tap to choose files o…" at bounding box center [902, 558] width 355 height 39
click at [643, 552] on div "Upload" at bounding box center [654, 558] width 36 height 39
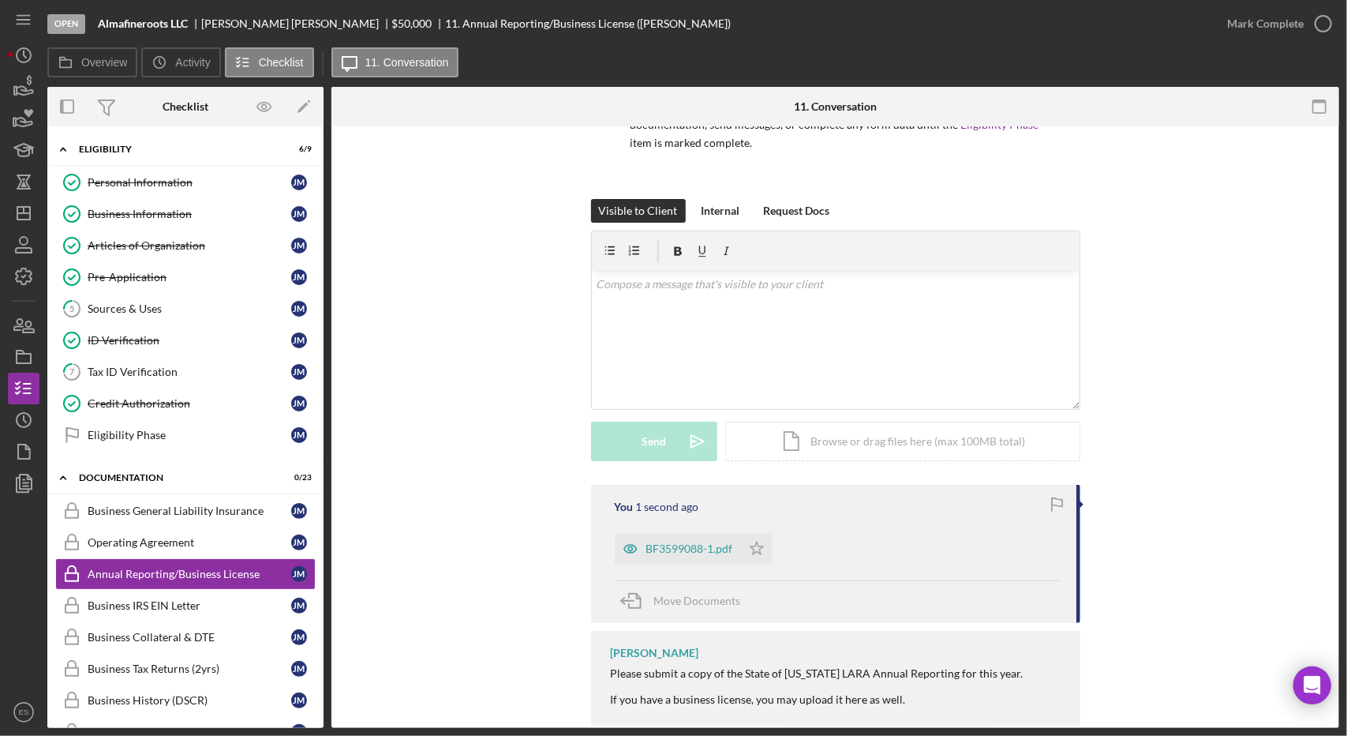
scroll to position [155, 0]
click at [705, 556] on div "BF3599088-1.pdf" at bounding box center [678, 548] width 126 height 32
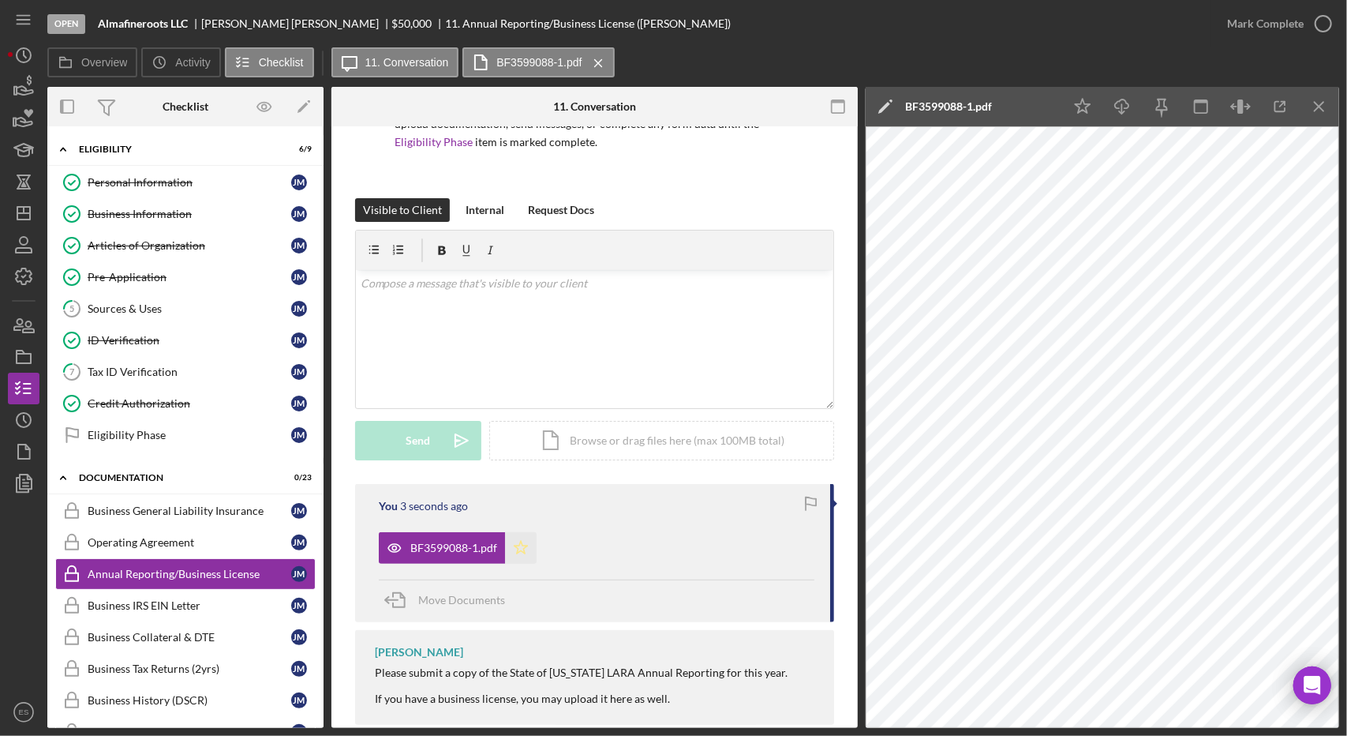
click at [523, 547] on icon "Icon/Star" at bounding box center [521, 548] width 32 height 32
click at [1272, 27] on div "Mark Complete" at bounding box center [1265, 24] width 77 height 32
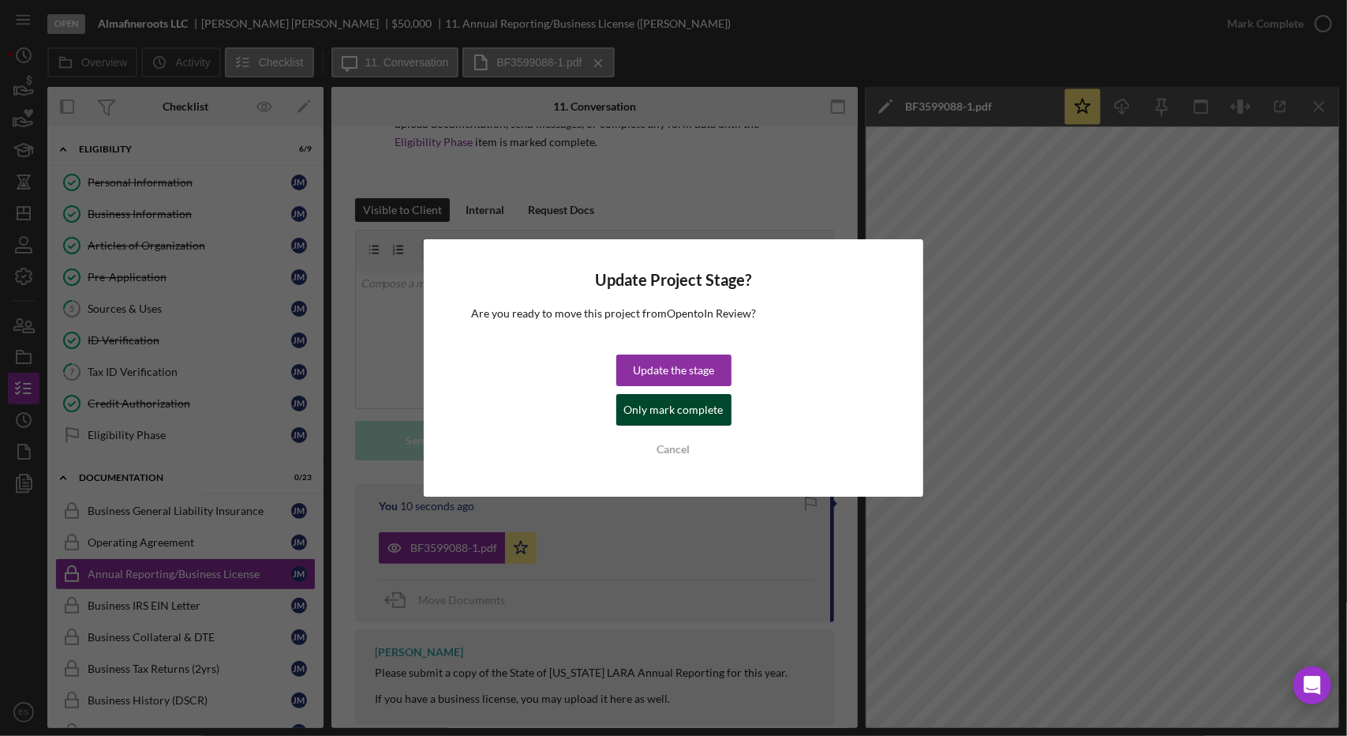
click at [663, 412] on div "Only mark complete" at bounding box center [673, 410] width 99 height 32
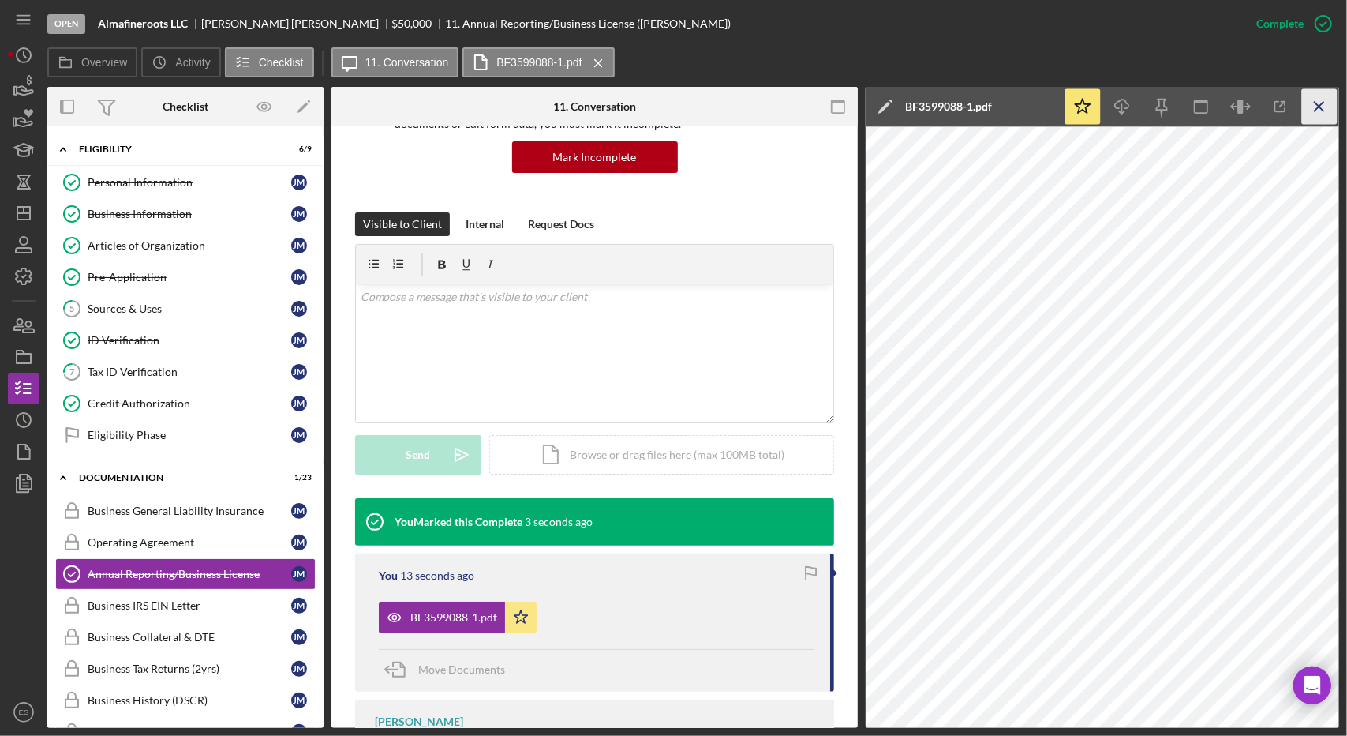
click at [1318, 107] on line "button" at bounding box center [1319, 106] width 9 height 9
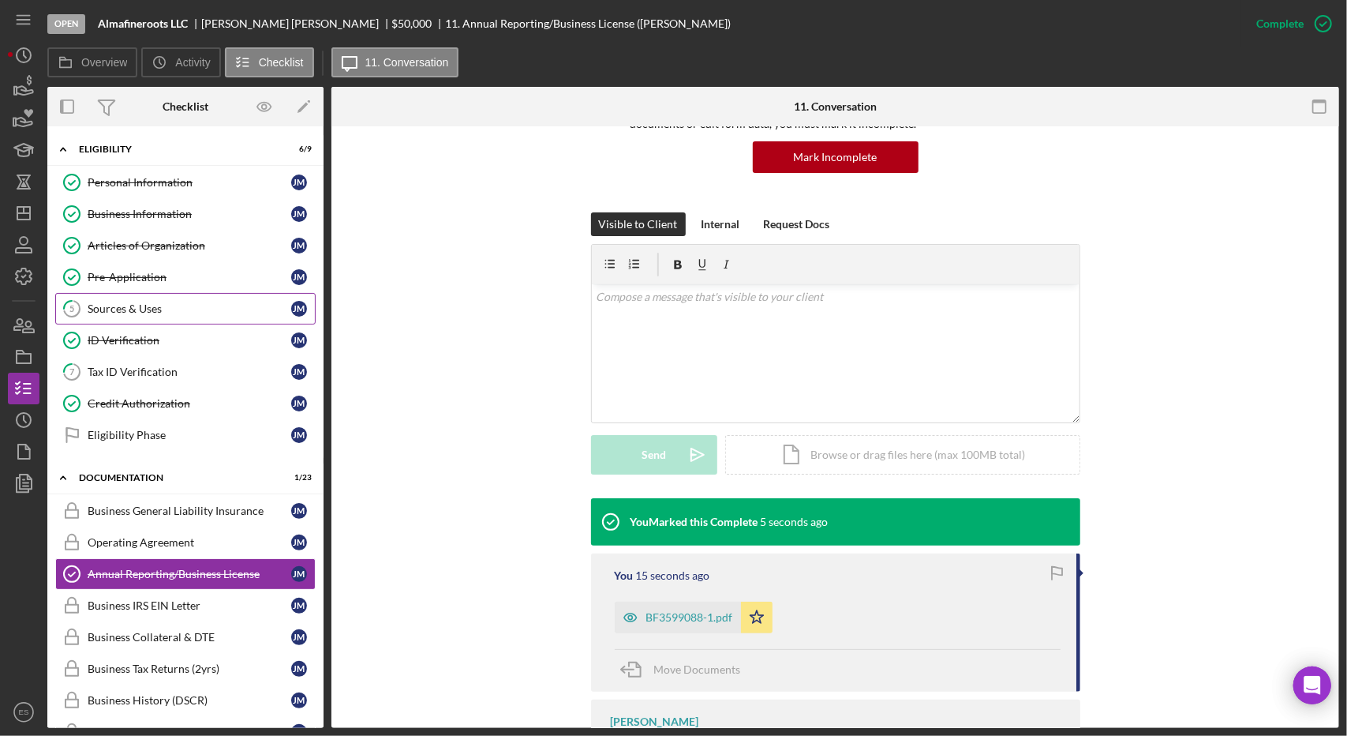
click at [174, 310] on div "Sources & Uses" at bounding box center [190, 308] width 204 height 13
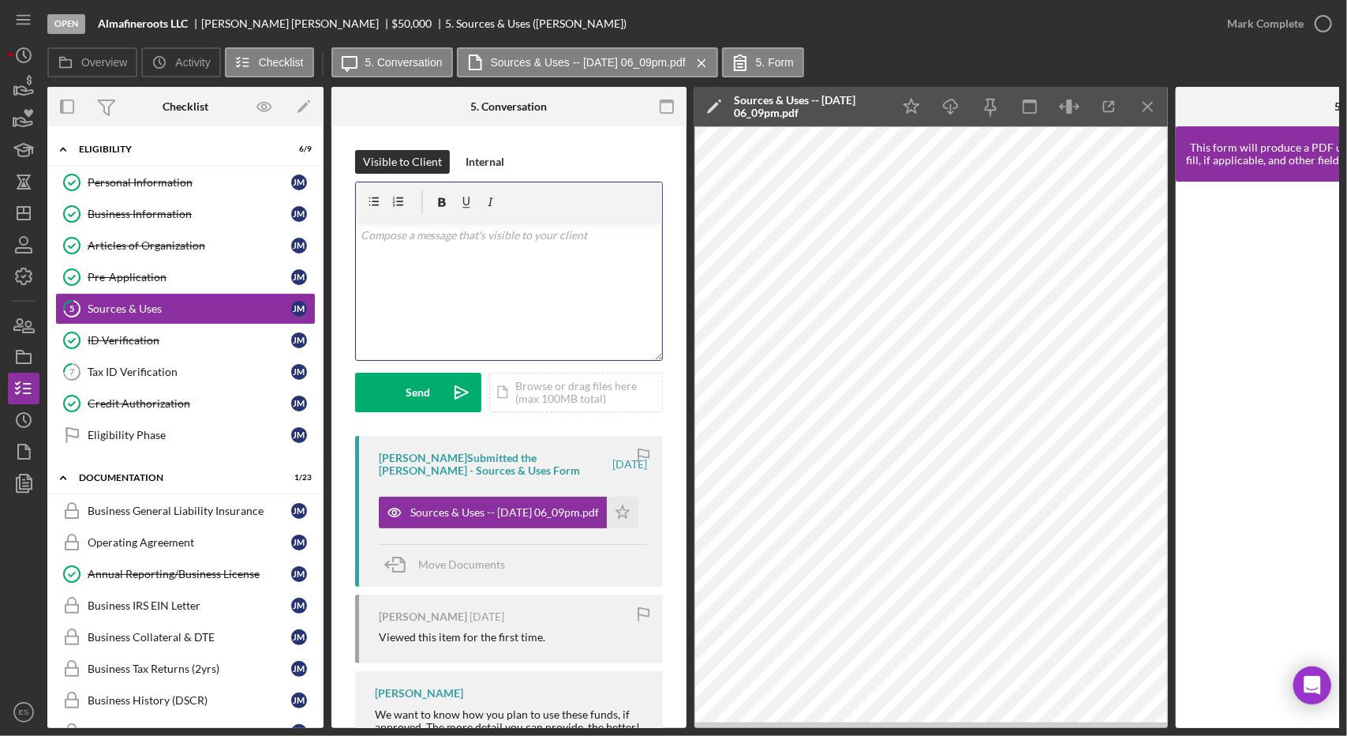
click at [469, 266] on div "v Color teal Color pink Remove color Add row above Add row below Add column bef…" at bounding box center [509, 291] width 306 height 138
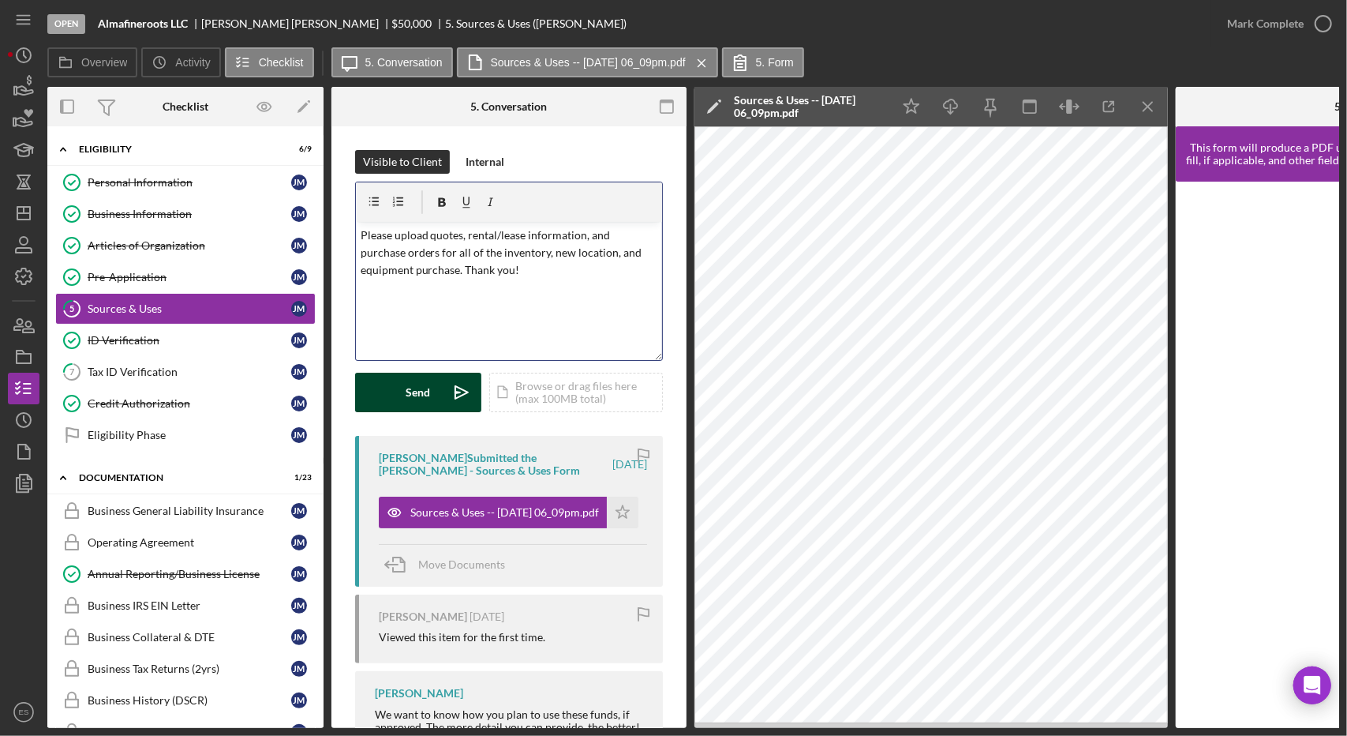
click at [430, 402] on button "Send Icon/icon-invite-send" at bounding box center [418, 392] width 126 height 39
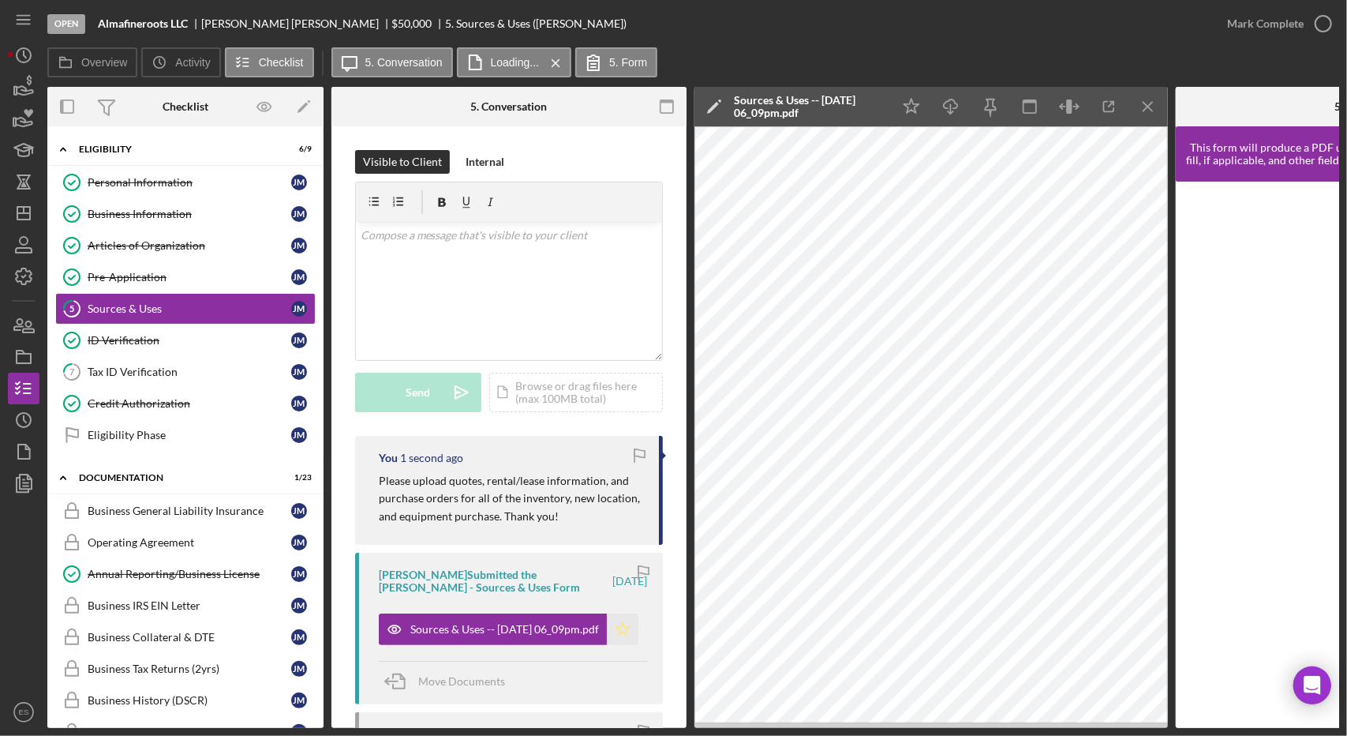
click at [620, 631] on icon "Icon/Star" at bounding box center [623, 629] width 32 height 32
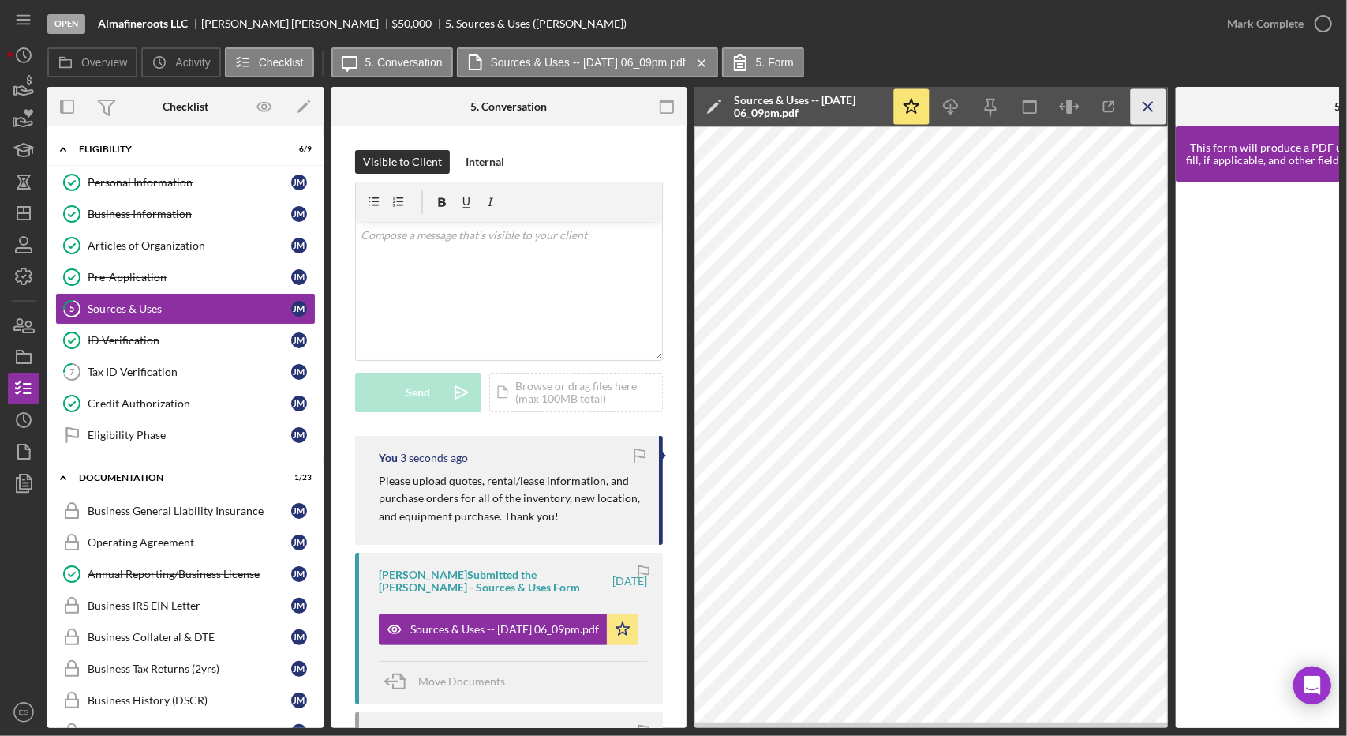
click at [1156, 106] on icon "Icon/Menu Close" at bounding box center [1149, 107] width 36 height 36
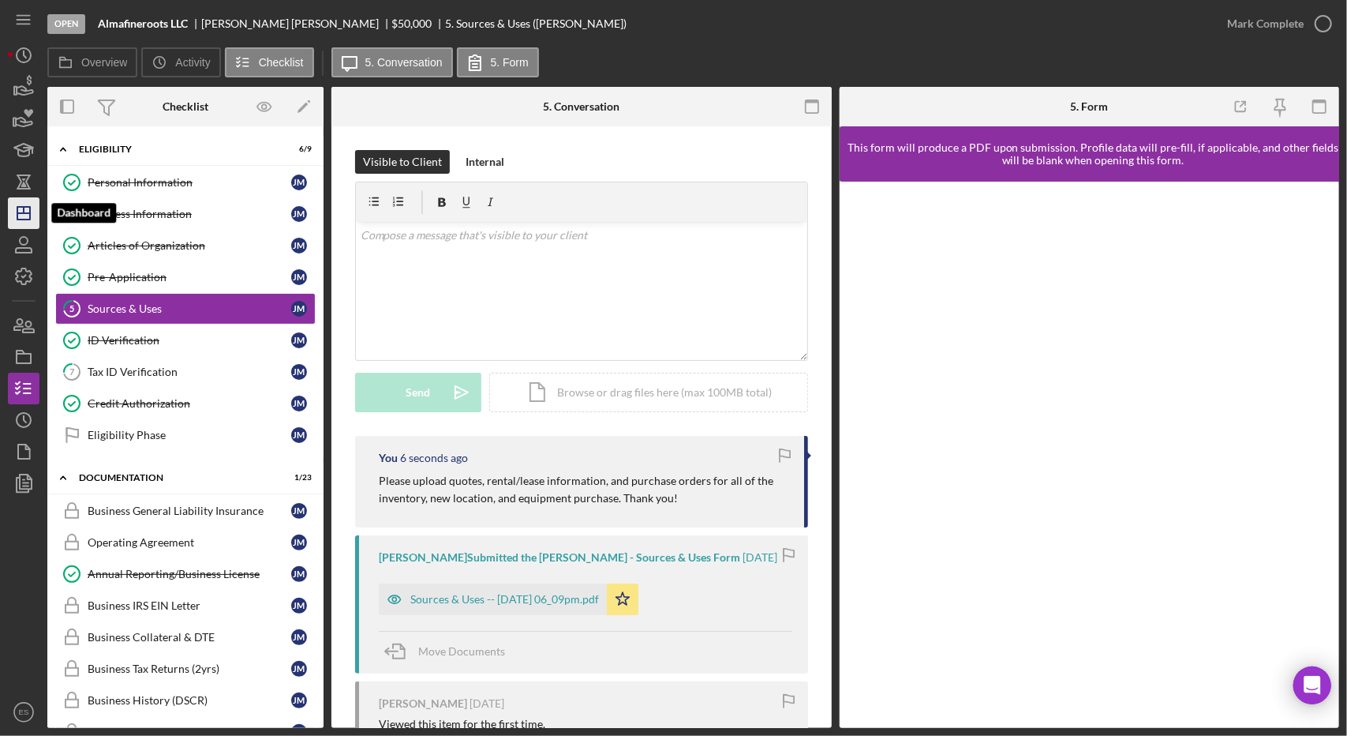
click at [17, 221] on icon "Icon/Dashboard" at bounding box center [23, 212] width 39 height 39
